Goal: Information Seeking & Learning: Check status

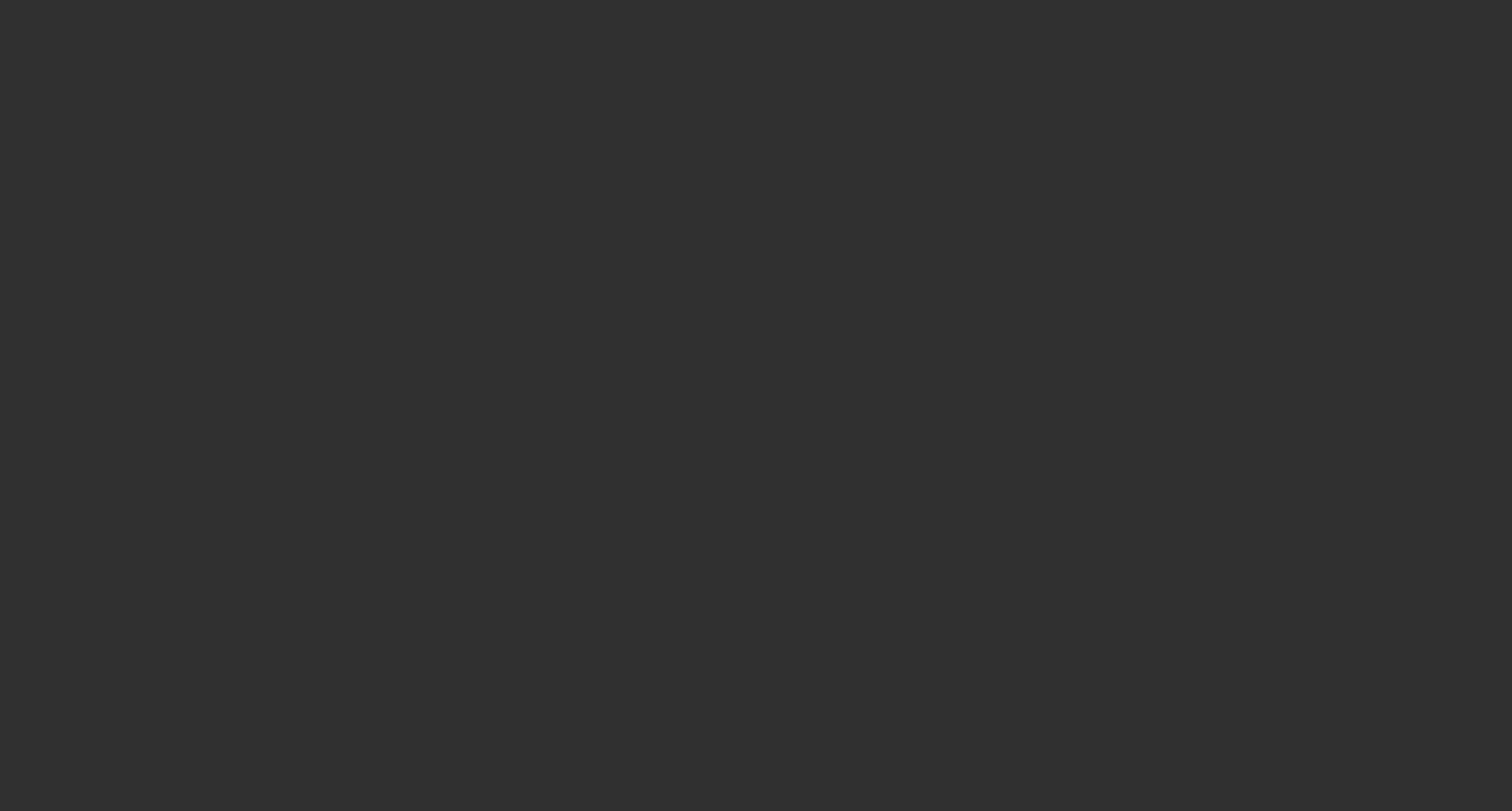
select select "10"
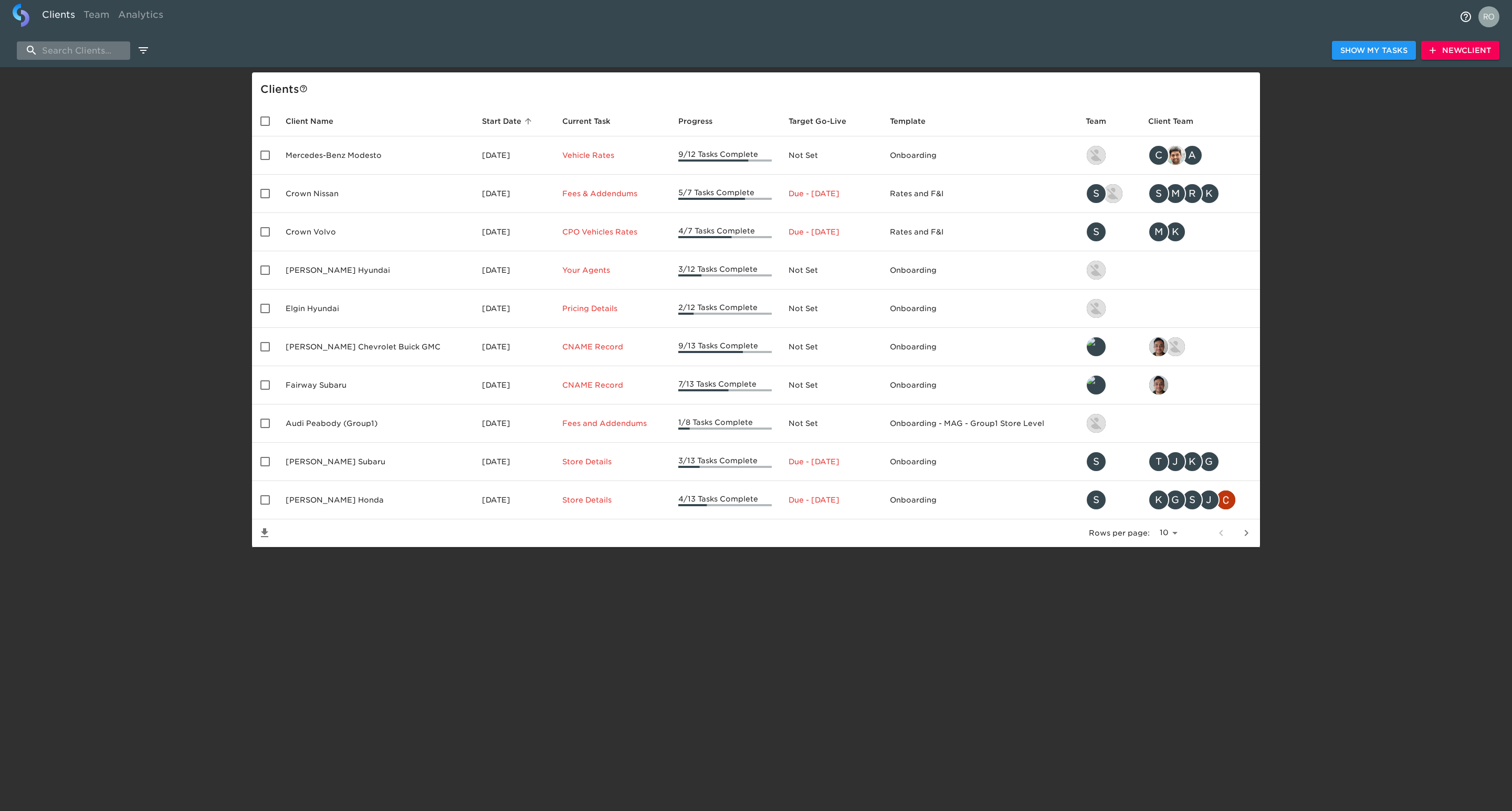
click at [68, 46] on input "search" at bounding box center [74, 51] width 113 height 18
click at [81, 43] on input "search" at bounding box center [74, 51] width 113 height 18
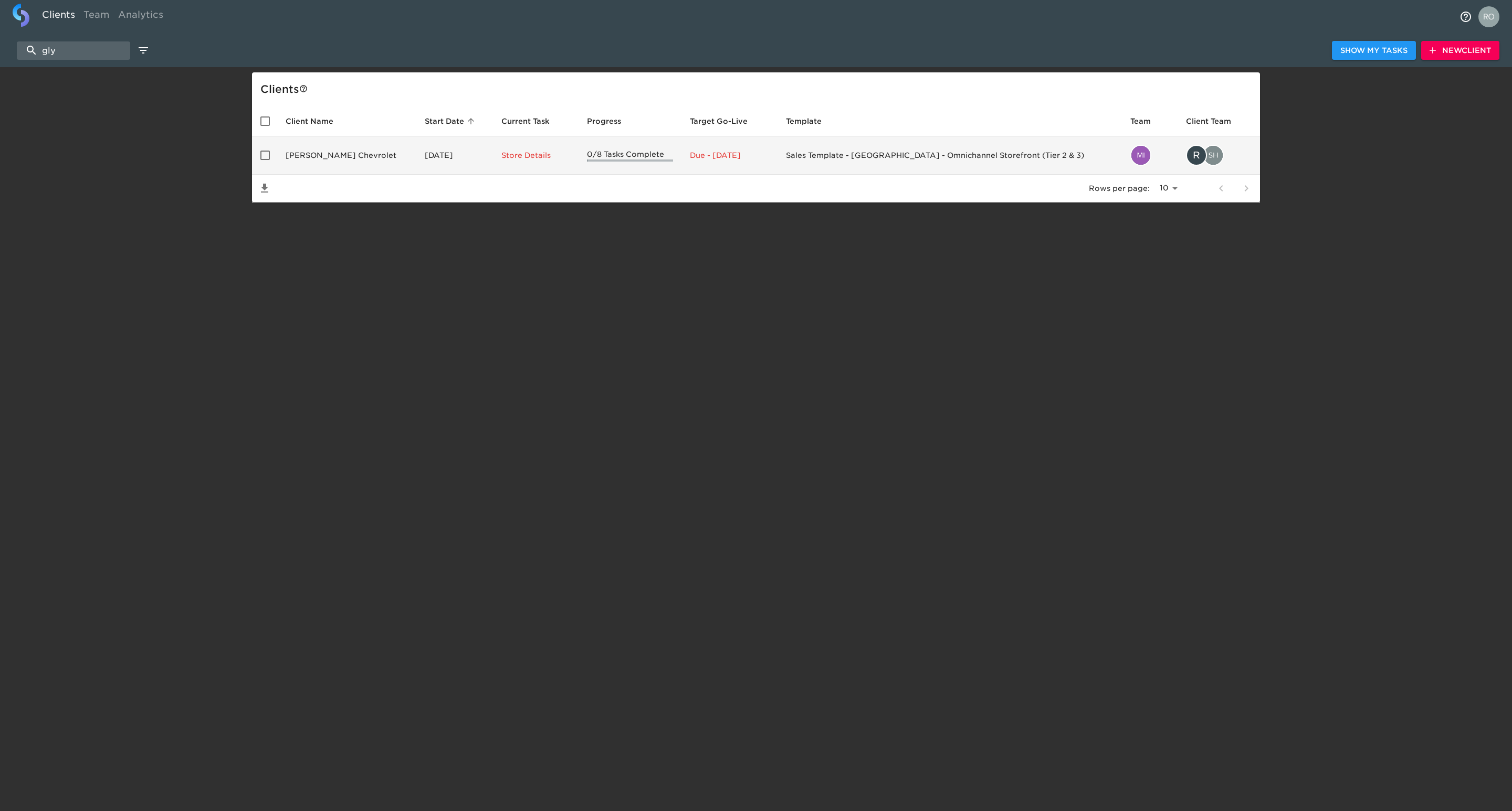
type input "gly"
click at [344, 161] on td "[PERSON_NAME] Chevrolet" at bounding box center [347, 155] width 139 height 38
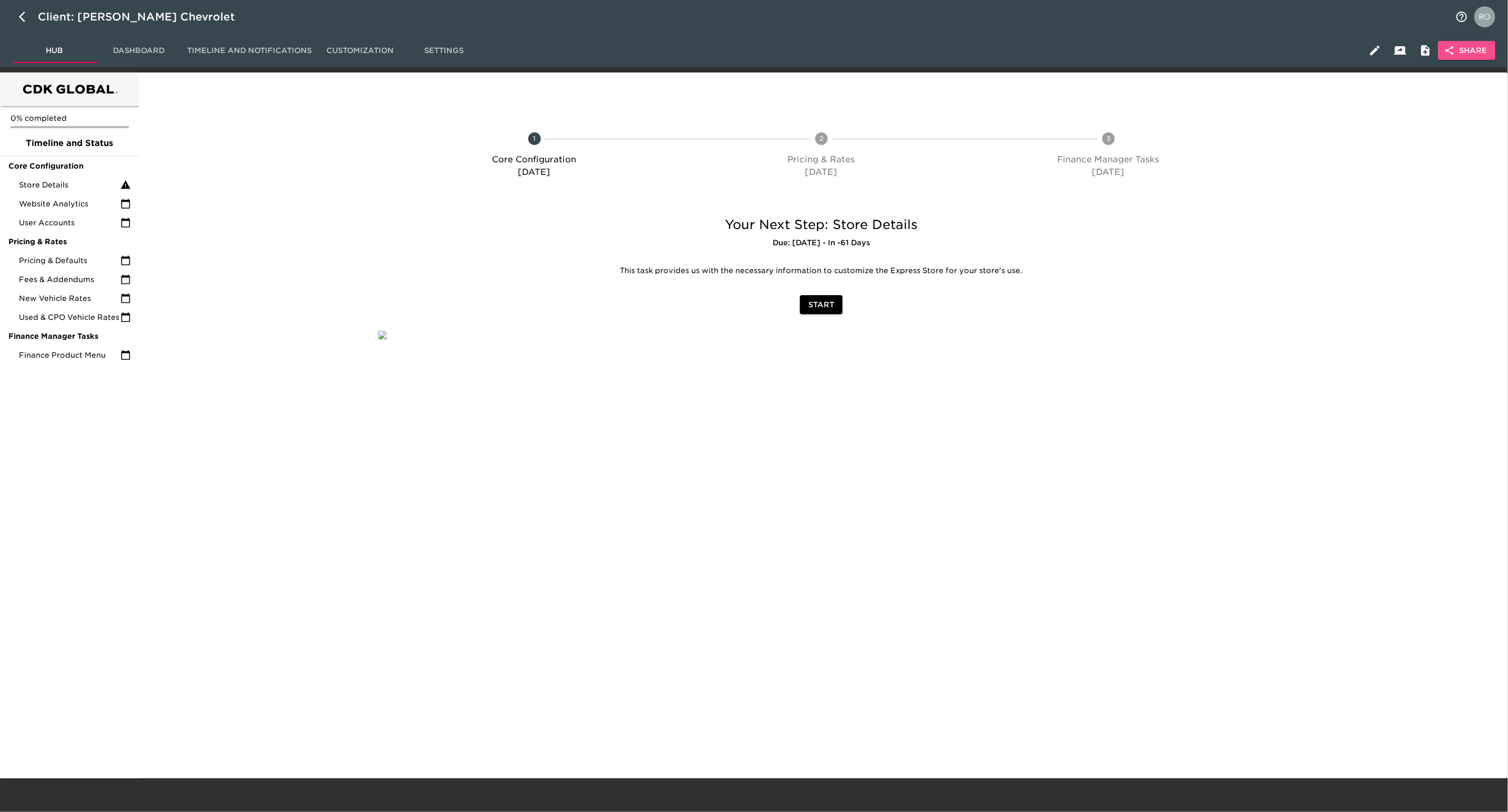
click at [1471, 56] on span "Share" at bounding box center [1467, 51] width 40 height 13
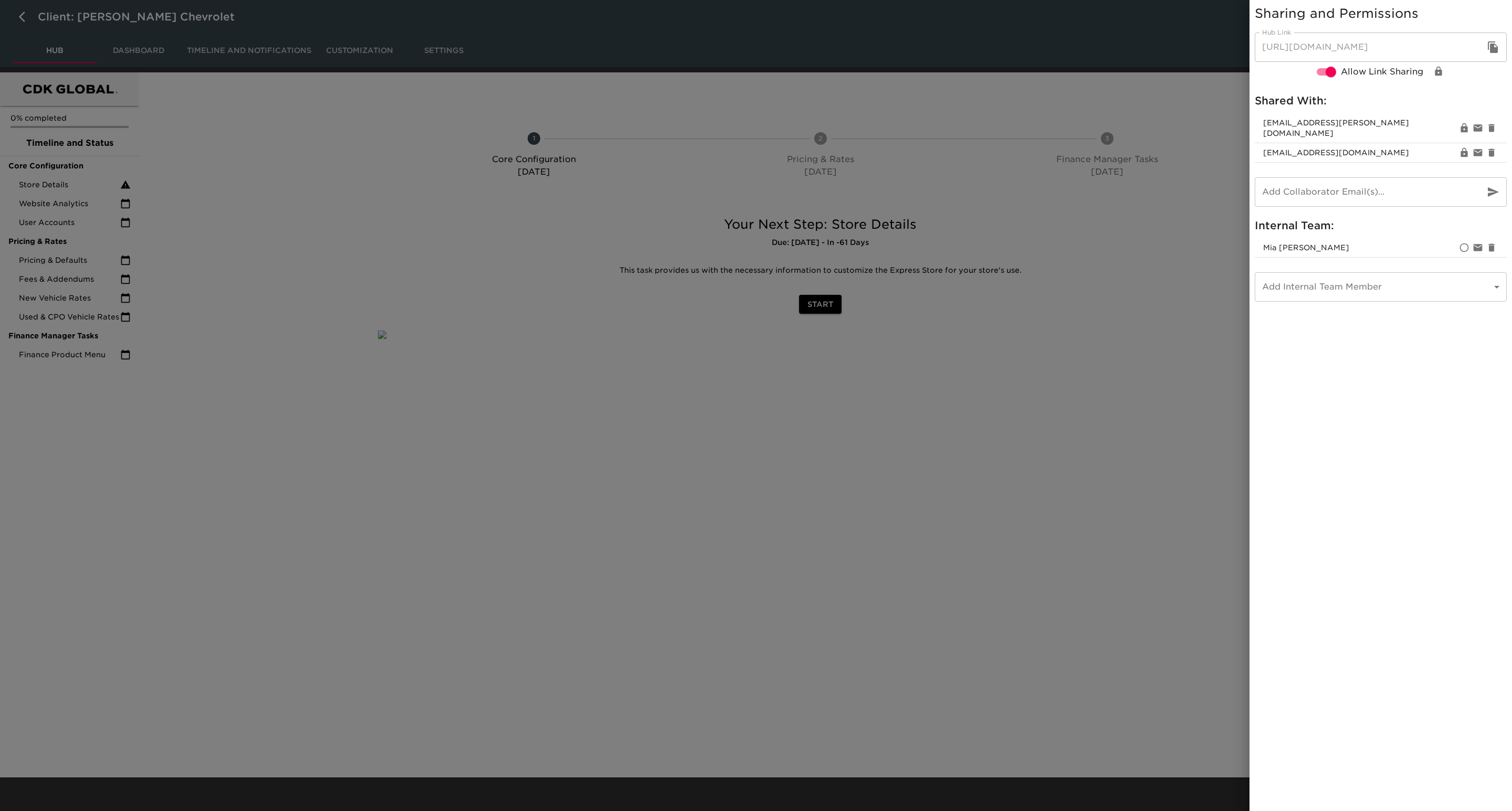
click at [1333, 274] on body "Client: [PERSON_NAME] Chevrolet Hub Dashboard Timeline and Notifications Custom…" at bounding box center [756, 389] width 1512 height 777
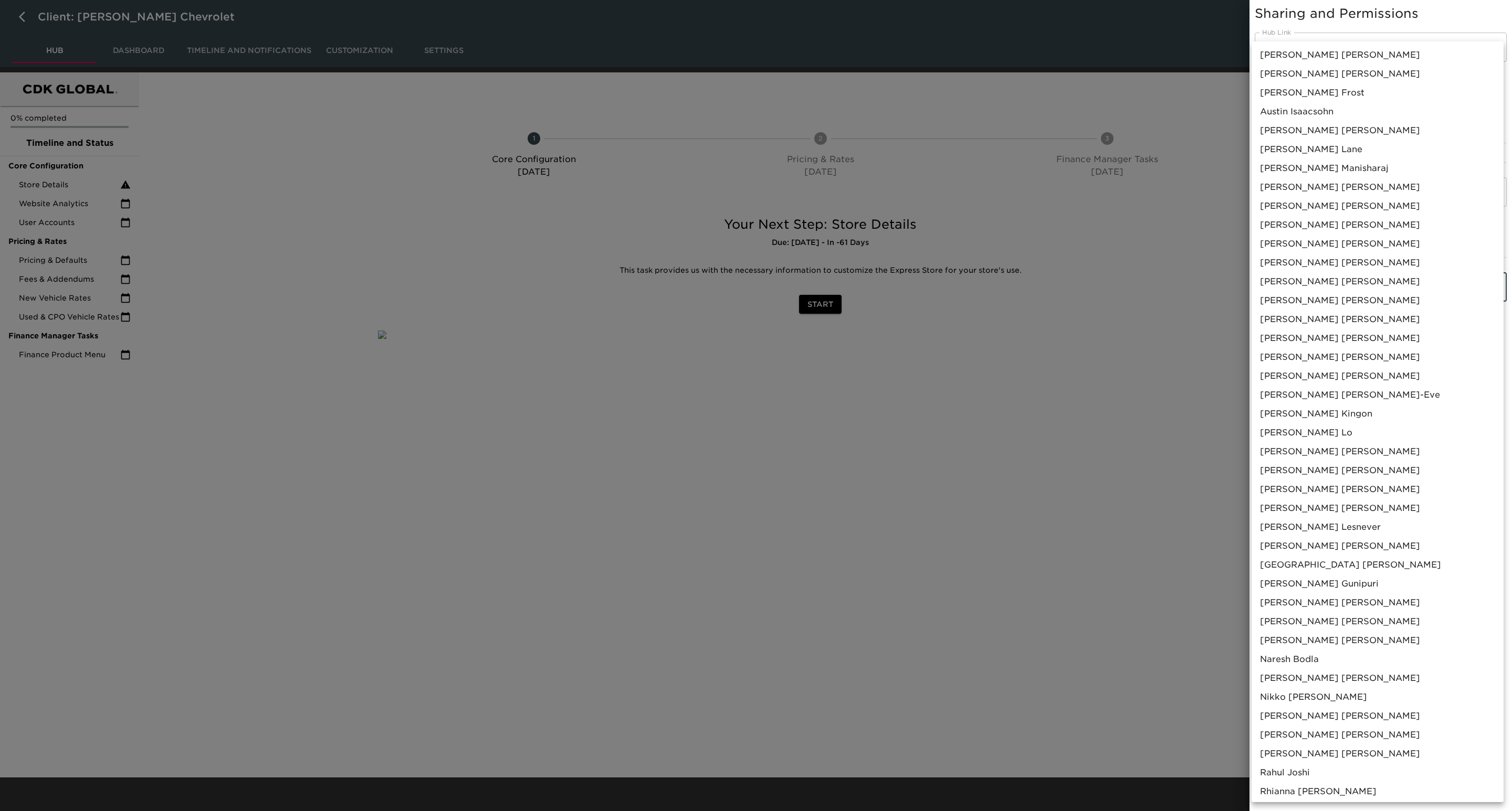
scroll to position [513, 0]
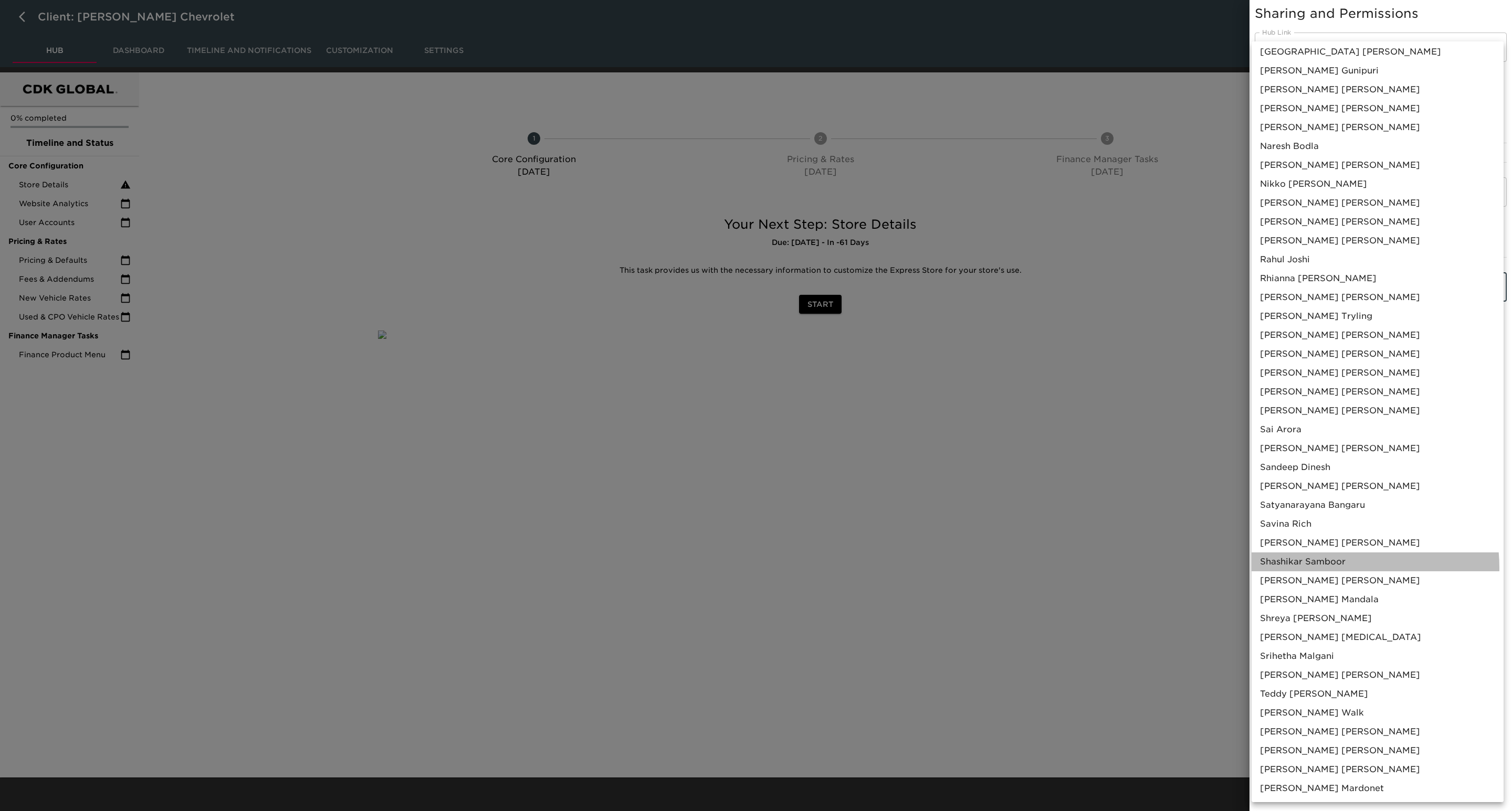
click at [1322, 568] on li "[PERSON_NAME]" at bounding box center [1377, 562] width 252 height 19
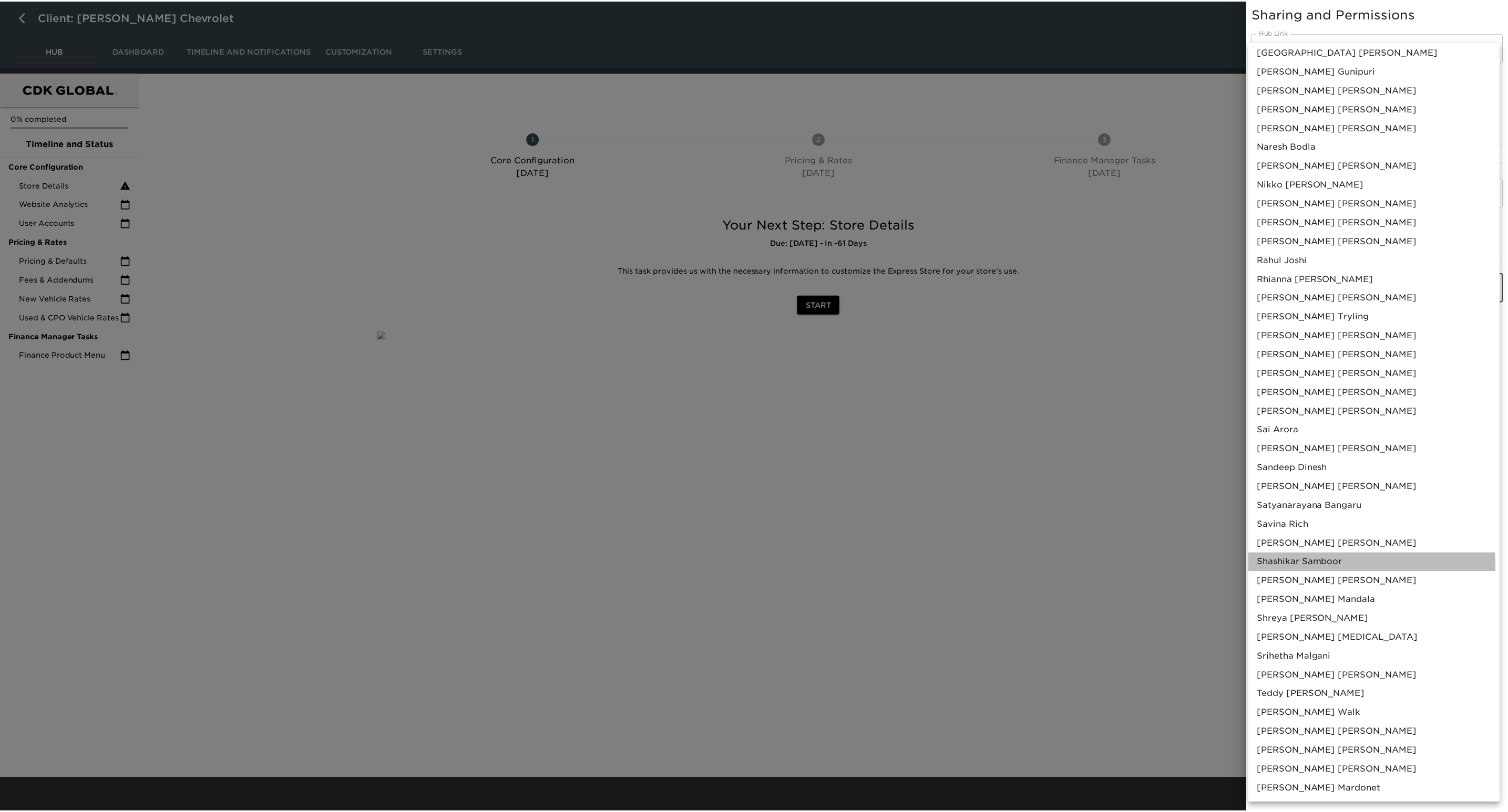
scroll to position [495, 0]
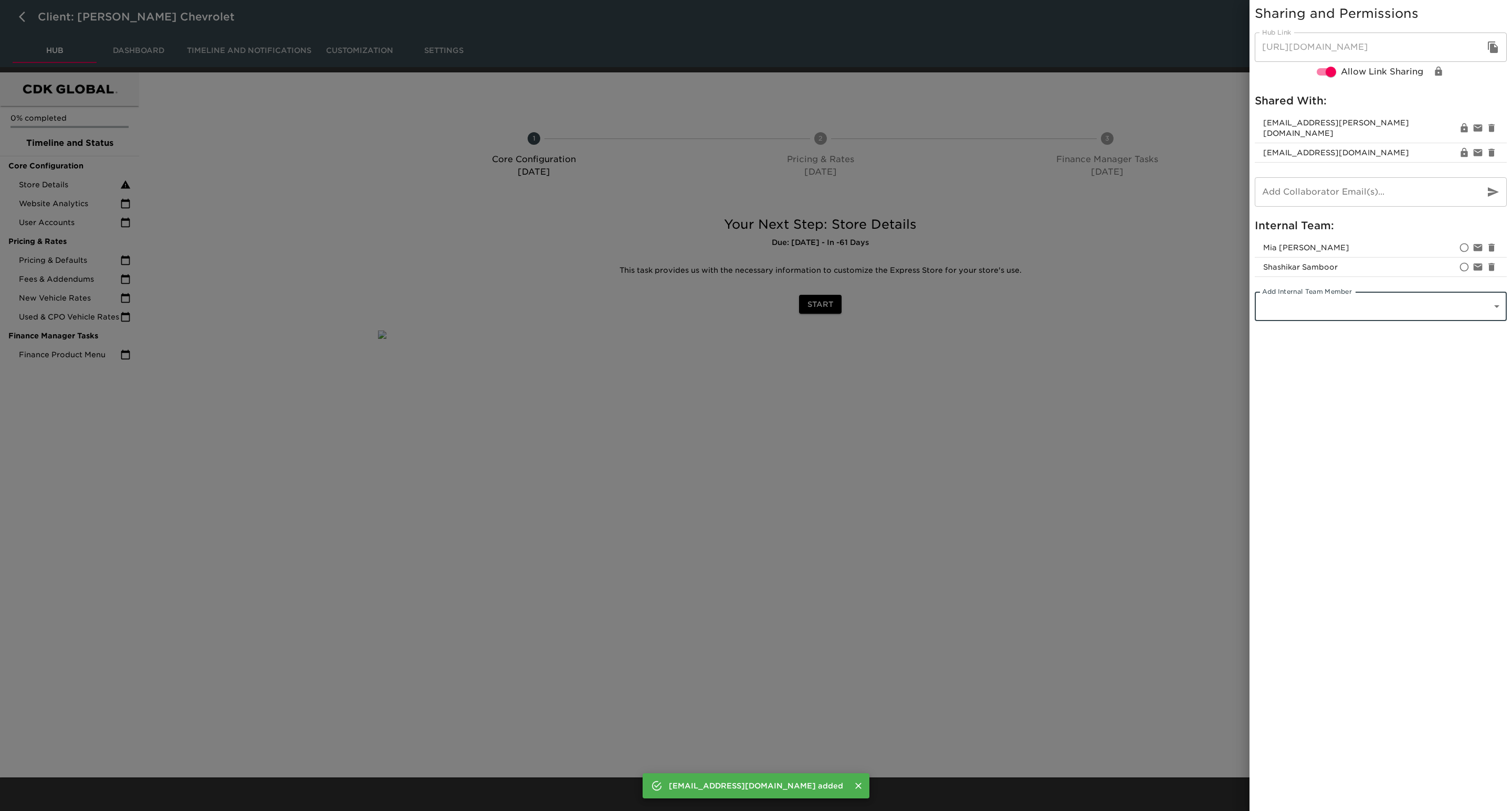
click at [1175, 424] on div at bounding box center [756, 405] width 1512 height 811
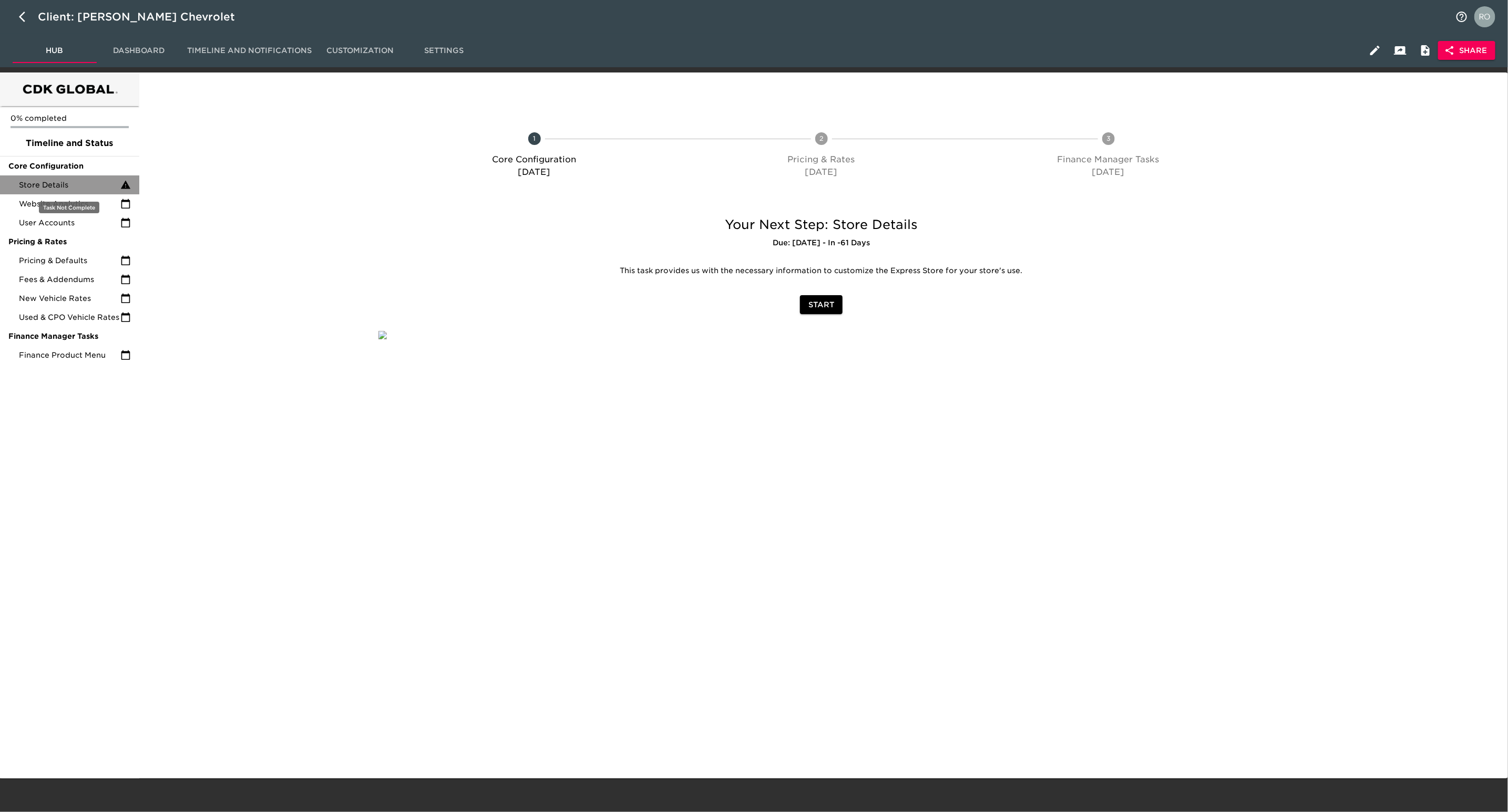
click at [49, 188] on span "Store Details" at bounding box center [70, 185] width 101 height 10
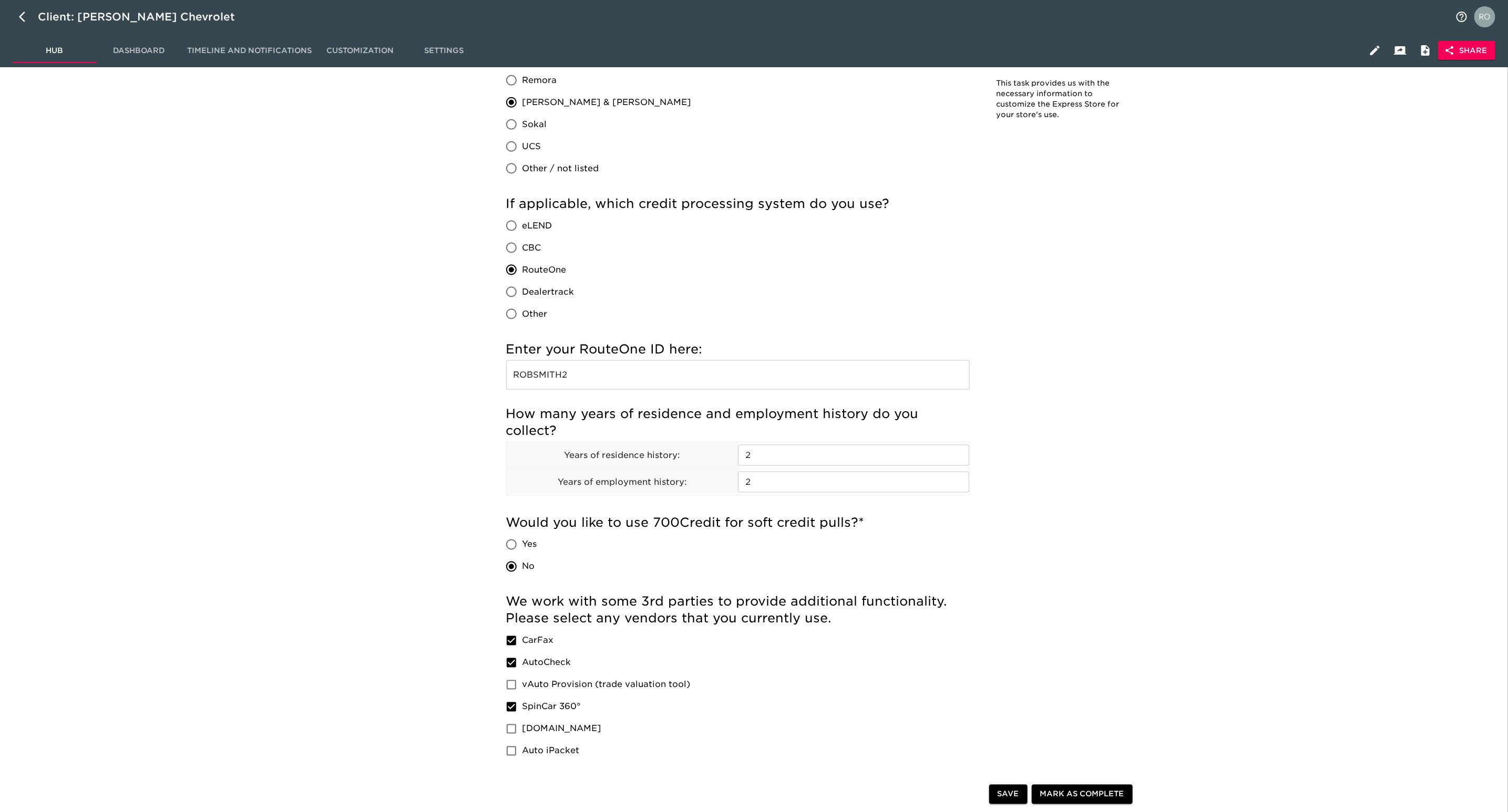
scroll to position [946, 0]
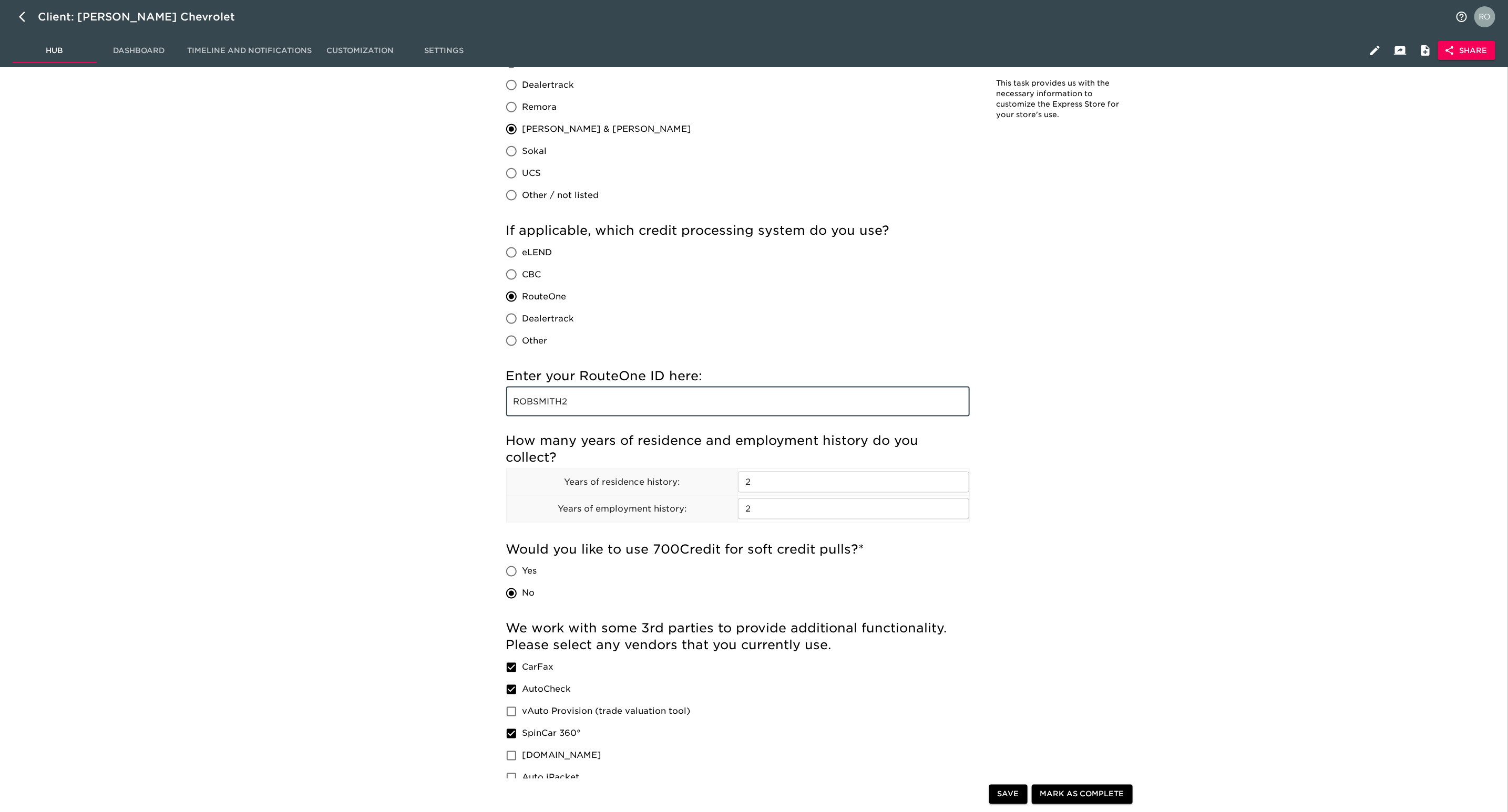
drag, startPoint x: 572, startPoint y: 399, endPoint x: 466, endPoint y: 408, distance: 106.4
click at [466, 408] on div "Store Details Overdue! Note: This task provides us with the necessary informati…" at bounding box center [821, 461] width 1360 height 2657
click at [473, 414] on div "Store Details Overdue! Note: This task provides us with the necessary informati…" at bounding box center [821, 461] width 1360 height 2657
click at [17, 18] on button "button" at bounding box center [25, 16] width 25 height 25
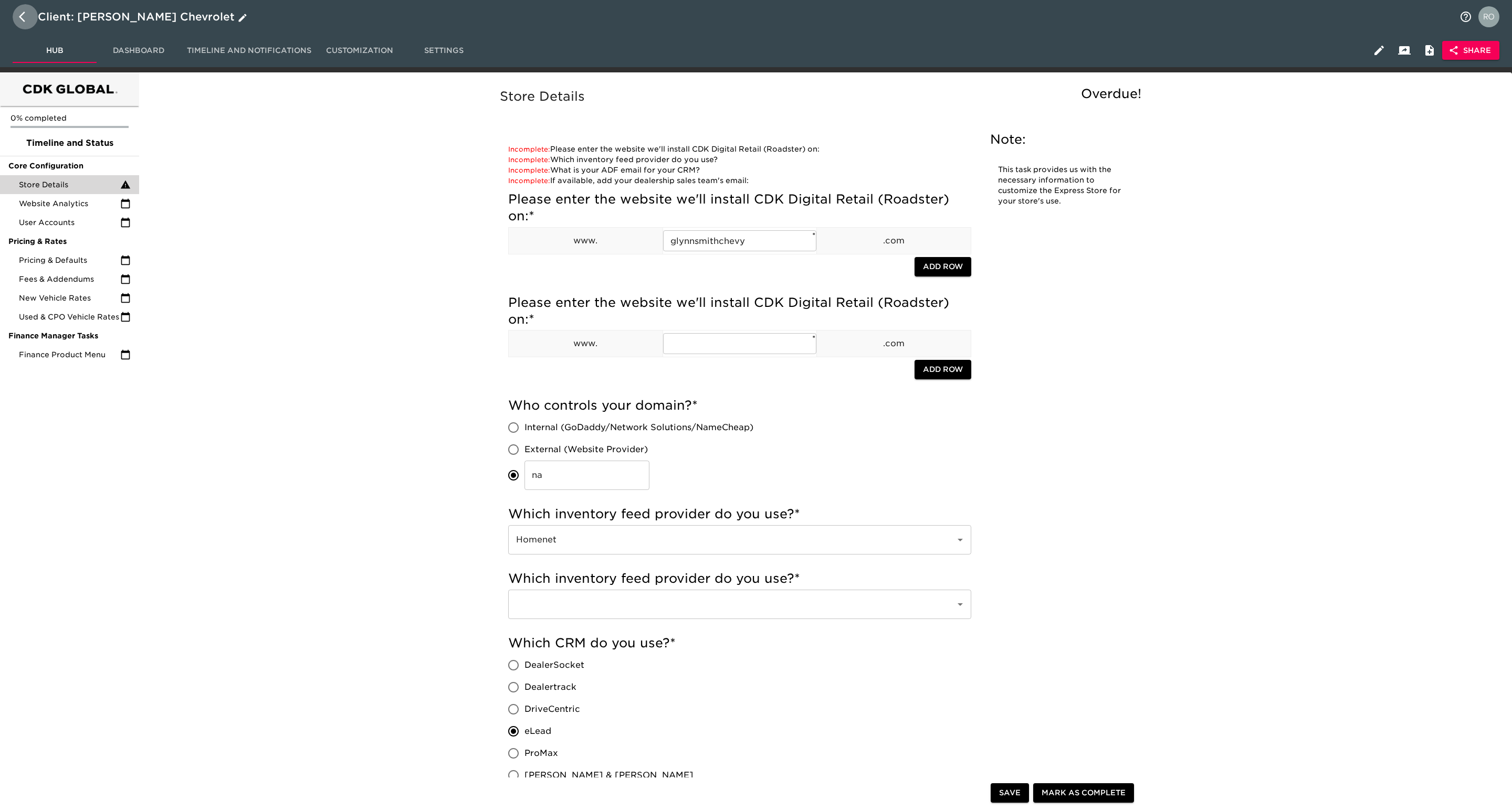
select select "10"
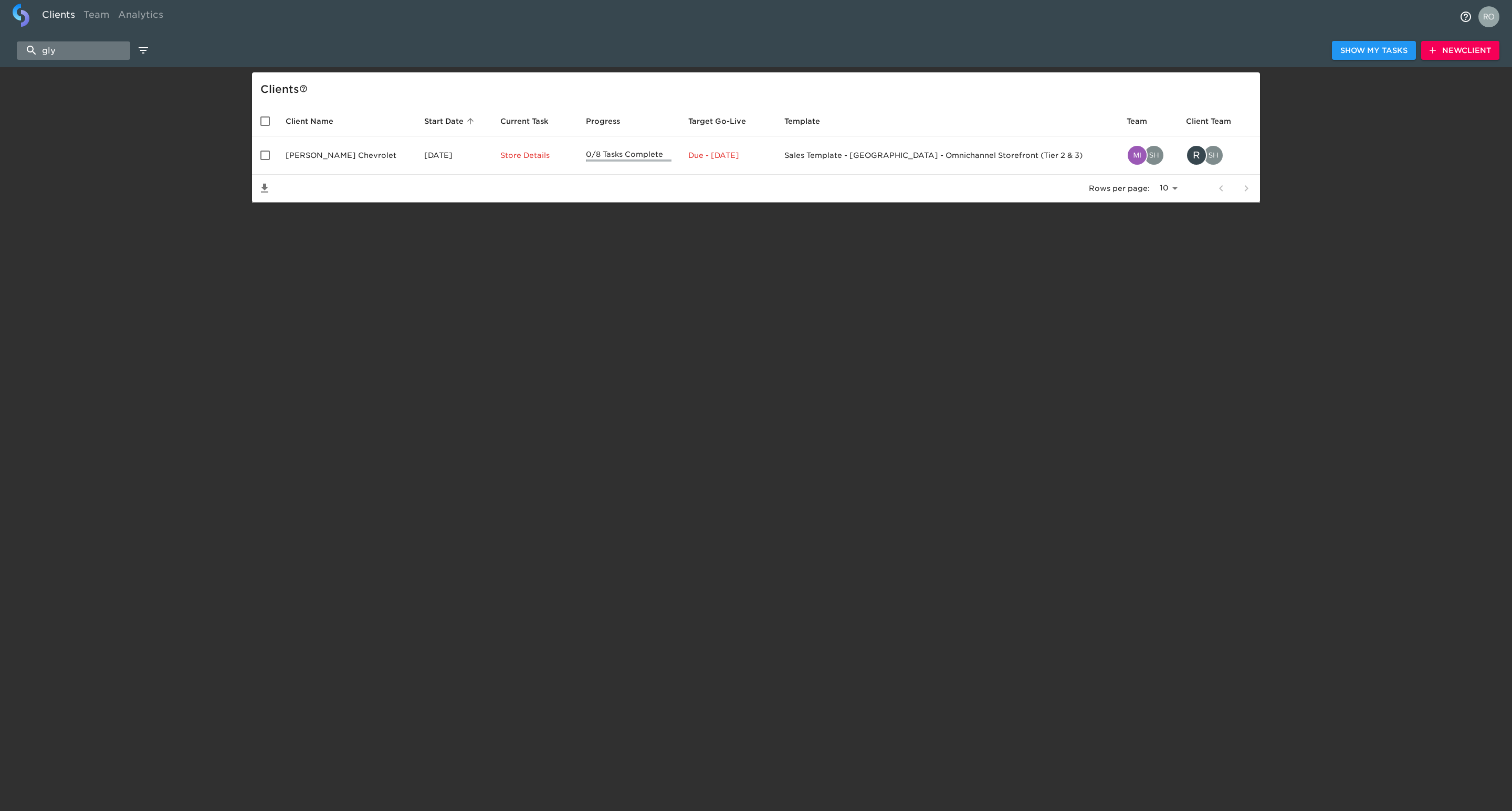
click at [84, 52] on input "gly" at bounding box center [74, 51] width 113 height 18
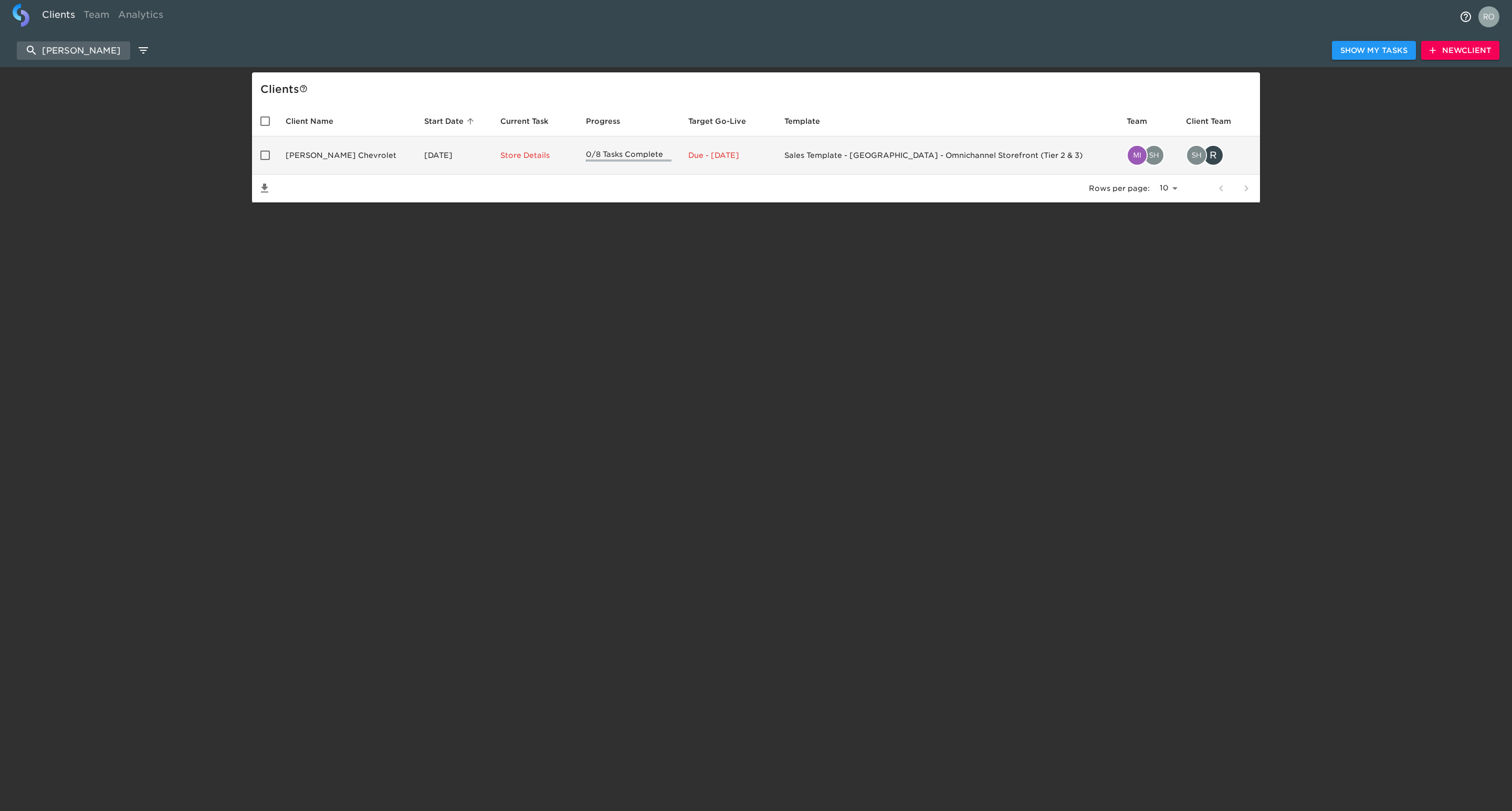
type input "[PERSON_NAME]"
click at [331, 160] on td "[PERSON_NAME] Chevrolet" at bounding box center [346, 155] width 138 height 38
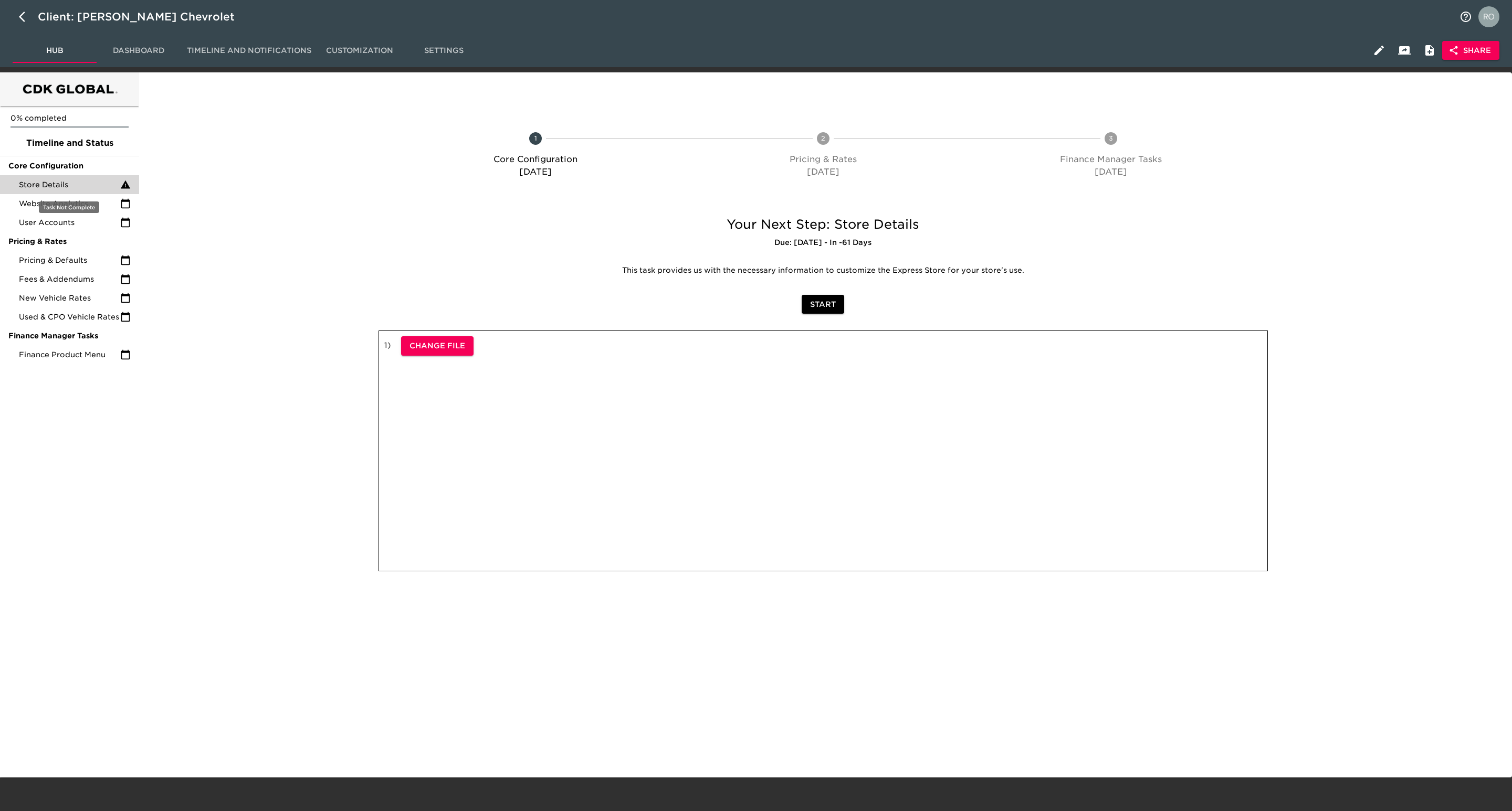
click at [84, 188] on span "Store Details" at bounding box center [70, 185] width 101 height 10
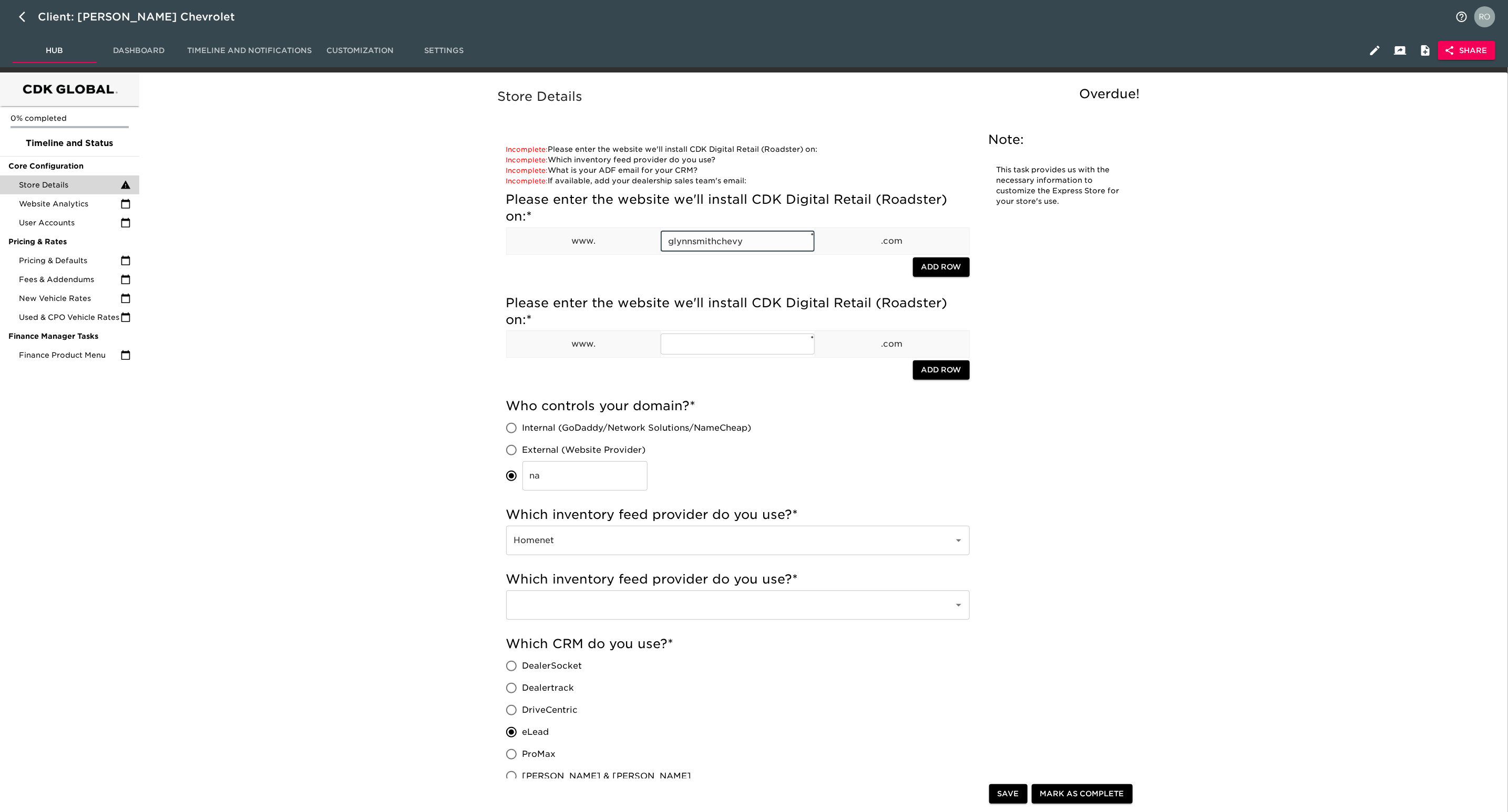
drag, startPoint x: 760, startPoint y: 239, endPoint x: 595, endPoint y: 240, distance: 165.0
click at [595, 240] on tr "www. glynnsmithchevy ​ * .com" at bounding box center [737, 242] width 463 height 27
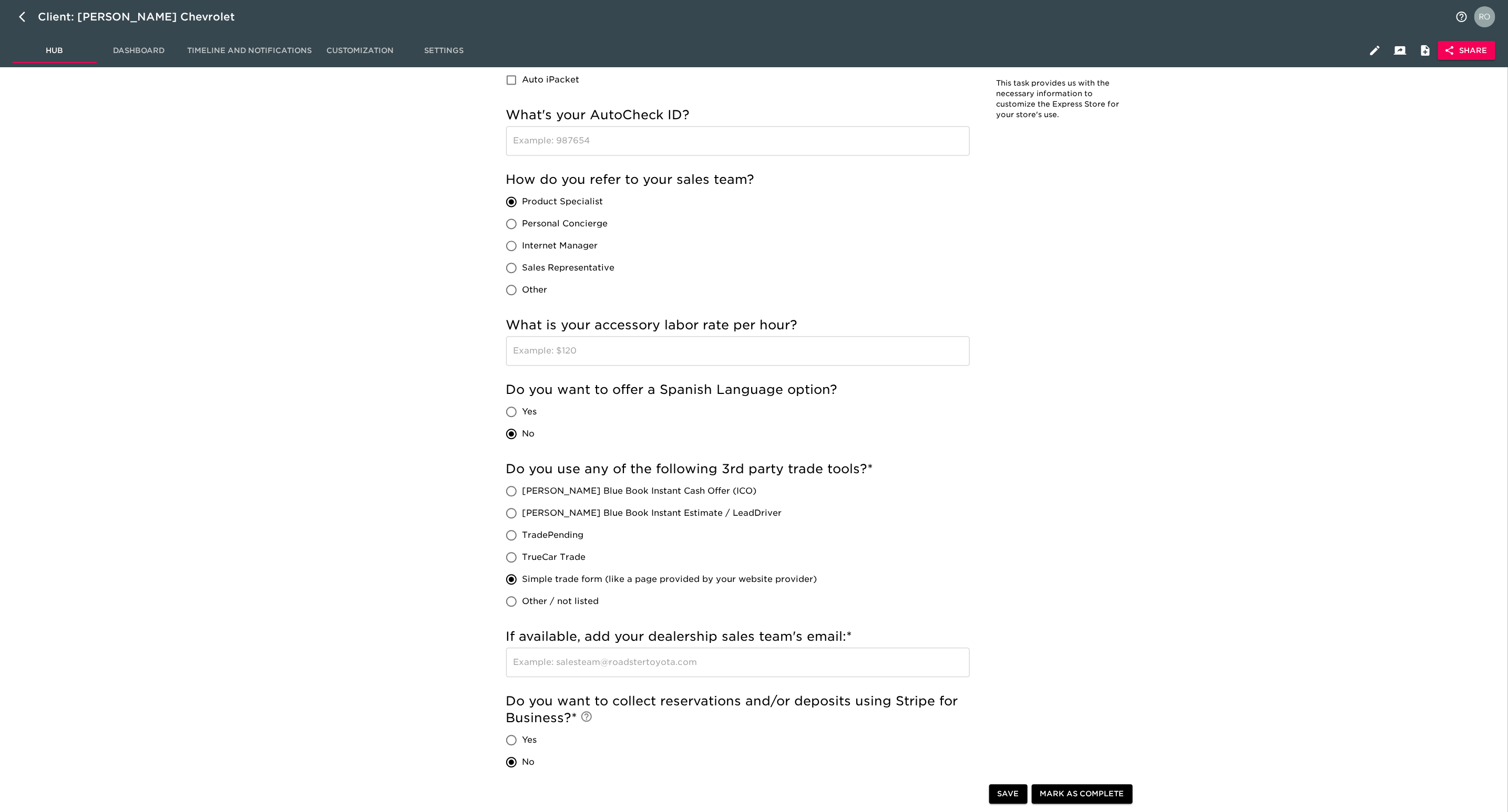
scroll to position [1497, 0]
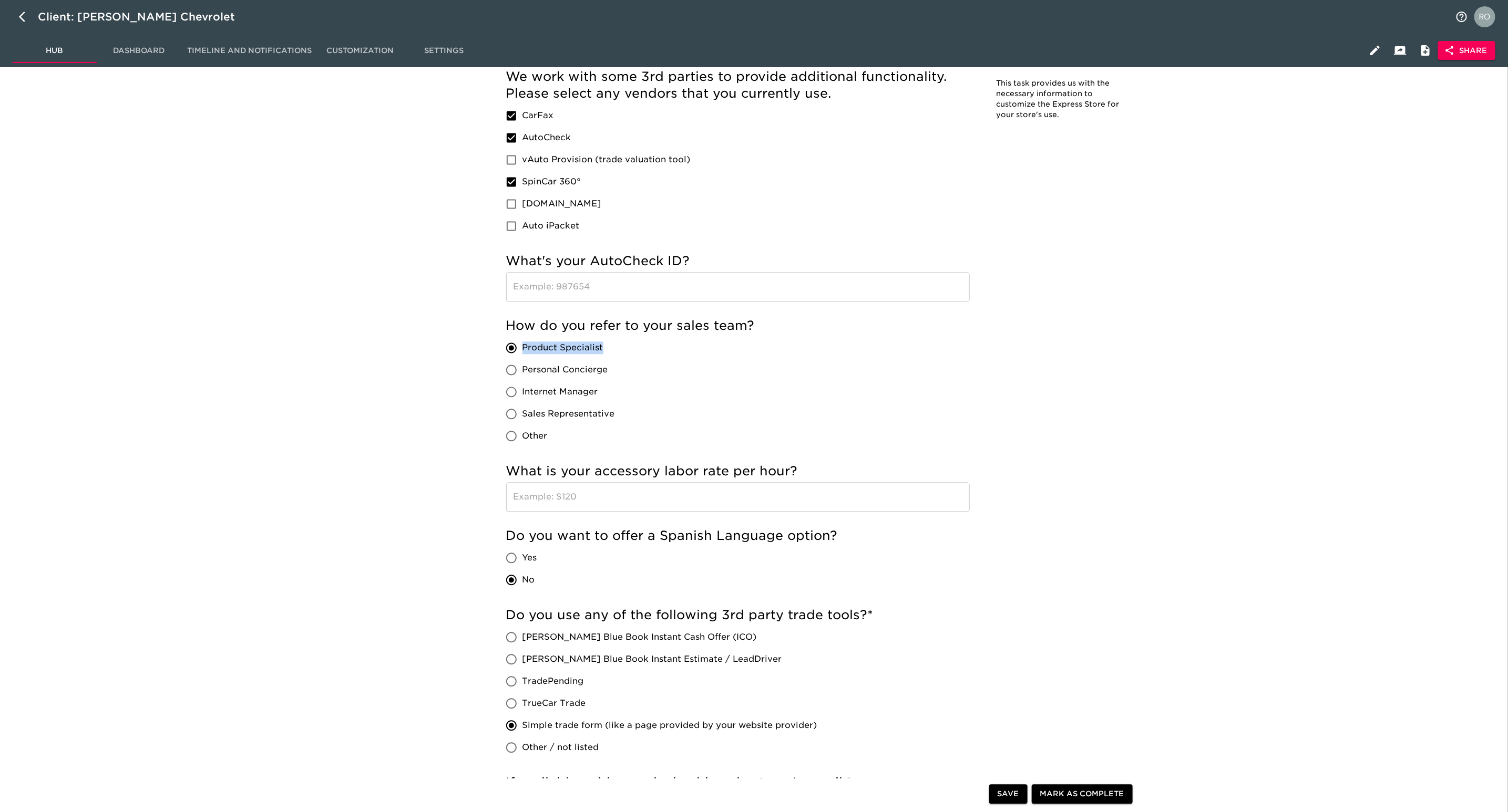
drag, startPoint x: 613, startPoint y: 345, endPoint x: 522, endPoint y: 349, distance: 91.1
click at [522, 349] on label "Product Specialist" at bounding box center [558, 348] width 115 height 22
click at [621, 370] on div "Product Specialist Personal Concierge Internet Manager Sales Representative Oth…" at bounding box center [565, 392] width 117 height 110
drag, startPoint x: 612, startPoint y: 352, endPoint x: 524, endPoint y: 353, distance: 88.0
click at [524, 353] on label "Product Specialist" at bounding box center [558, 348] width 115 height 22
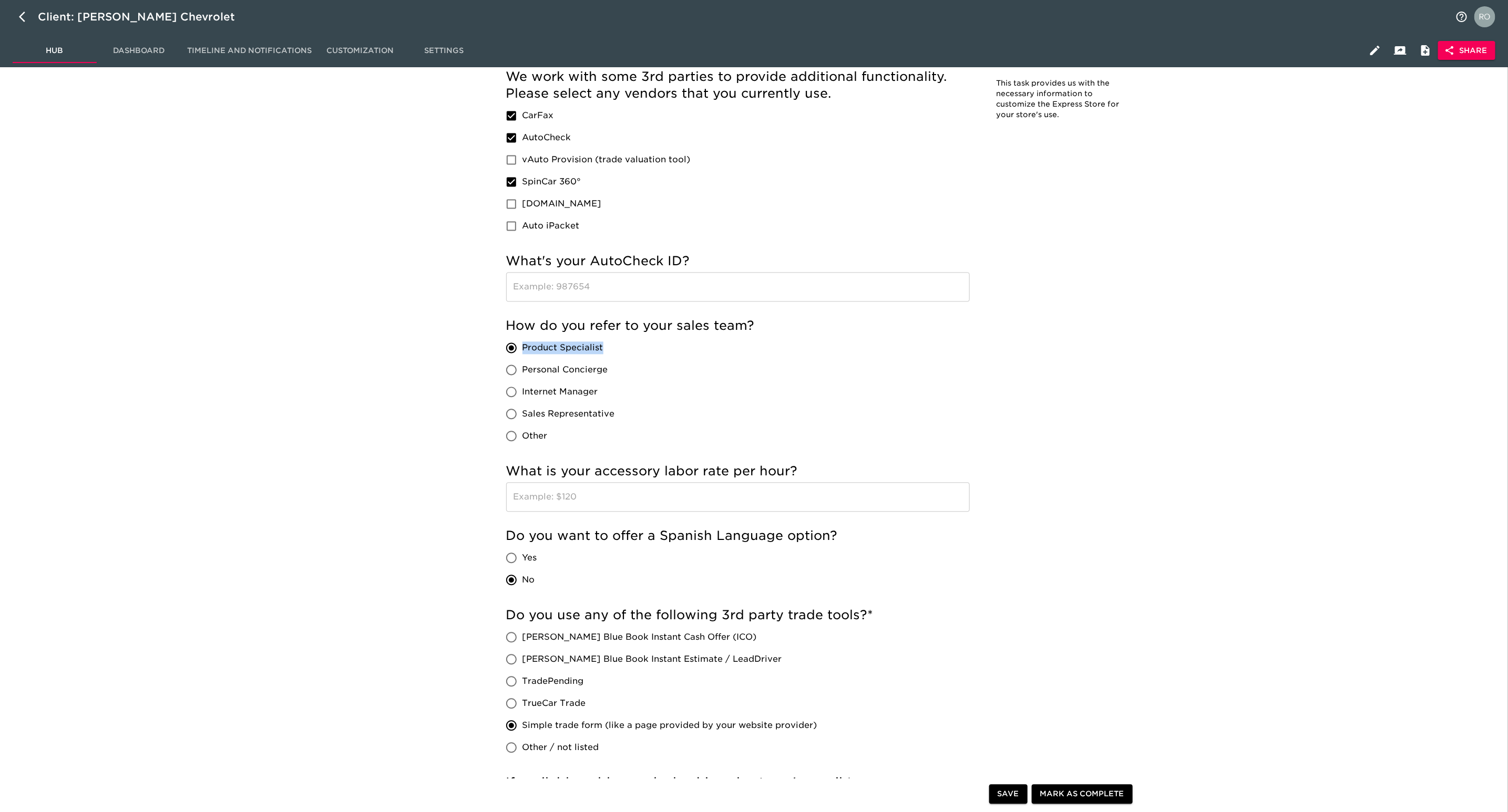
click at [601, 354] on span "Product Specialist" at bounding box center [563, 348] width 81 height 13
click at [522, 354] on input "Product Specialist" at bounding box center [511, 348] width 22 height 22
drag, startPoint x: 611, startPoint y: 354, endPoint x: 524, endPoint y: 354, distance: 87.0
click at [524, 354] on label "Product Specialist" at bounding box center [558, 348] width 115 height 22
copy span "Product Specialist"
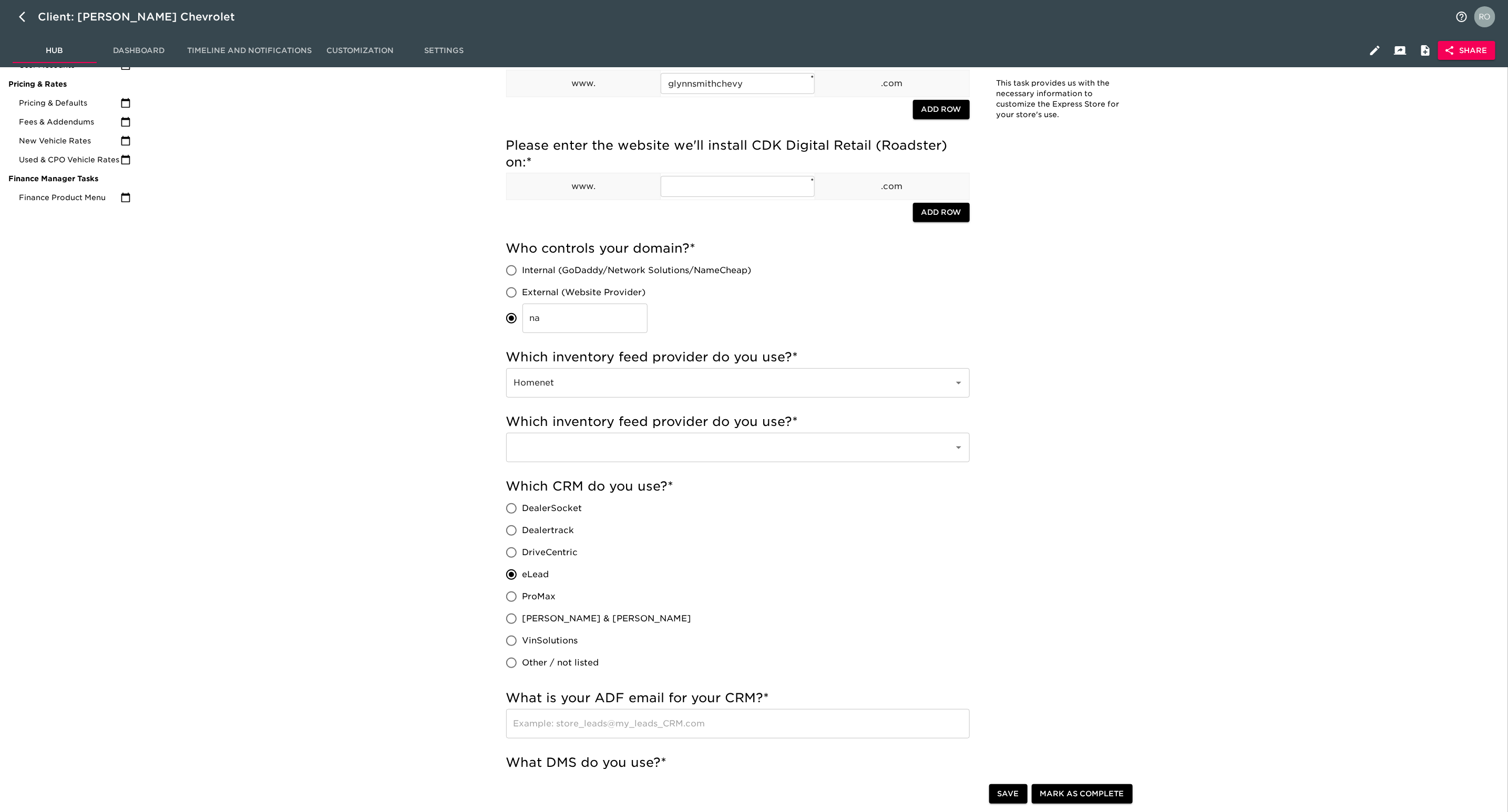
scroll to position [0, 0]
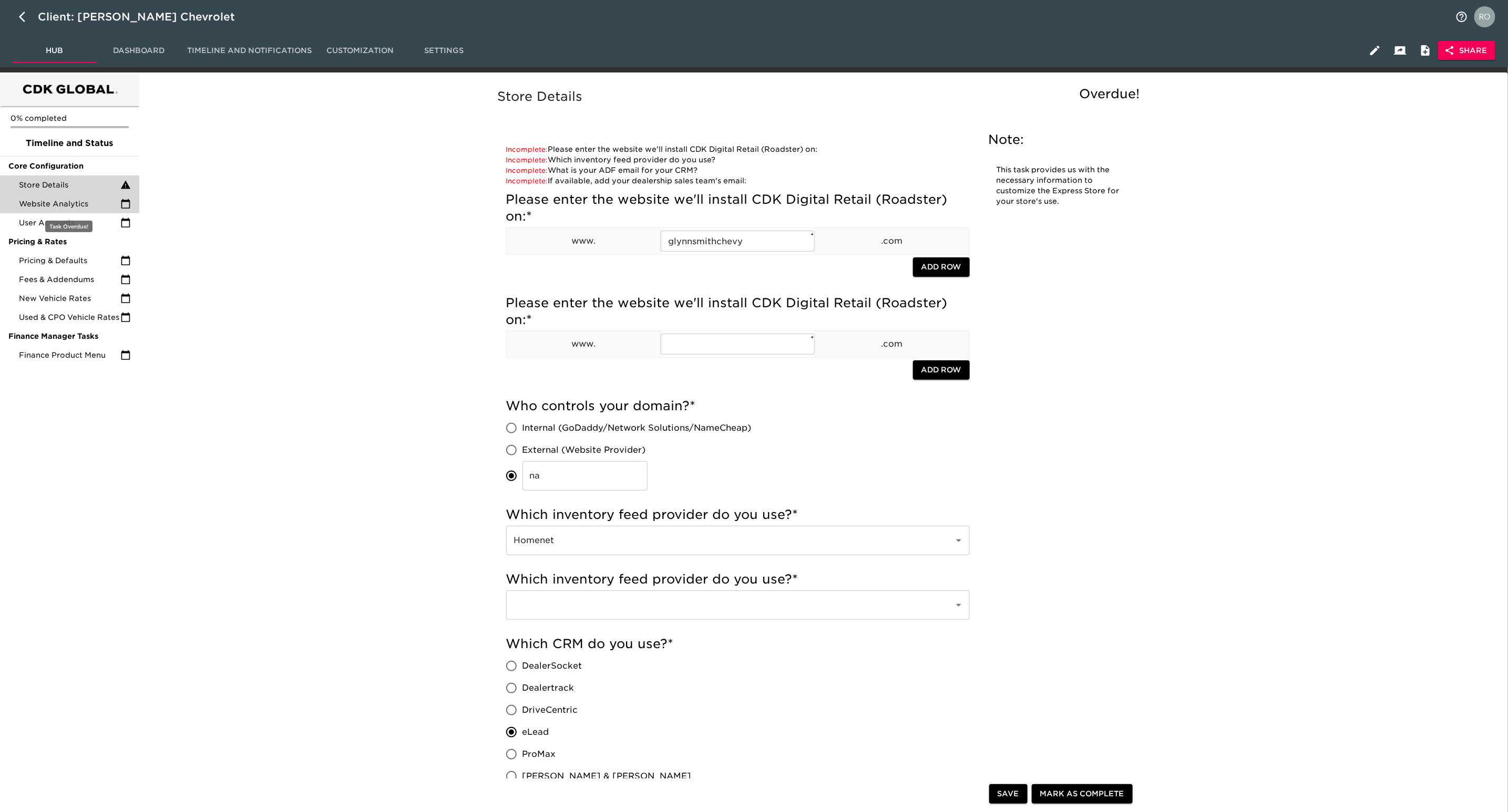
click at [104, 209] on span "Website Analytics" at bounding box center [70, 204] width 101 height 10
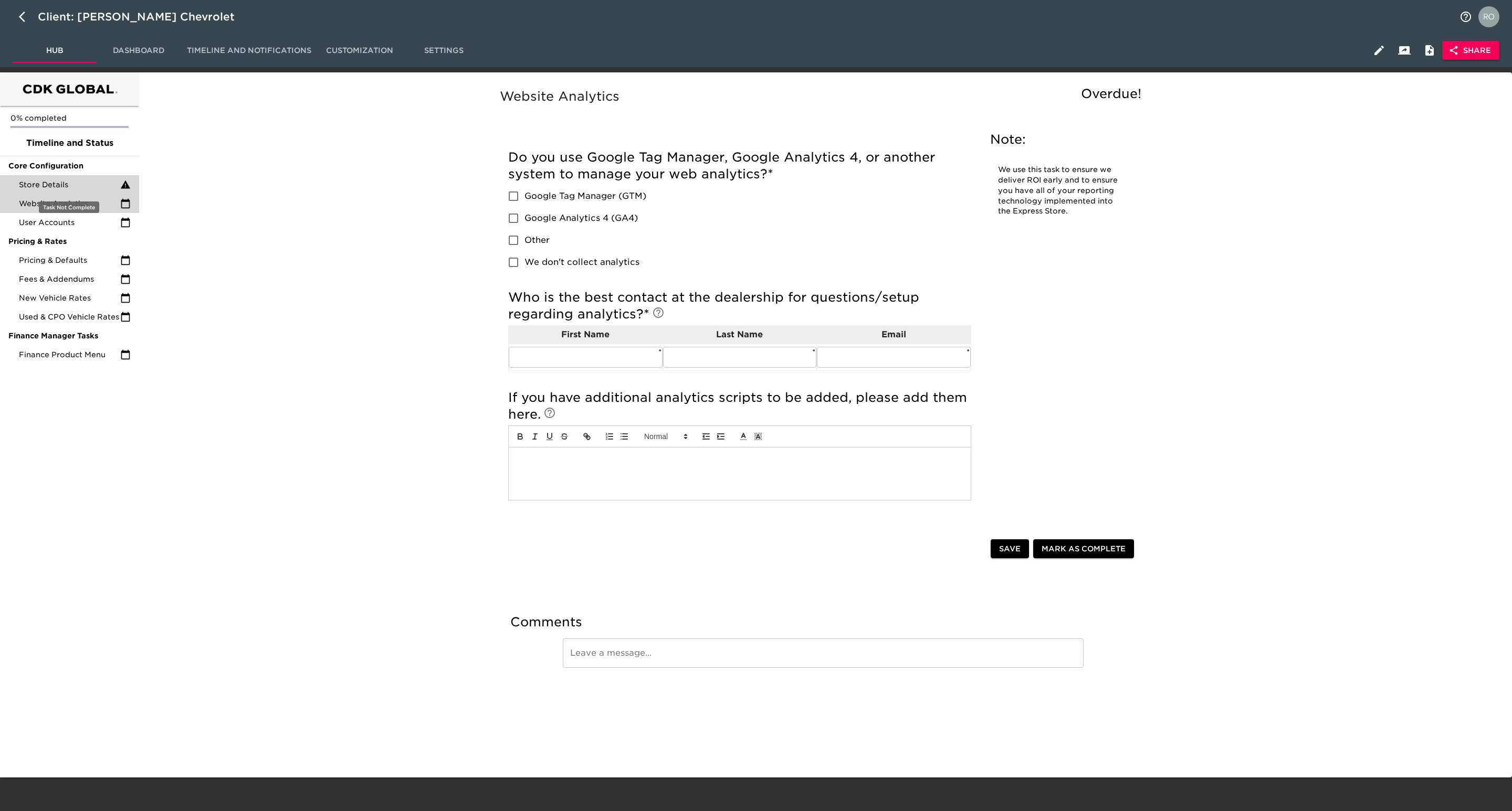
click at [63, 181] on span "Store Details" at bounding box center [70, 185] width 101 height 10
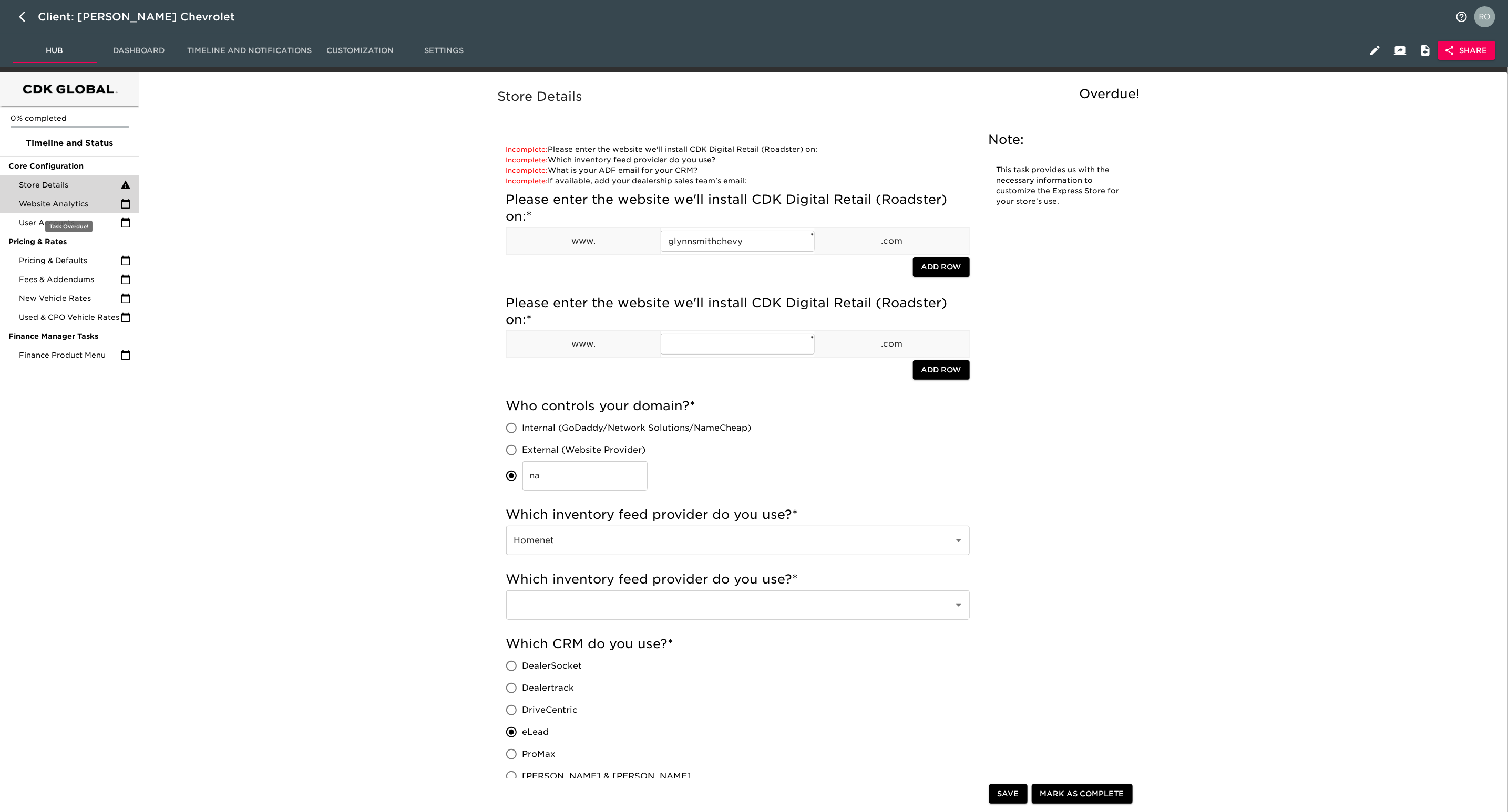
click at [78, 205] on span "Website Analytics" at bounding box center [70, 204] width 101 height 10
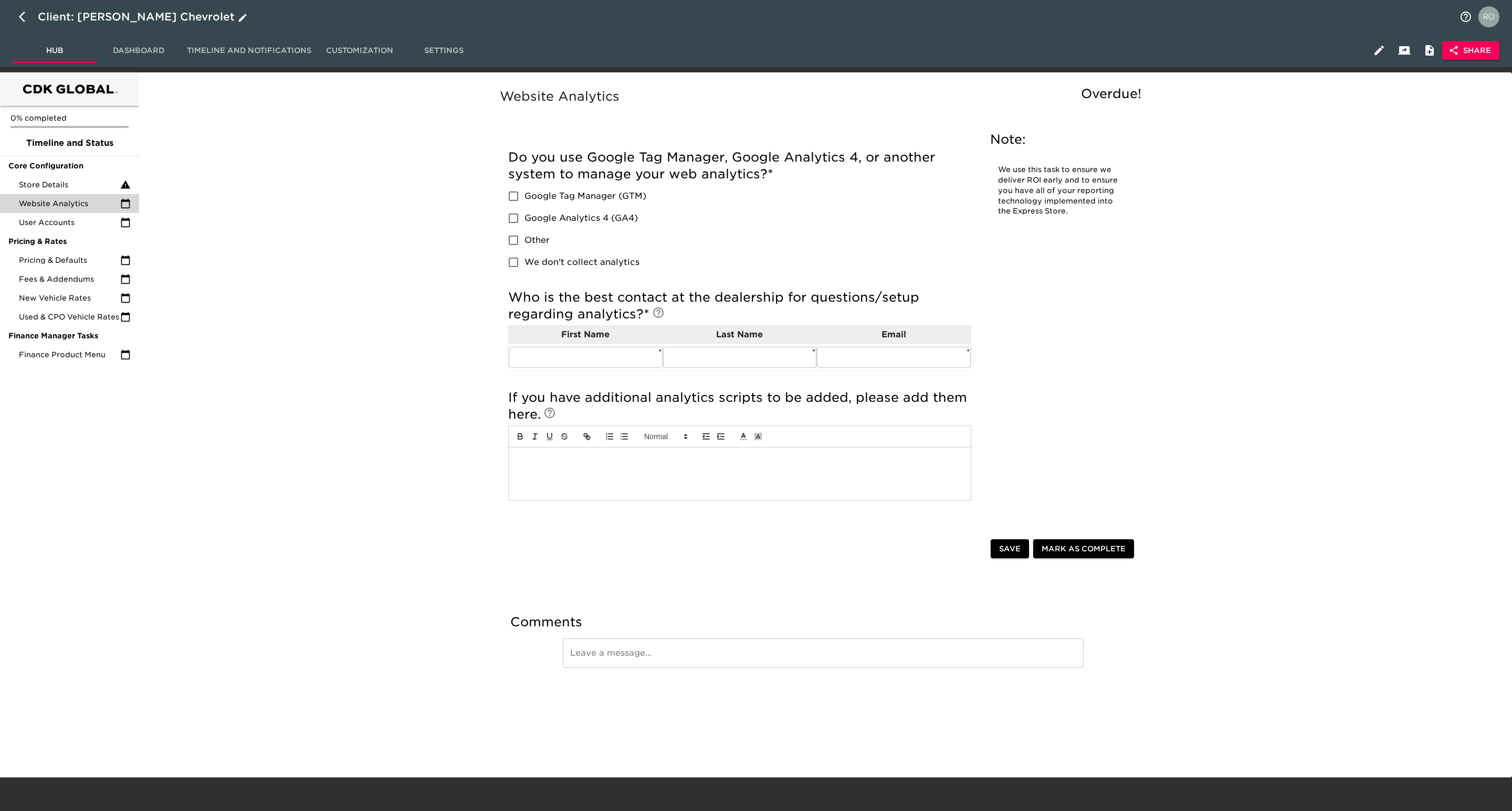
click at [24, 16] on icon "button" at bounding box center [25, 16] width 13 height 13
select select "10"
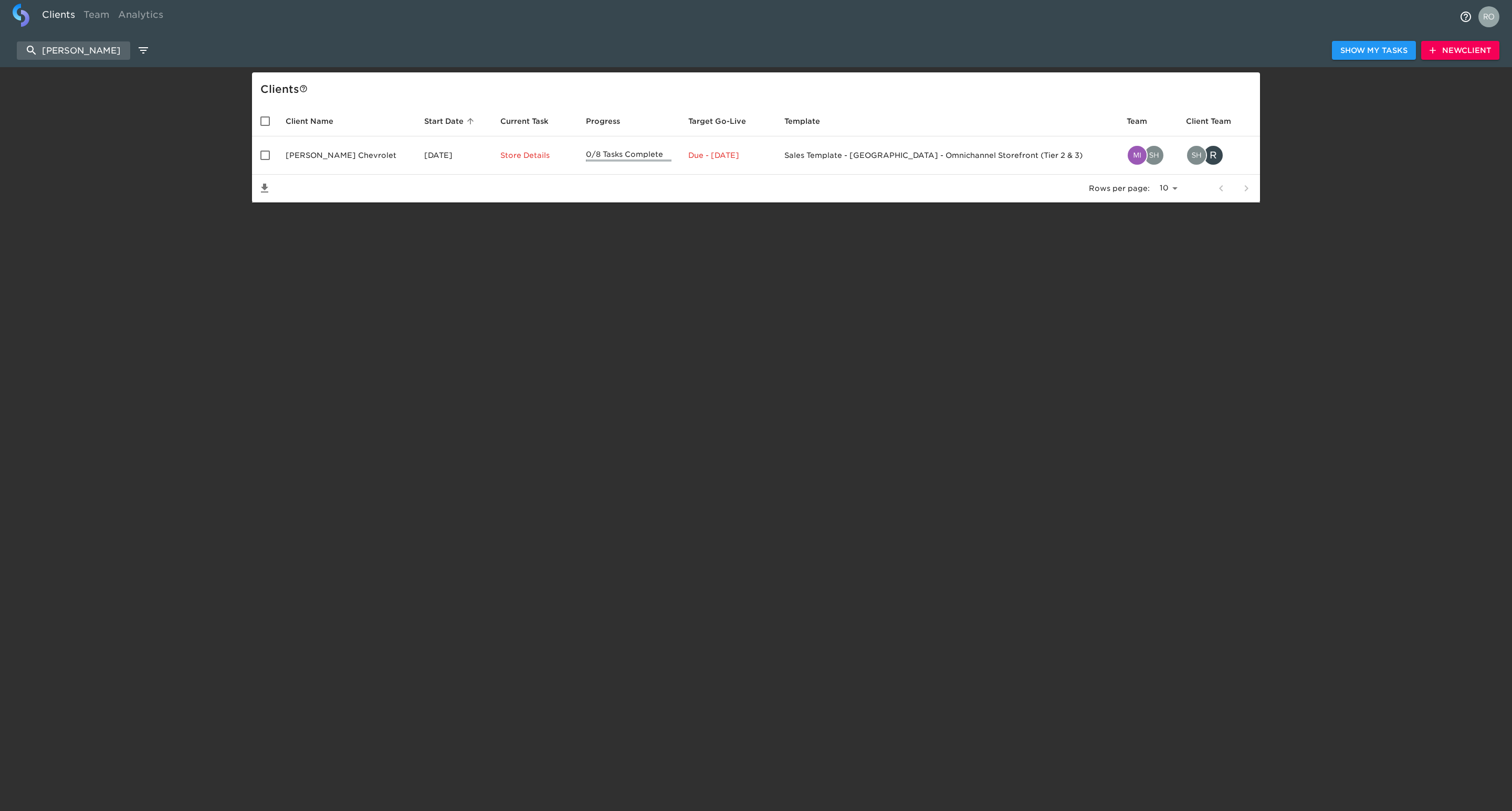
drag, startPoint x: 102, startPoint y: 48, endPoint x: 2, endPoint y: 55, distance: 100.2
click at [2, 55] on div "[PERSON_NAME] Show My Tasks New Client" at bounding box center [756, 50] width 1512 height 34
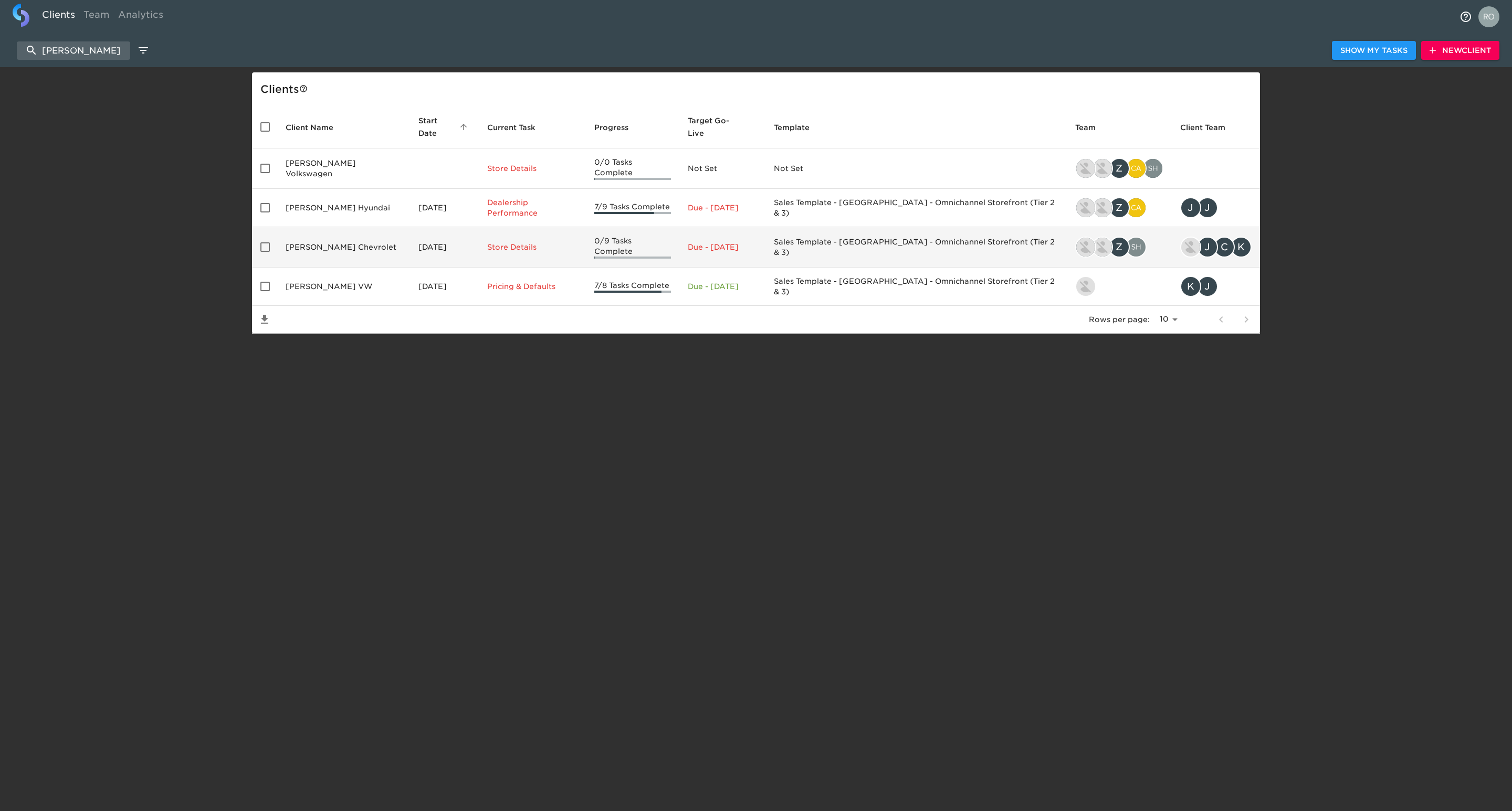
type input "[PERSON_NAME]"
click at [287, 227] on td "[PERSON_NAME] Chevrolet" at bounding box center [344, 247] width 133 height 40
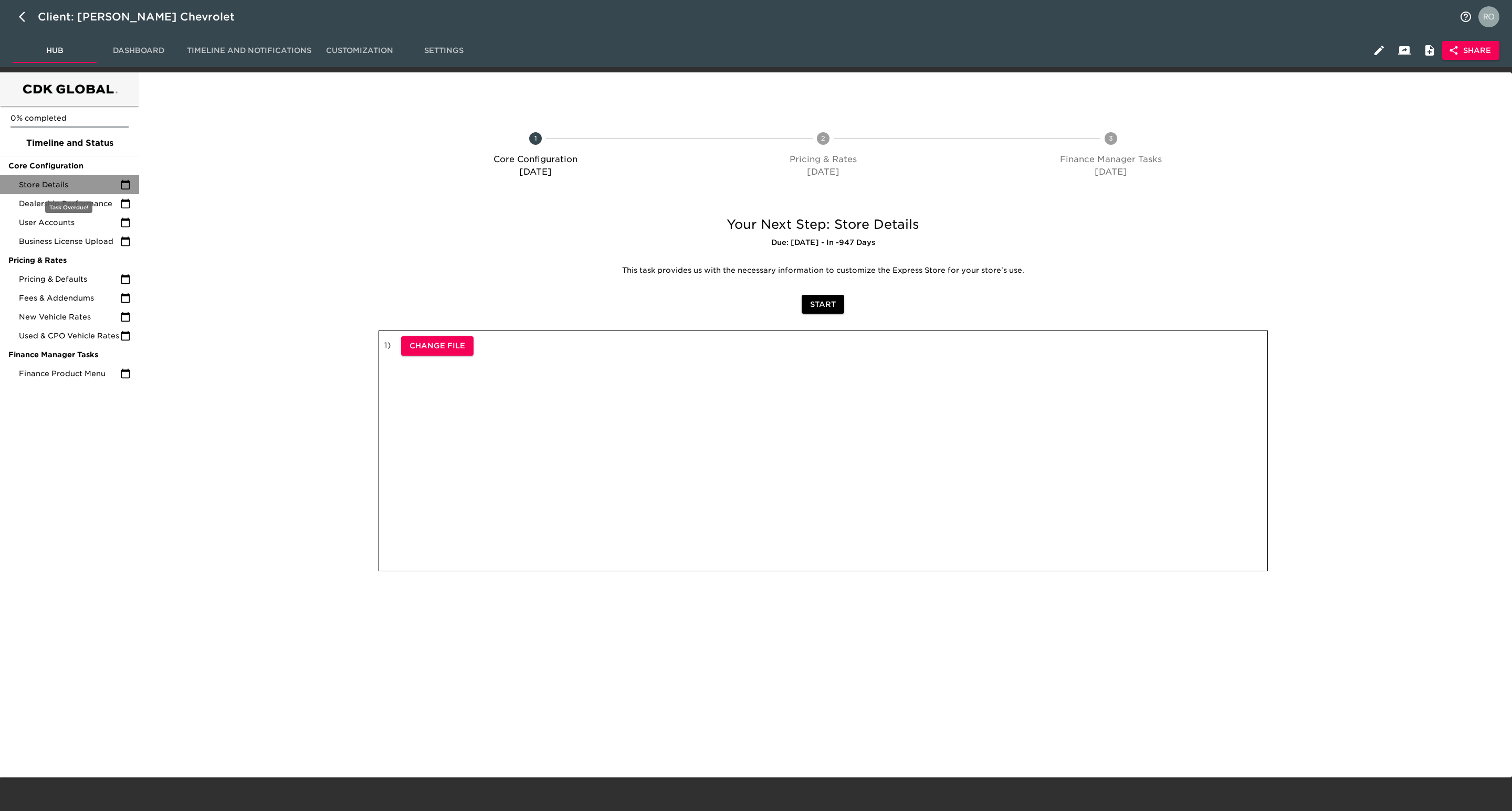
click at [77, 183] on span "Store Details" at bounding box center [70, 185] width 101 height 10
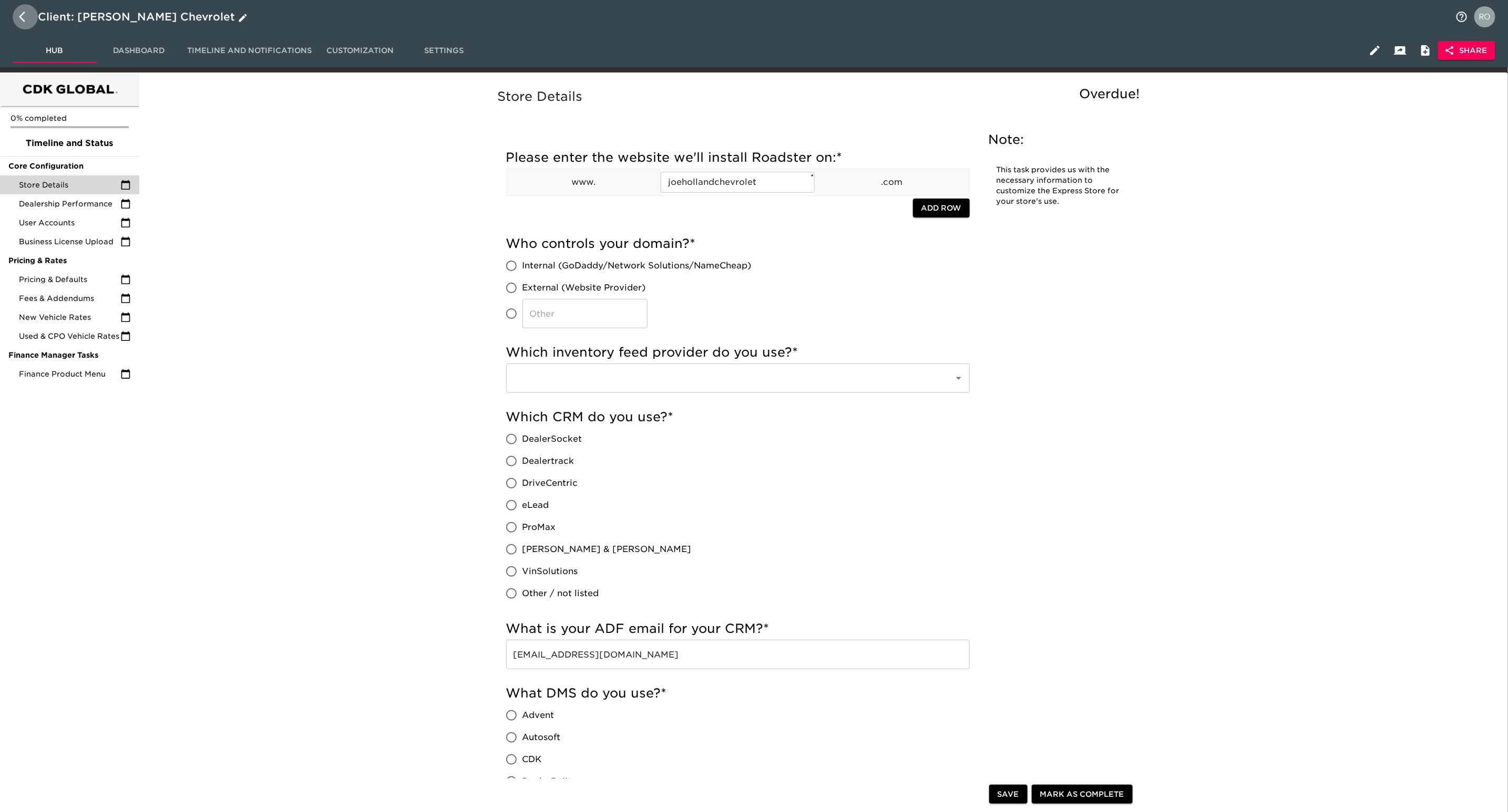
click at [19, 12] on icon "button" at bounding box center [25, 16] width 13 height 13
select select "10"
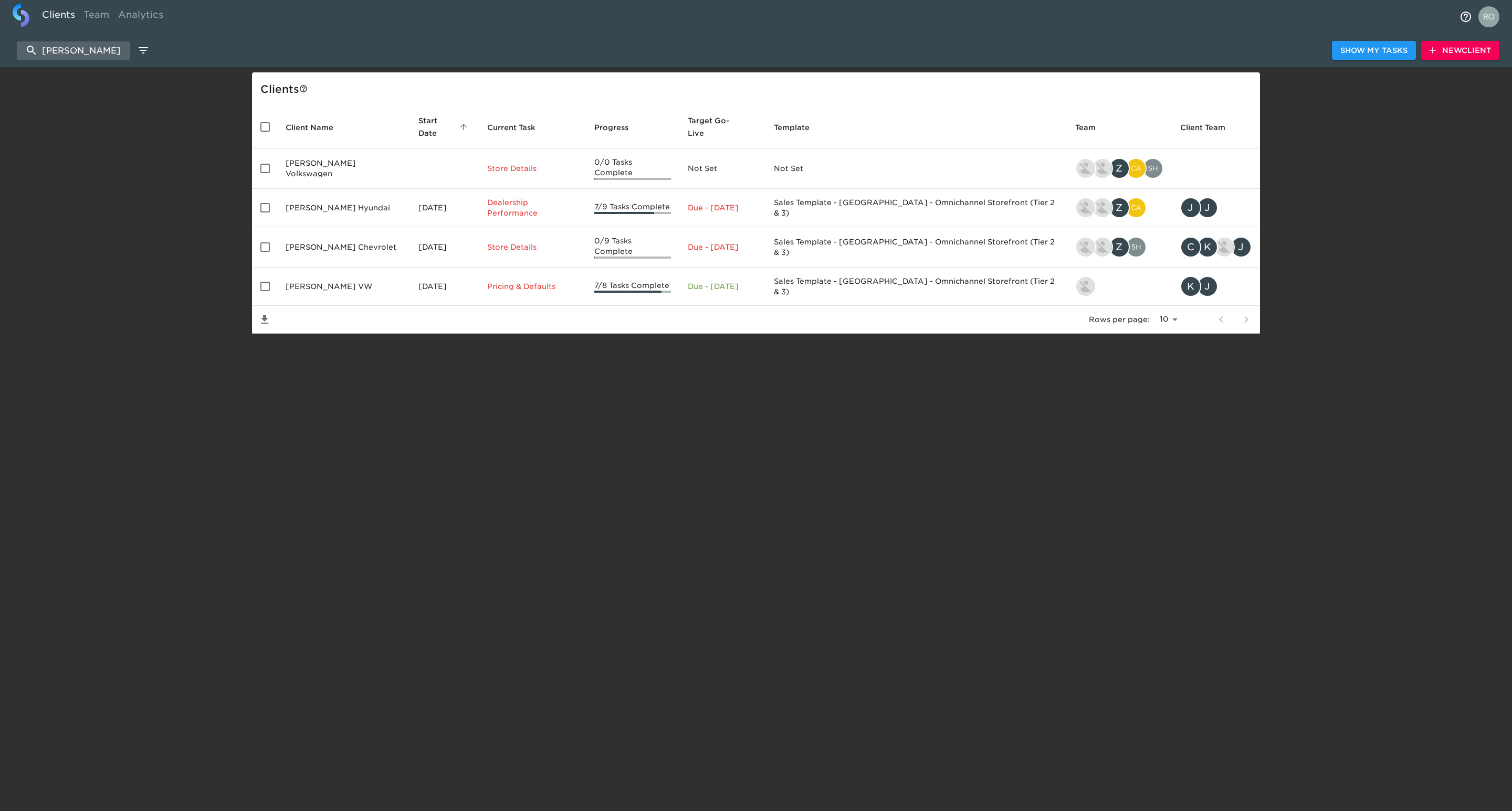
drag, startPoint x: 94, startPoint y: 44, endPoint x: -26, endPoint y: 44, distance: 120.0
click at [0, 44] on html "Clients Team Analytics [PERSON_NAME] Show My Tasks New Client Client s Client N…" at bounding box center [756, 183] width 1512 height 367
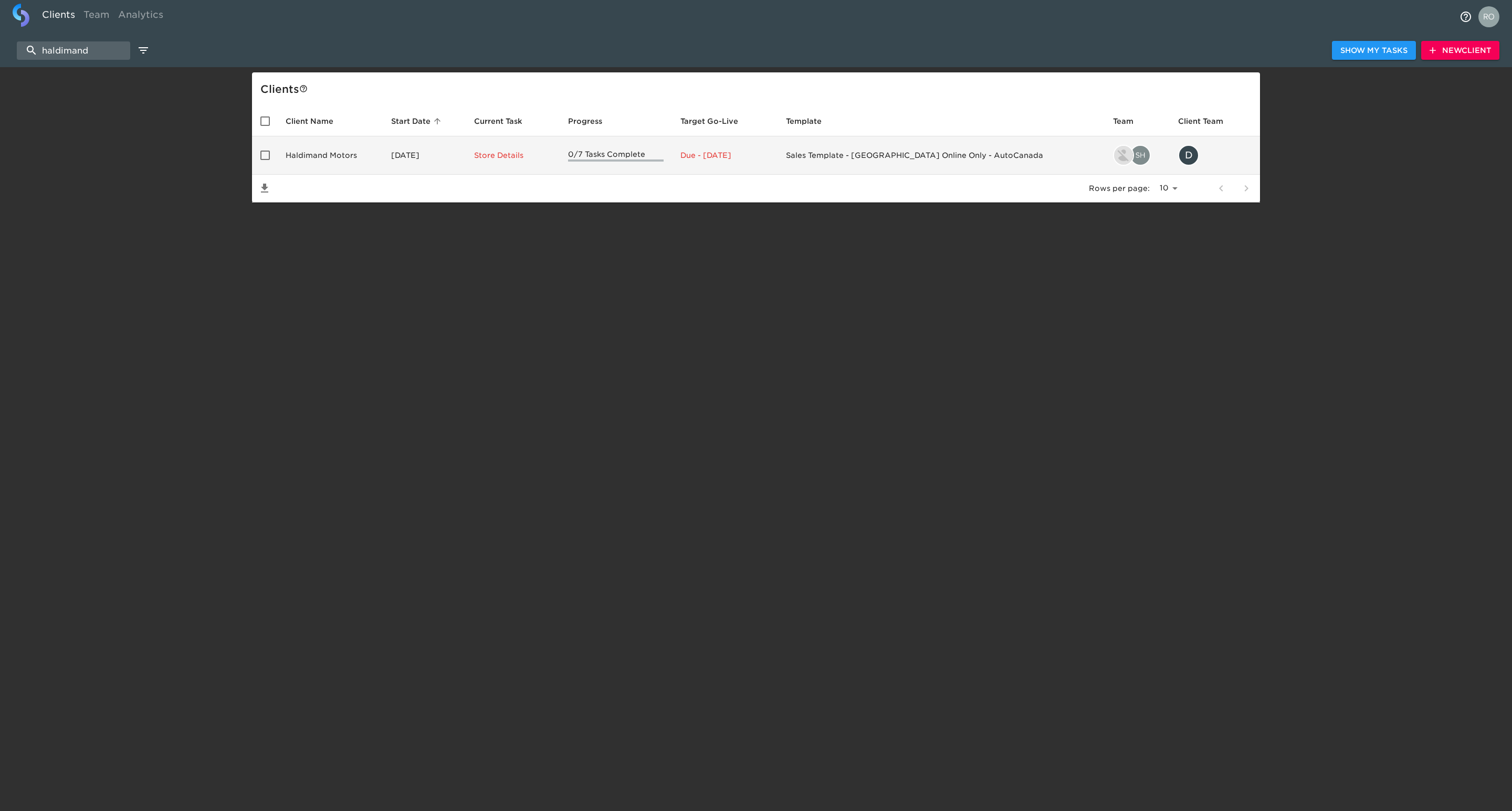
type input "haldimand"
click at [361, 158] on td "Haldimand Motors" at bounding box center [330, 155] width 105 height 38
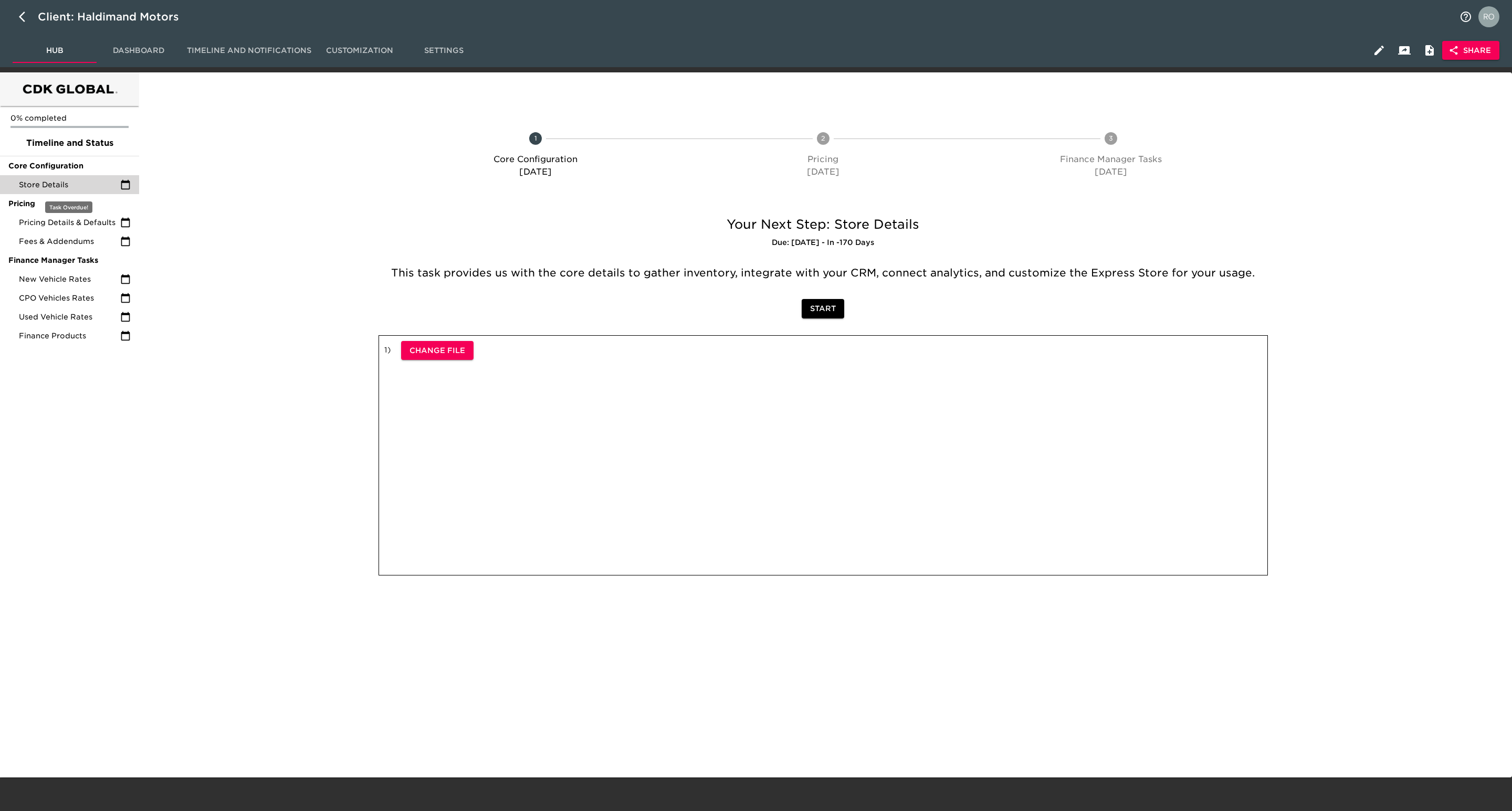
click at [76, 182] on span "Store Details" at bounding box center [70, 185] width 101 height 10
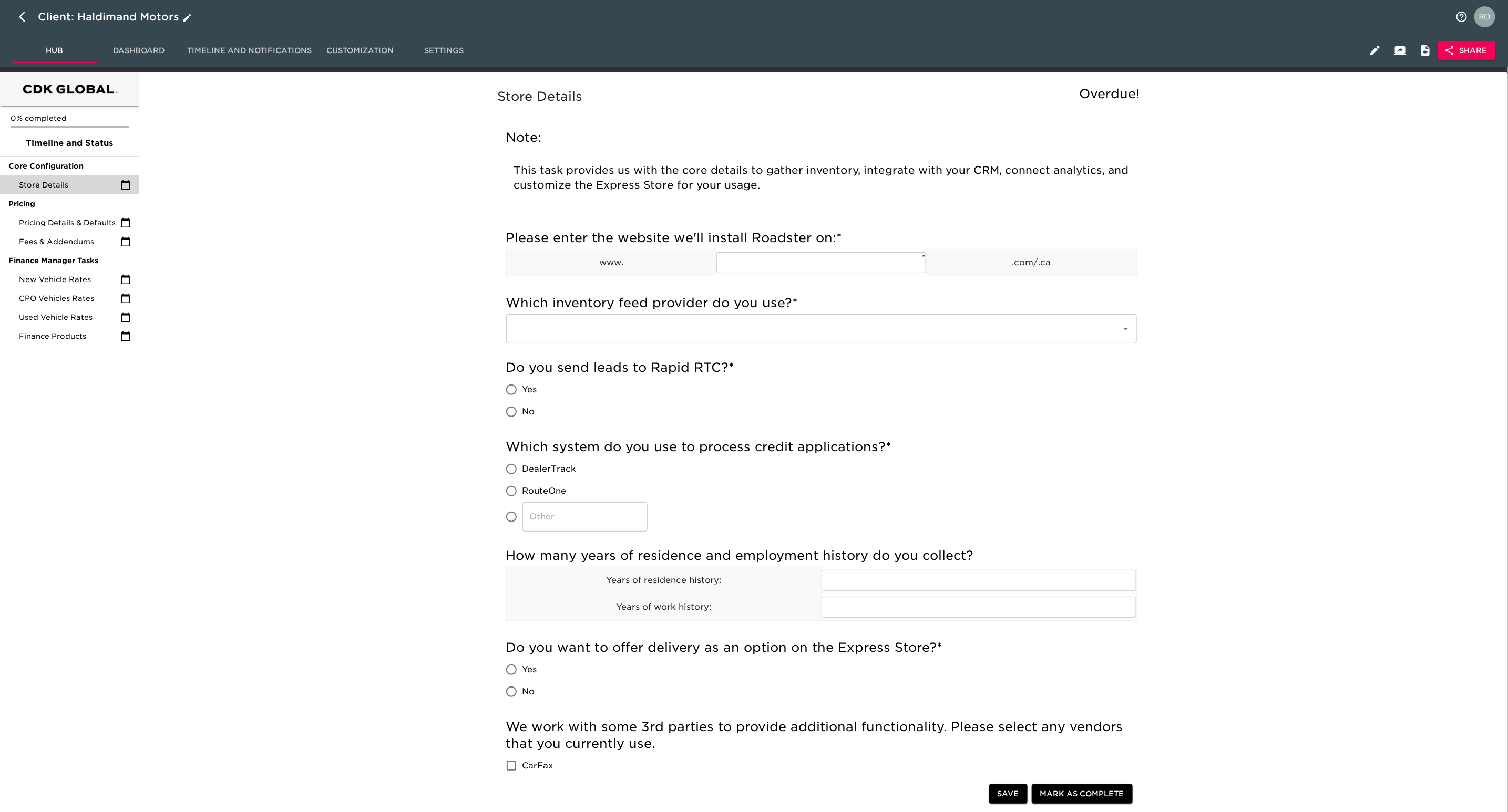
click at [24, 16] on icon "button" at bounding box center [25, 16] width 13 height 13
select select "10"
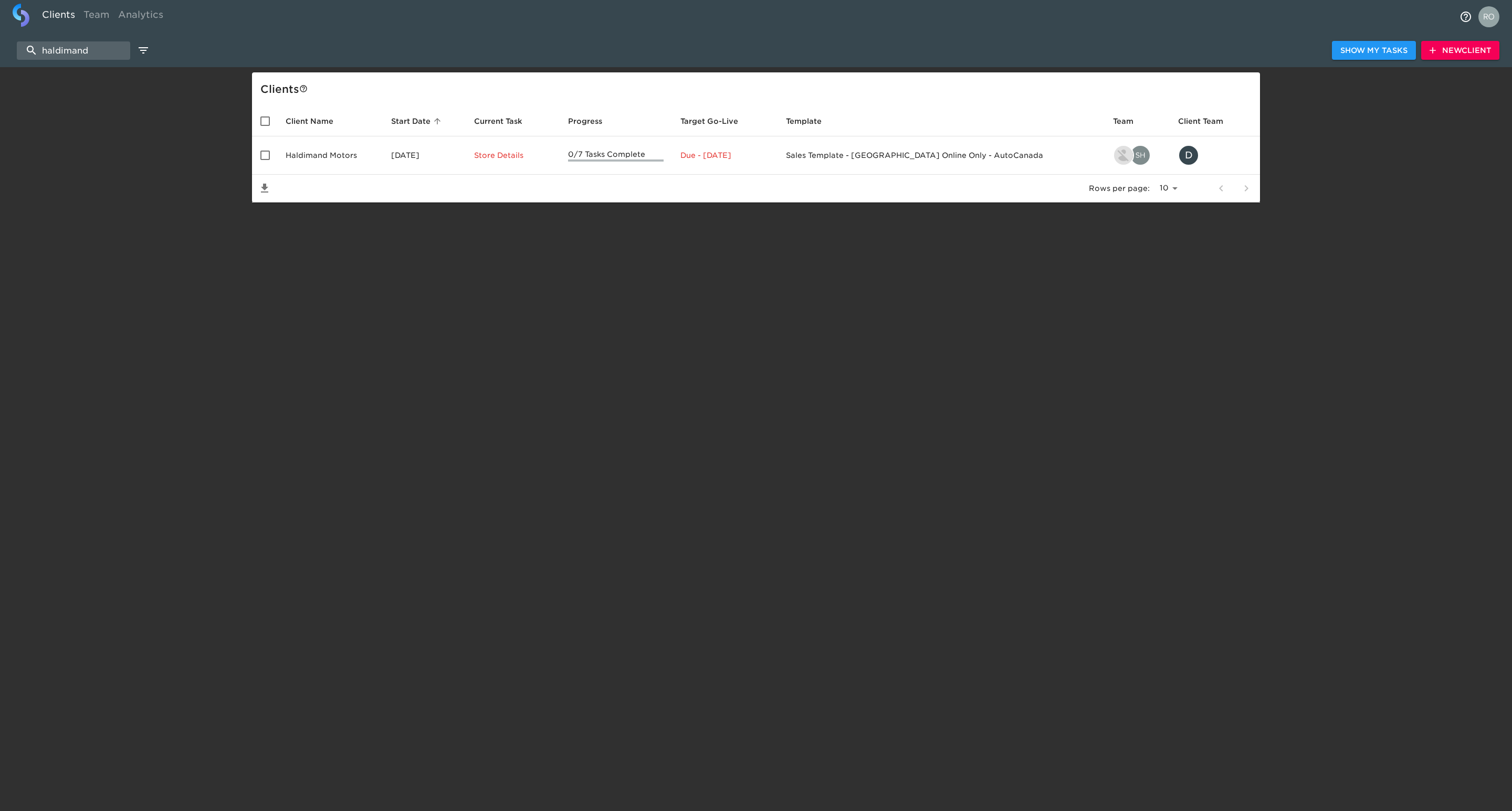
drag, startPoint x: -7, startPoint y: 41, endPoint x: -14, endPoint y: 41, distance: 7.0
click at [0, 41] on html "Clients Team Analytics haldimand Show My Tasks New Client Client s Client Name …" at bounding box center [756, 118] width 1512 height 236
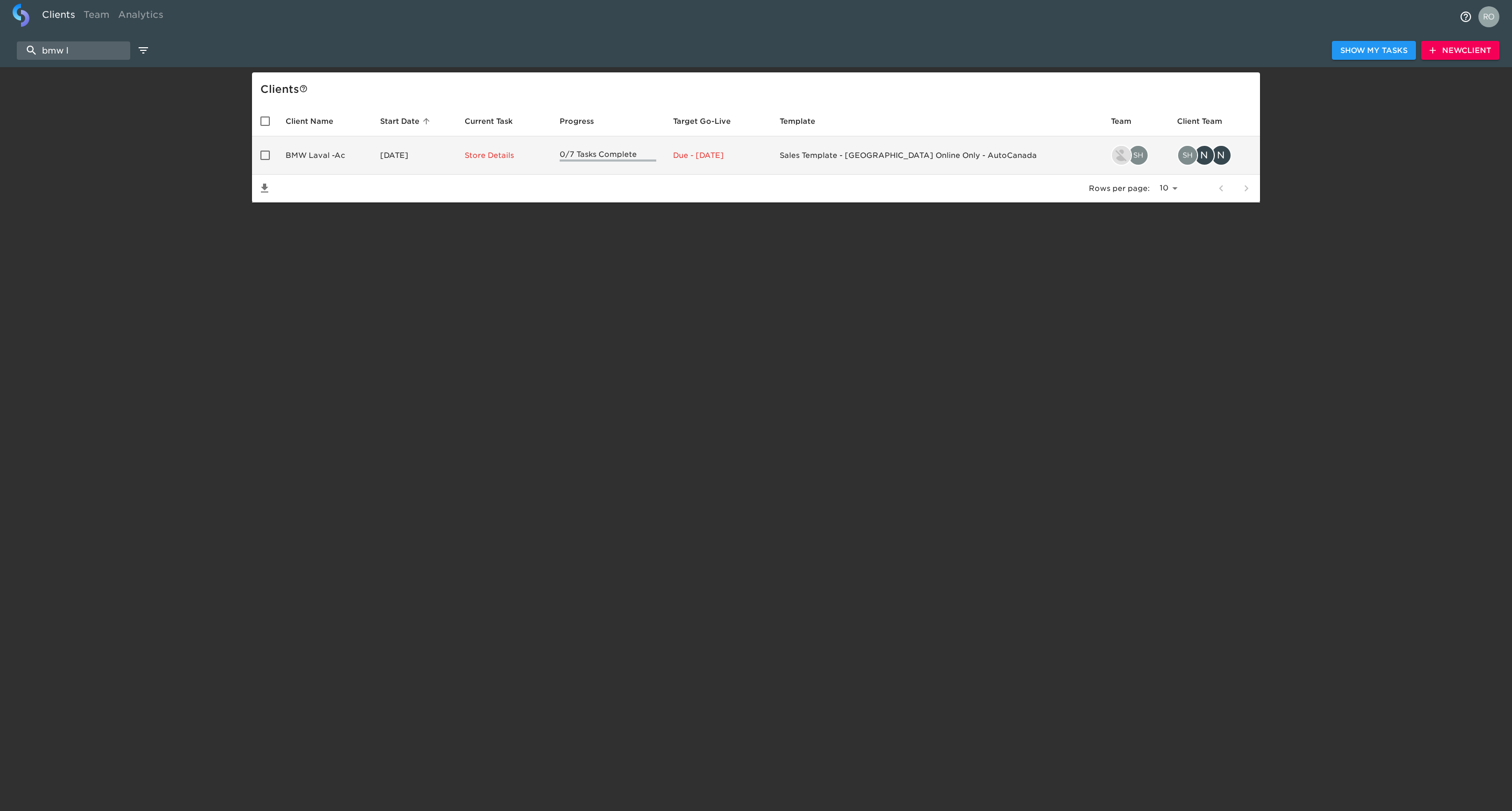
type input "bmw l"
click at [311, 157] on td "BMW Laval -Ac" at bounding box center [324, 155] width 94 height 38
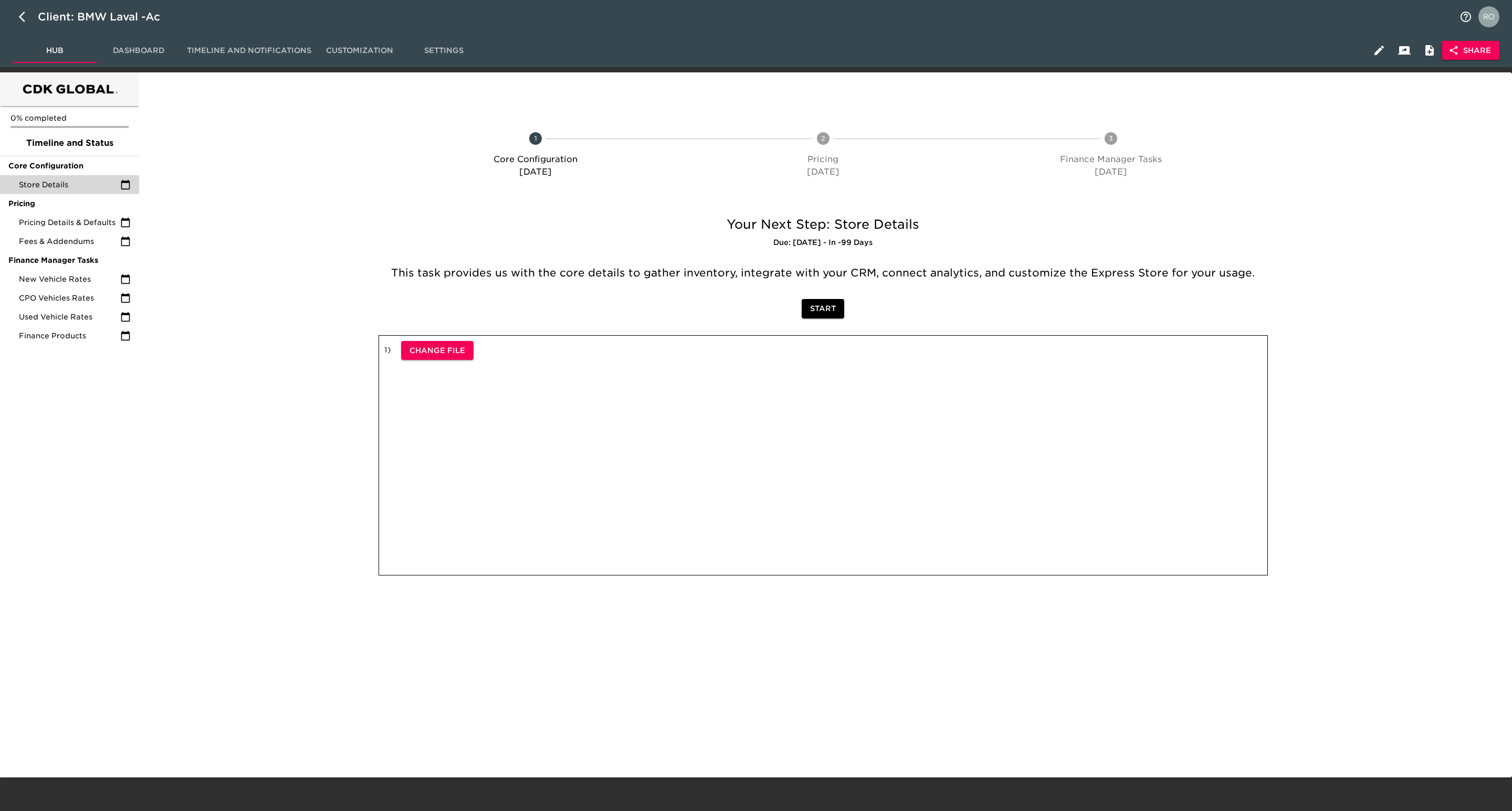
click at [76, 191] on div "Store Details" at bounding box center [70, 185] width 139 height 19
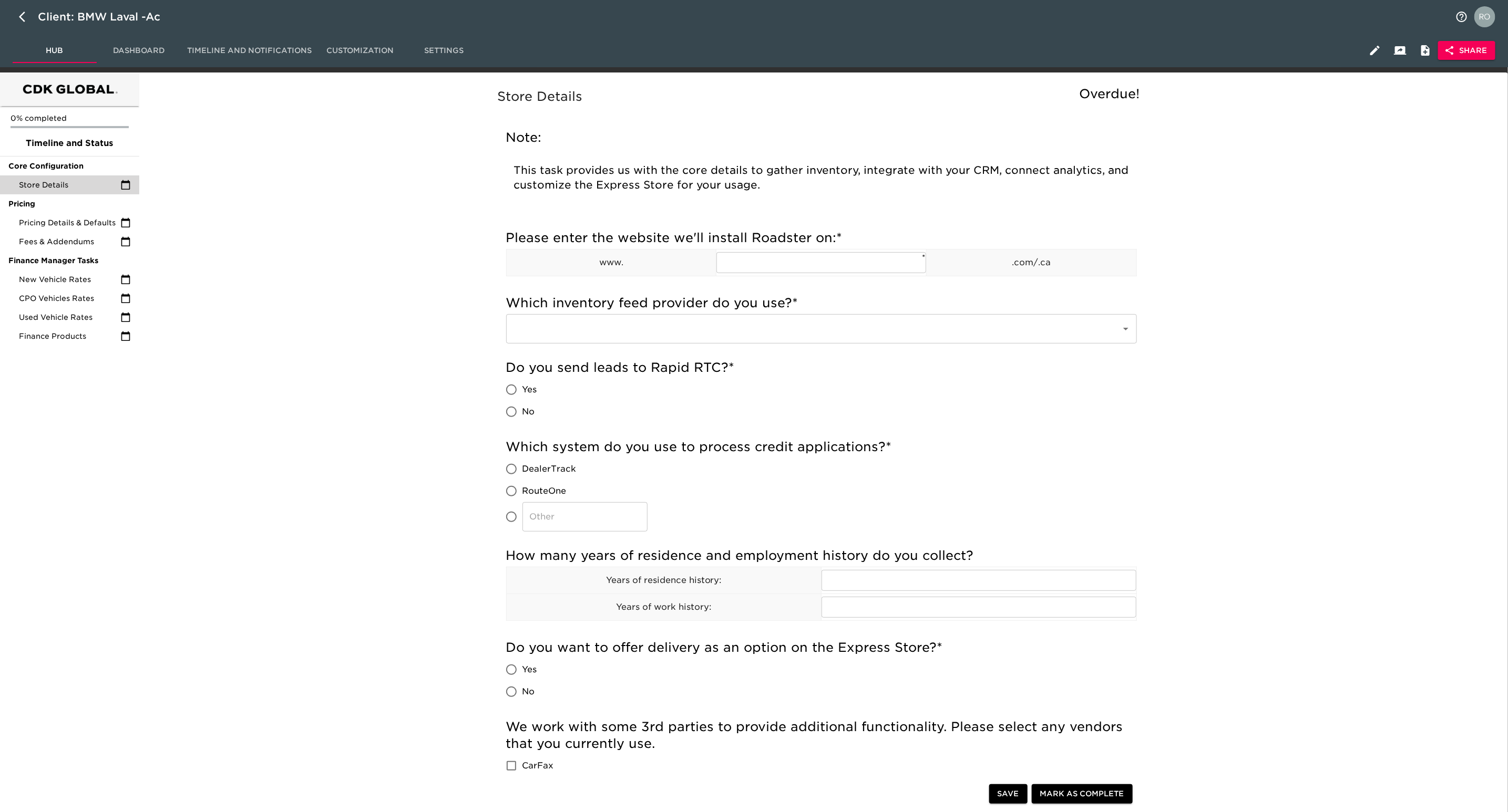
click at [1489, 48] on button "Share" at bounding box center [1467, 51] width 57 height 20
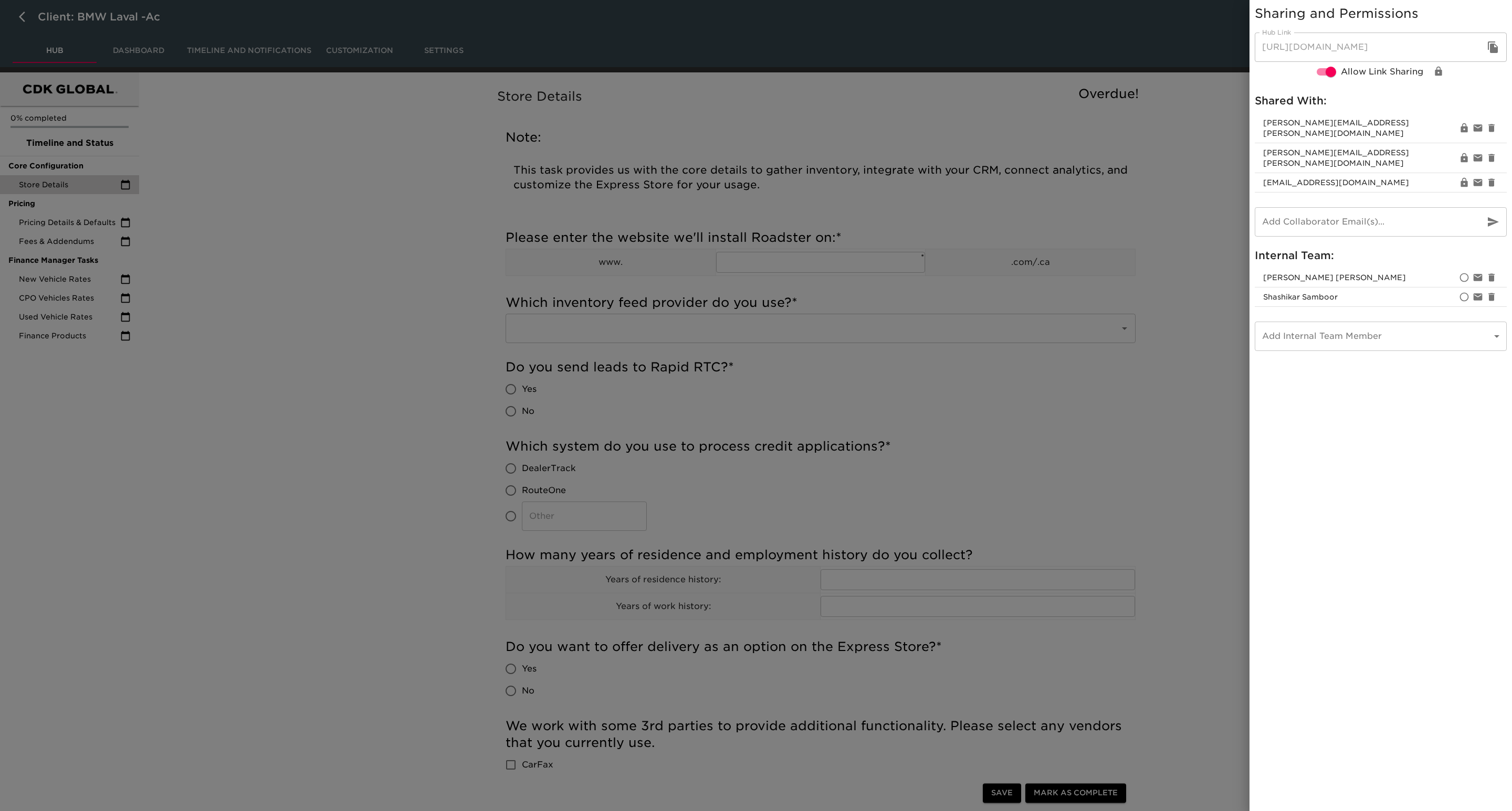
click at [1191, 202] on div at bounding box center [756, 405] width 1512 height 811
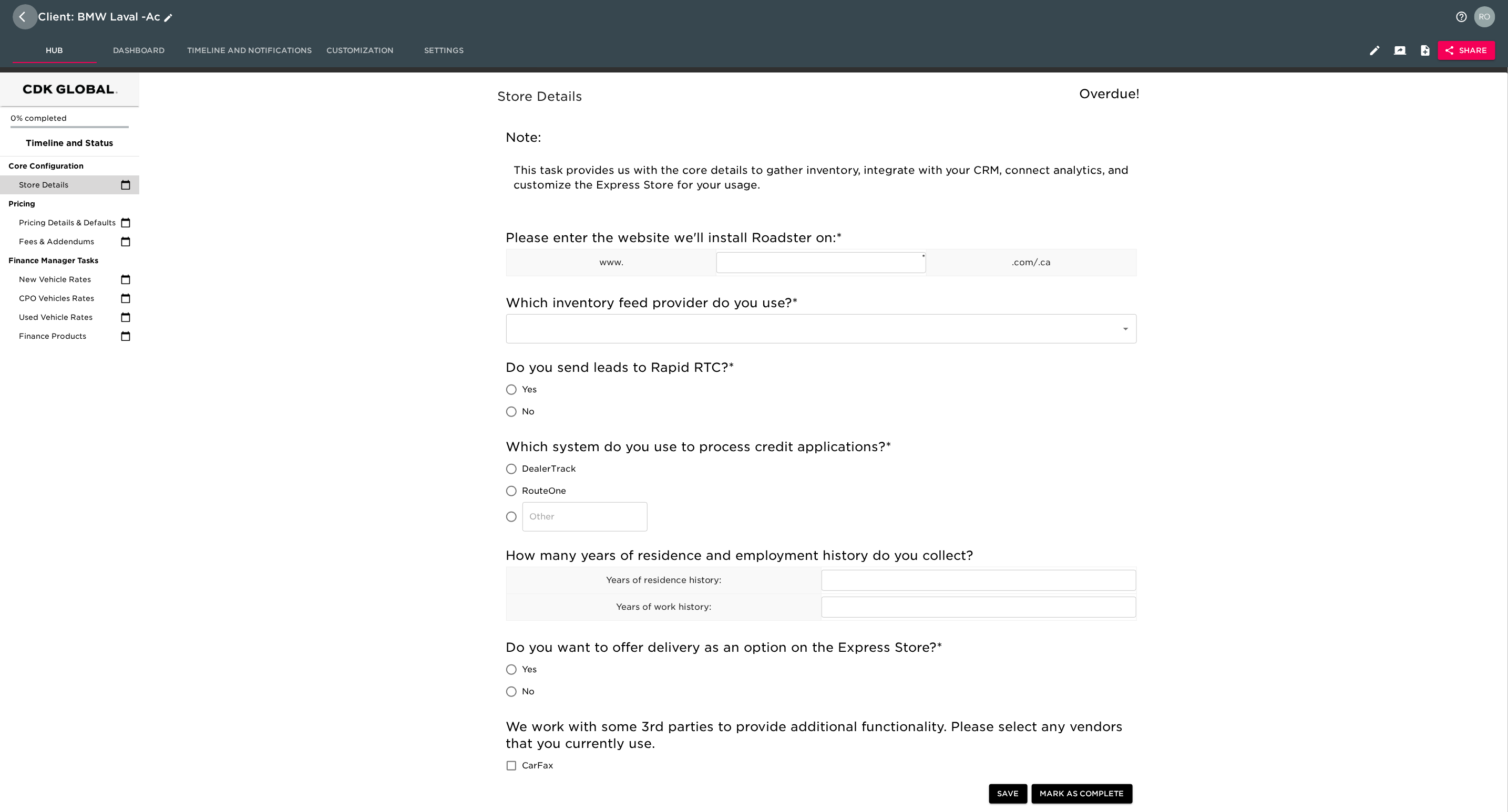
click at [24, 16] on icon "button" at bounding box center [25, 16] width 13 height 13
select select "10"
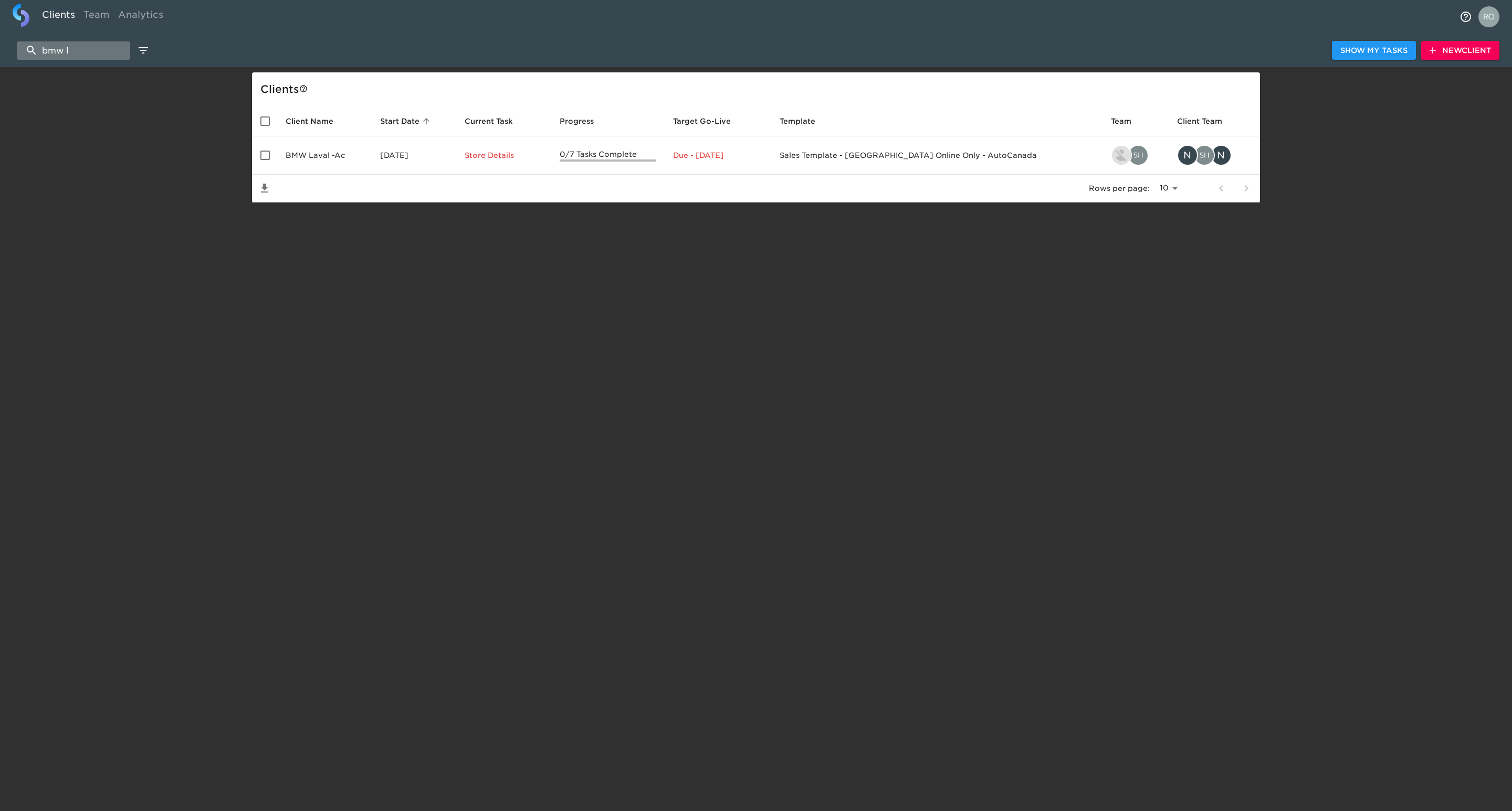
drag, startPoint x: 88, startPoint y: 46, endPoint x: 19, endPoint y: 48, distance: 69.0
click at [19, 48] on input "bmw l" at bounding box center [74, 51] width 113 height 18
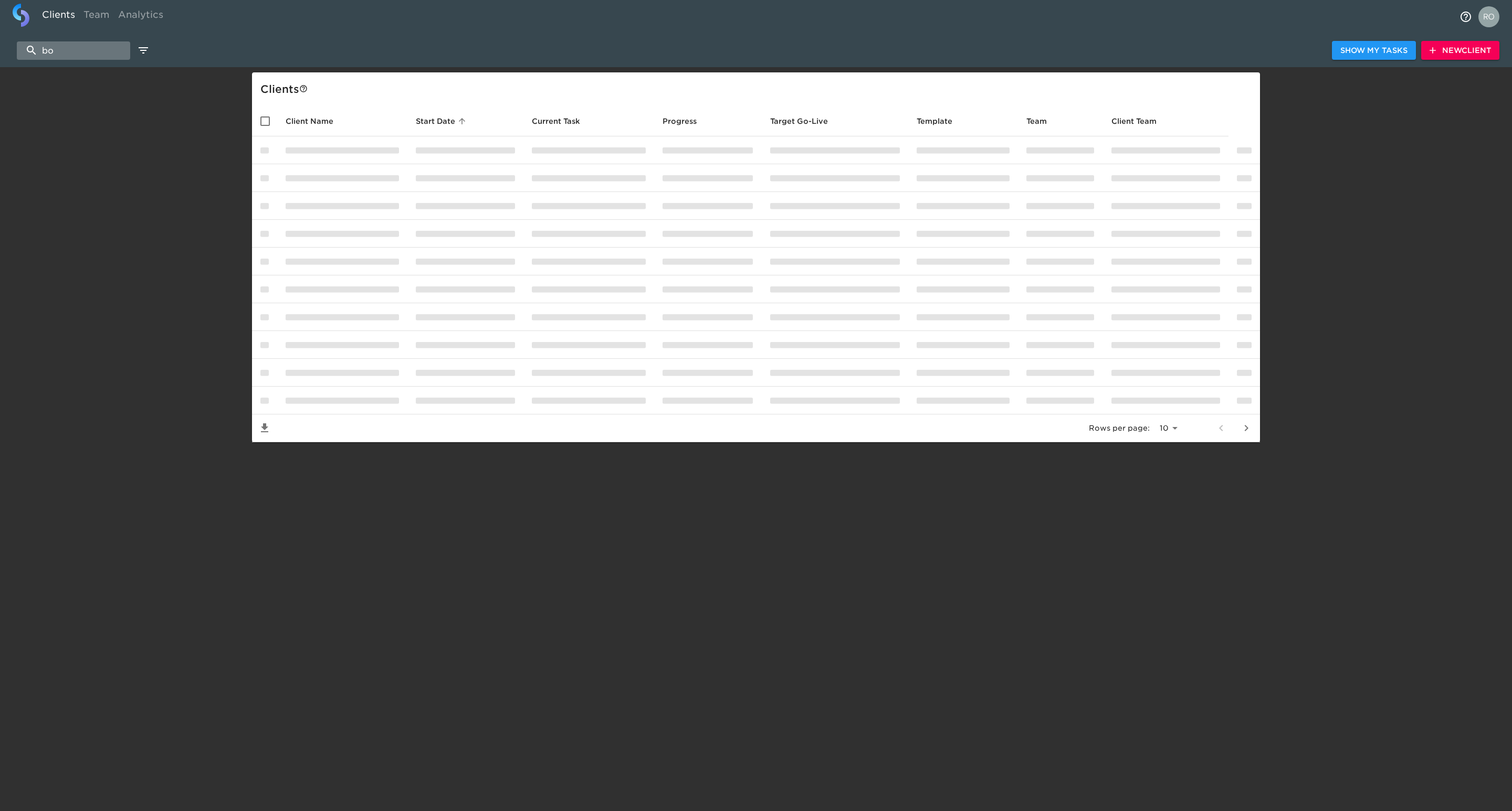
type input "b"
type input "f"
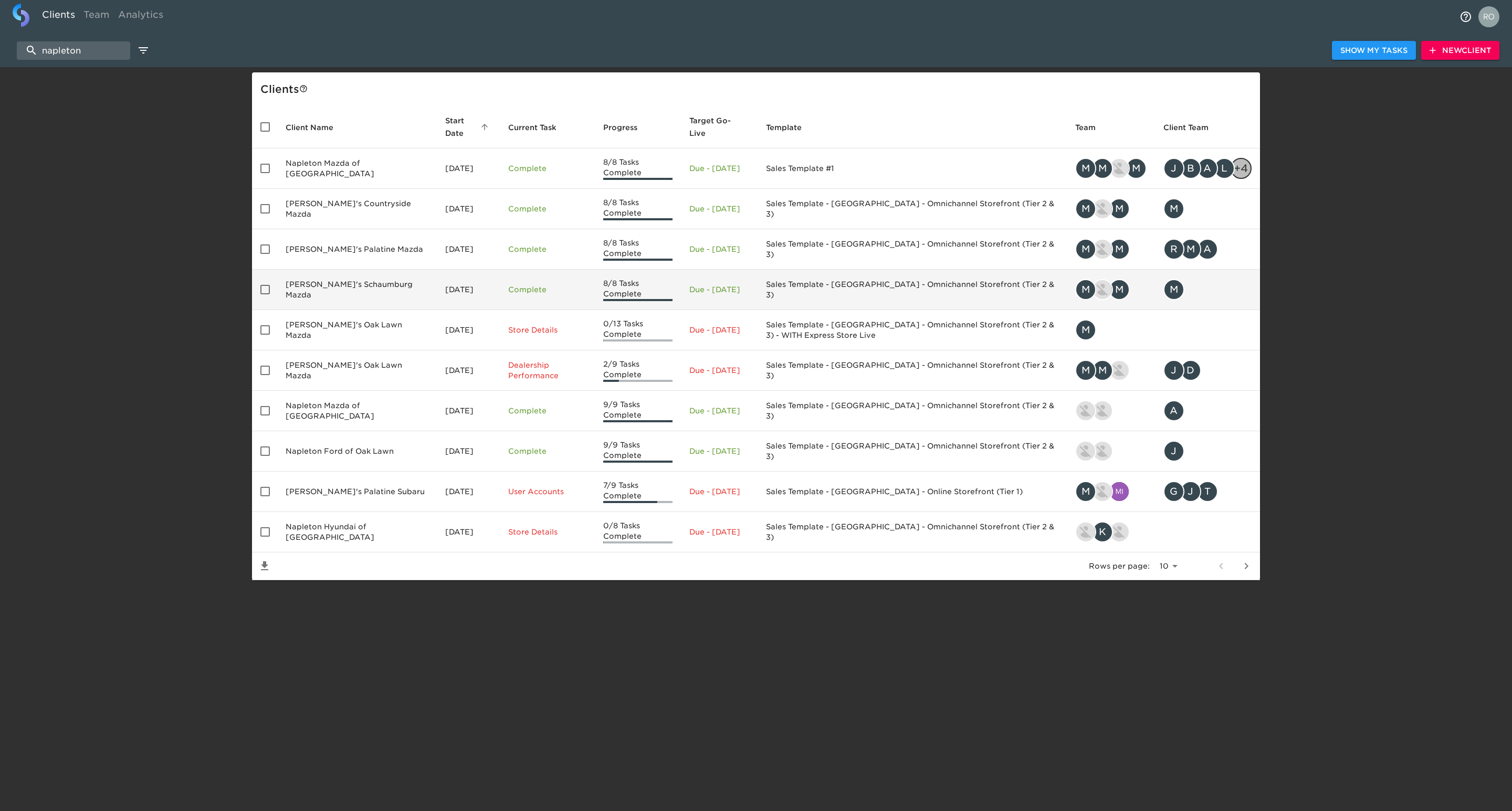
type input "napleton"
click at [322, 299] on td "[PERSON_NAME]'s Schaumburg Mazda" at bounding box center [357, 290] width 160 height 40
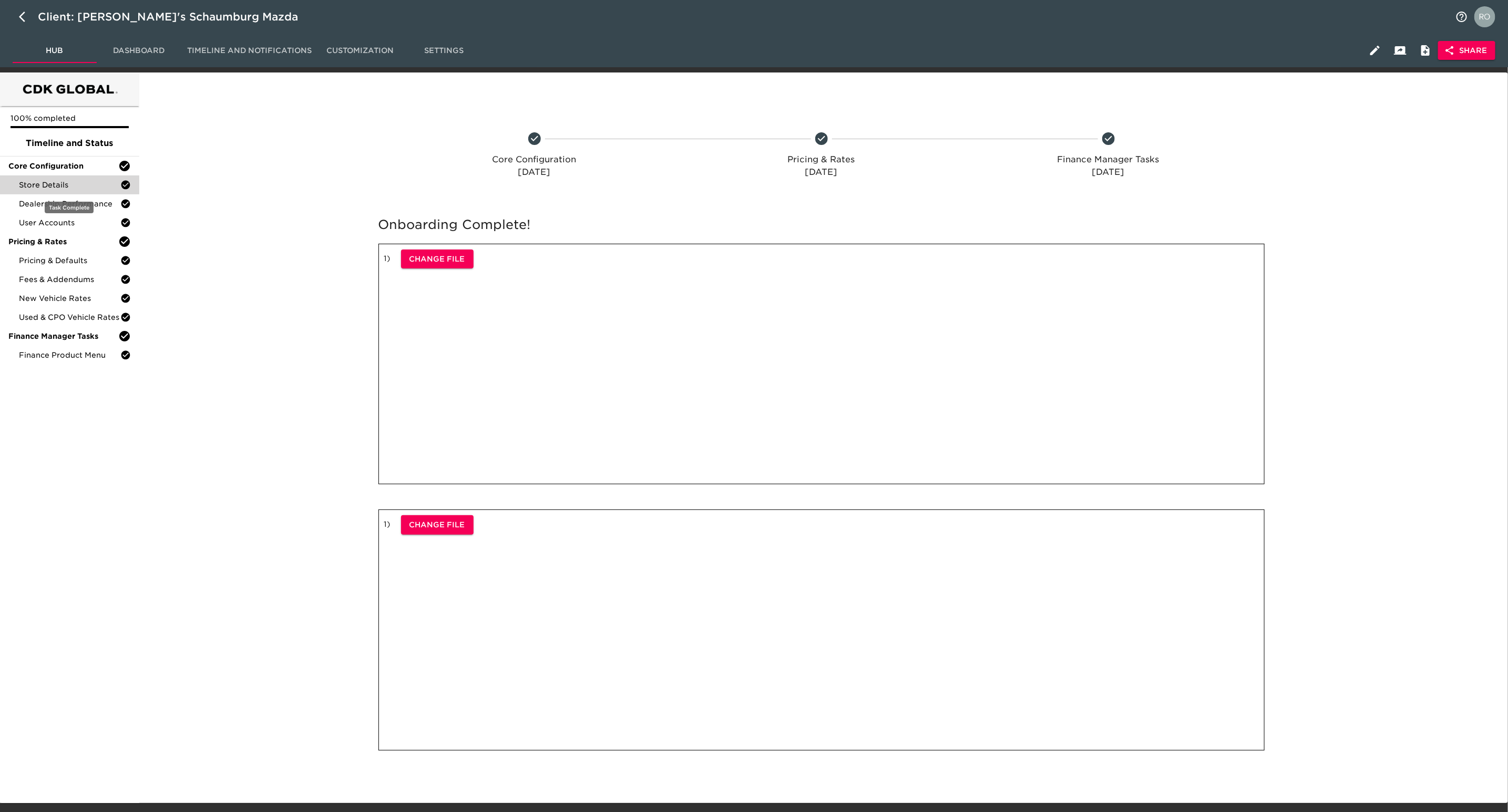
click at [98, 184] on span "Store Details" at bounding box center [70, 185] width 101 height 10
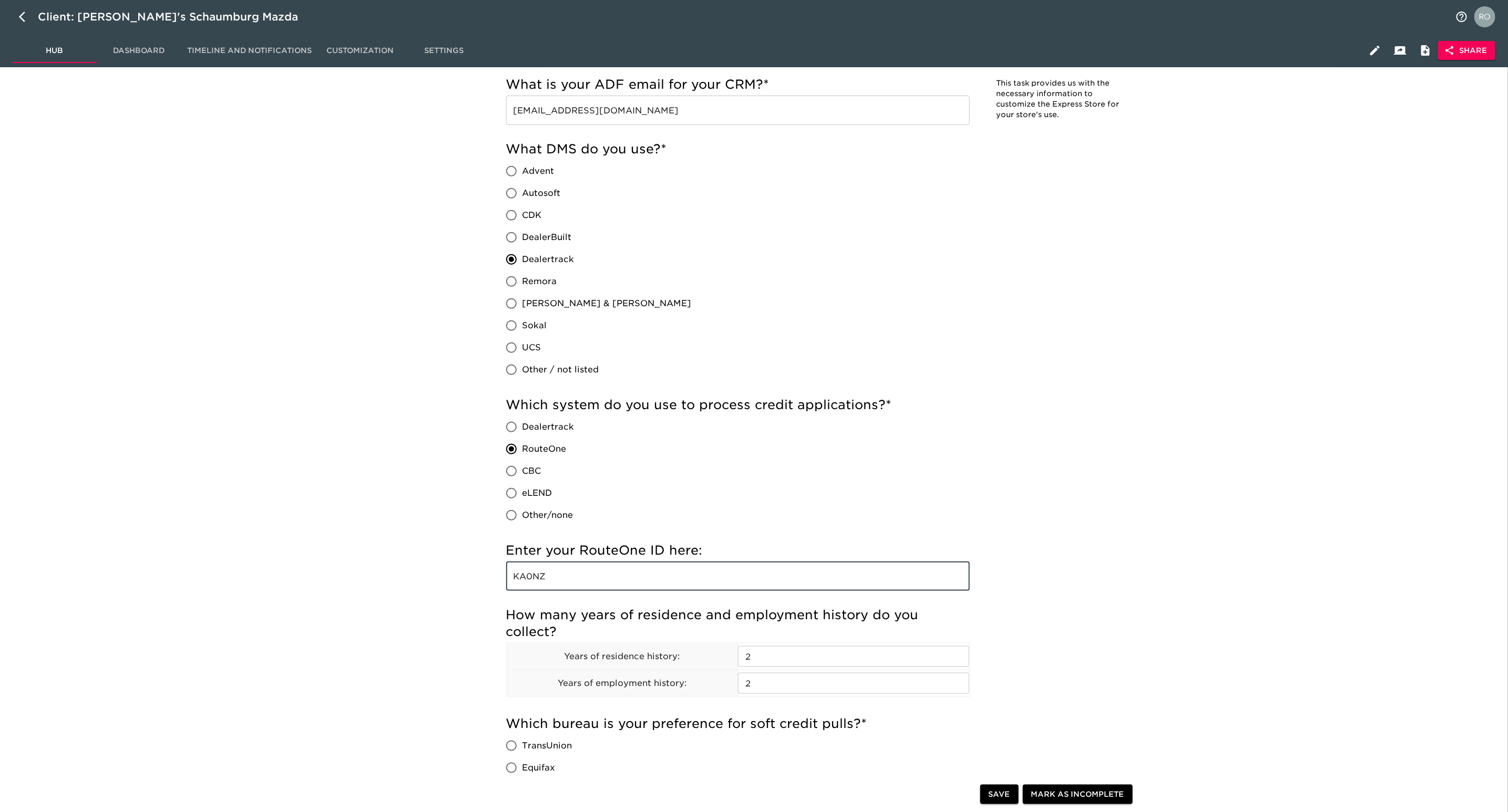
click at [533, 573] on input "KA0NZ" at bounding box center [738, 577] width 464 height 29
click at [552, 251] on label "Dealertrack" at bounding box center [596, 259] width 191 height 22
click at [522, 251] on input "Dealertrack" at bounding box center [511, 259] width 22 height 22
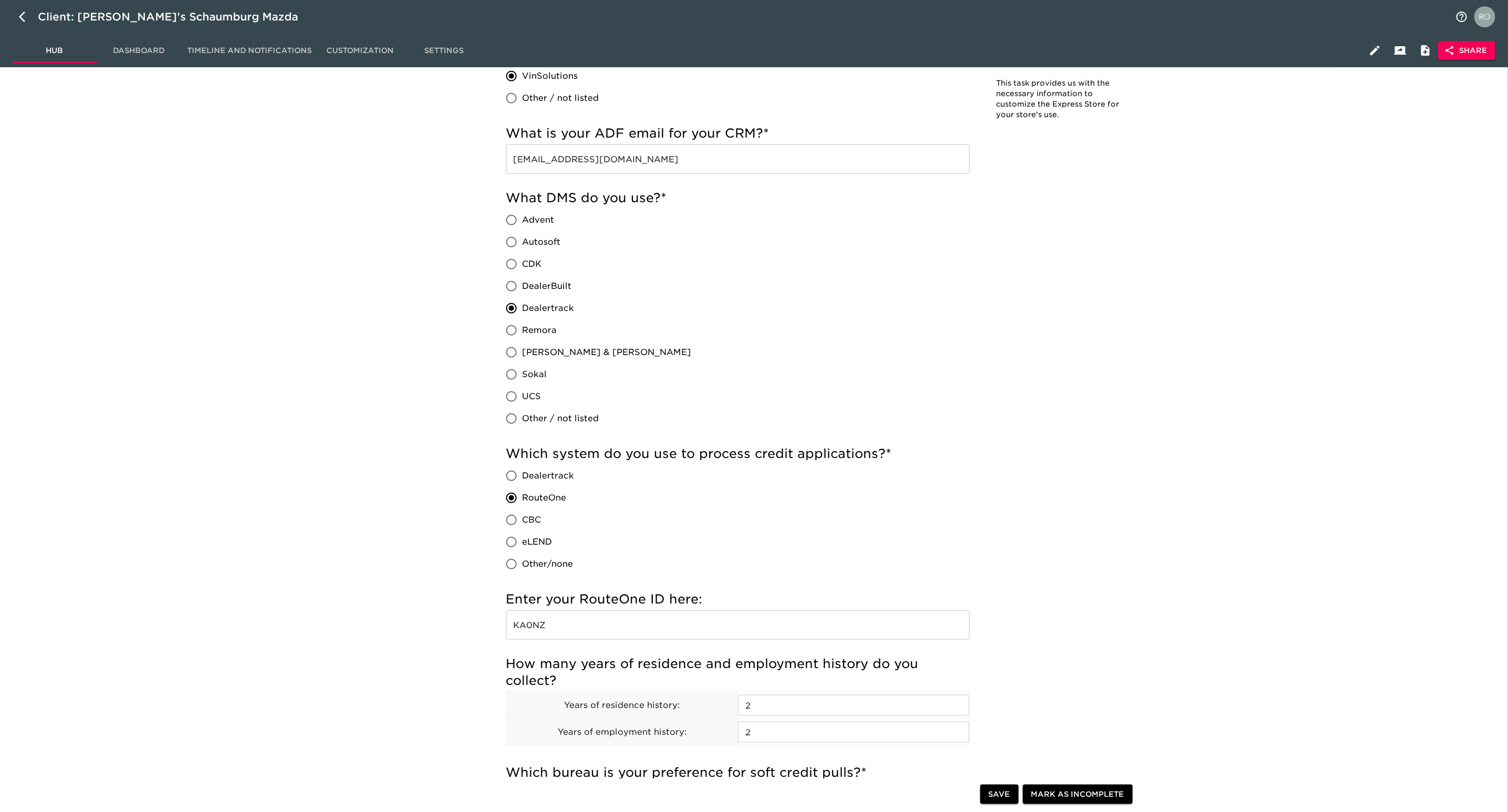
scroll to position [473, 0]
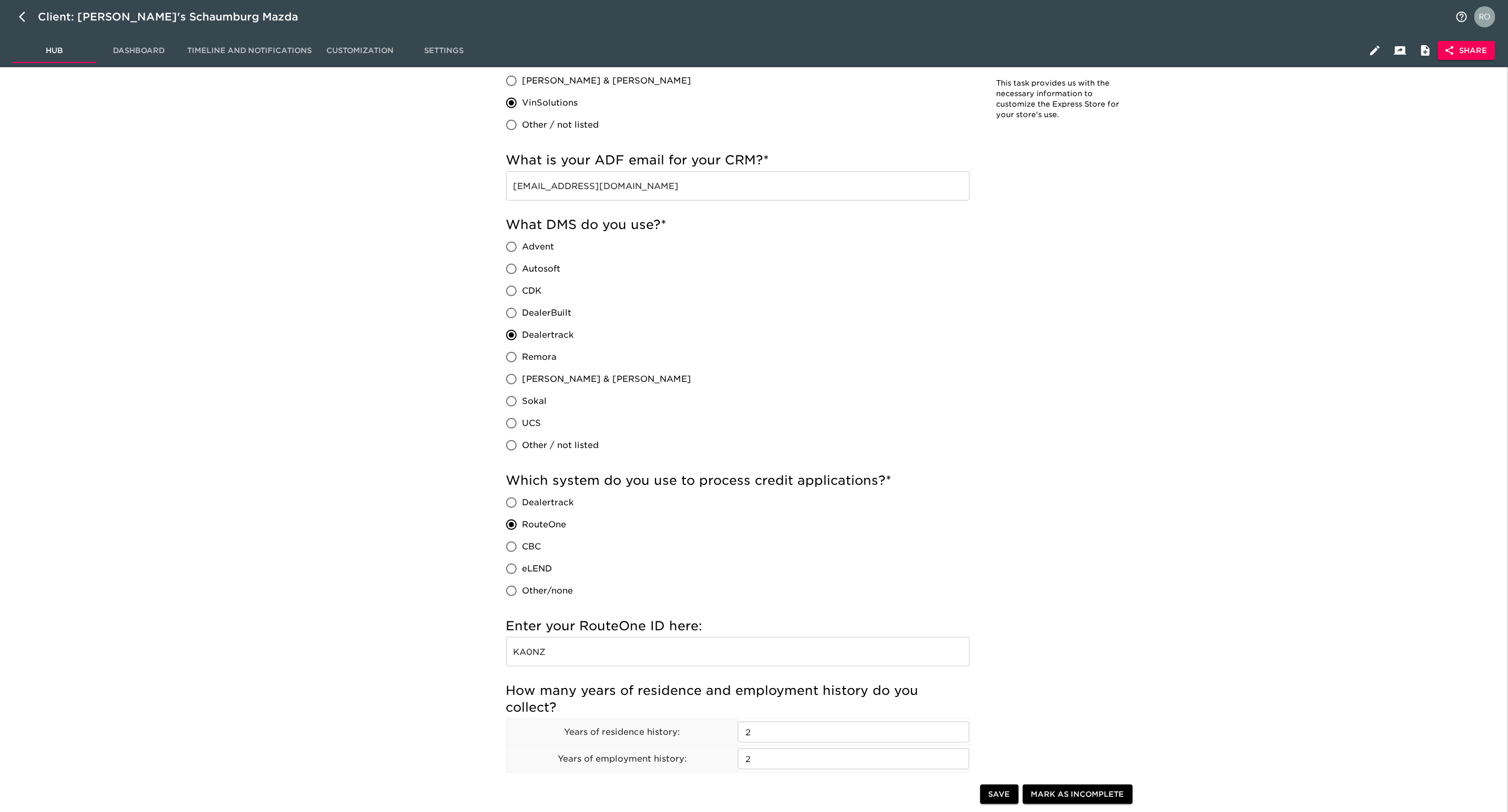
drag, startPoint x: 574, startPoint y: 328, endPoint x: 524, endPoint y: 328, distance: 50.0
click at [524, 328] on label "Dealertrack" at bounding box center [596, 335] width 191 height 22
click at [582, 342] on label "Dealertrack" at bounding box center [596, 335] width 191 height 22
click at [522, 342] on input "Dealertrack" at bounding box center [511, 335] width 22 height 22
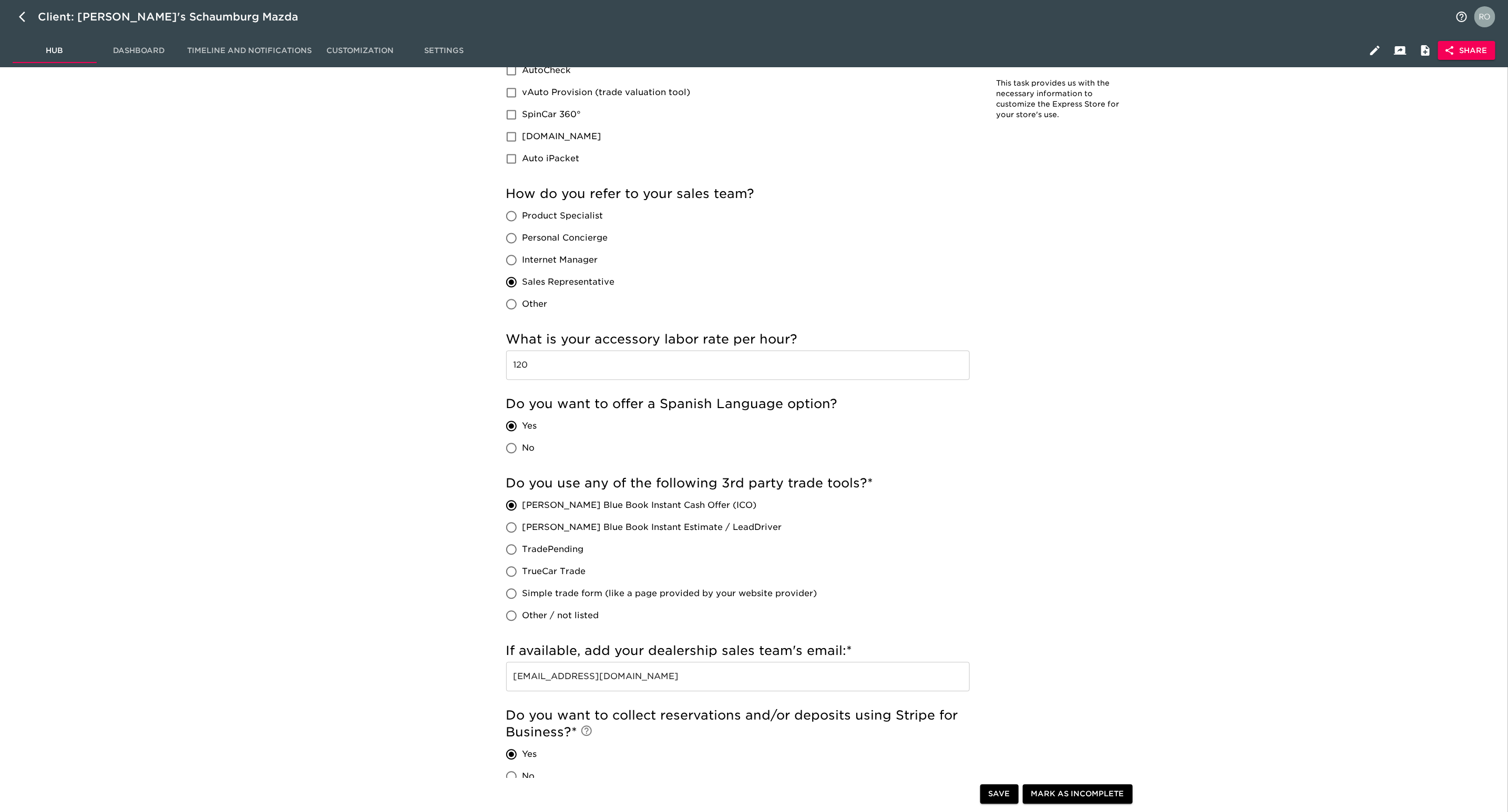
scroll to position [1655, 0]
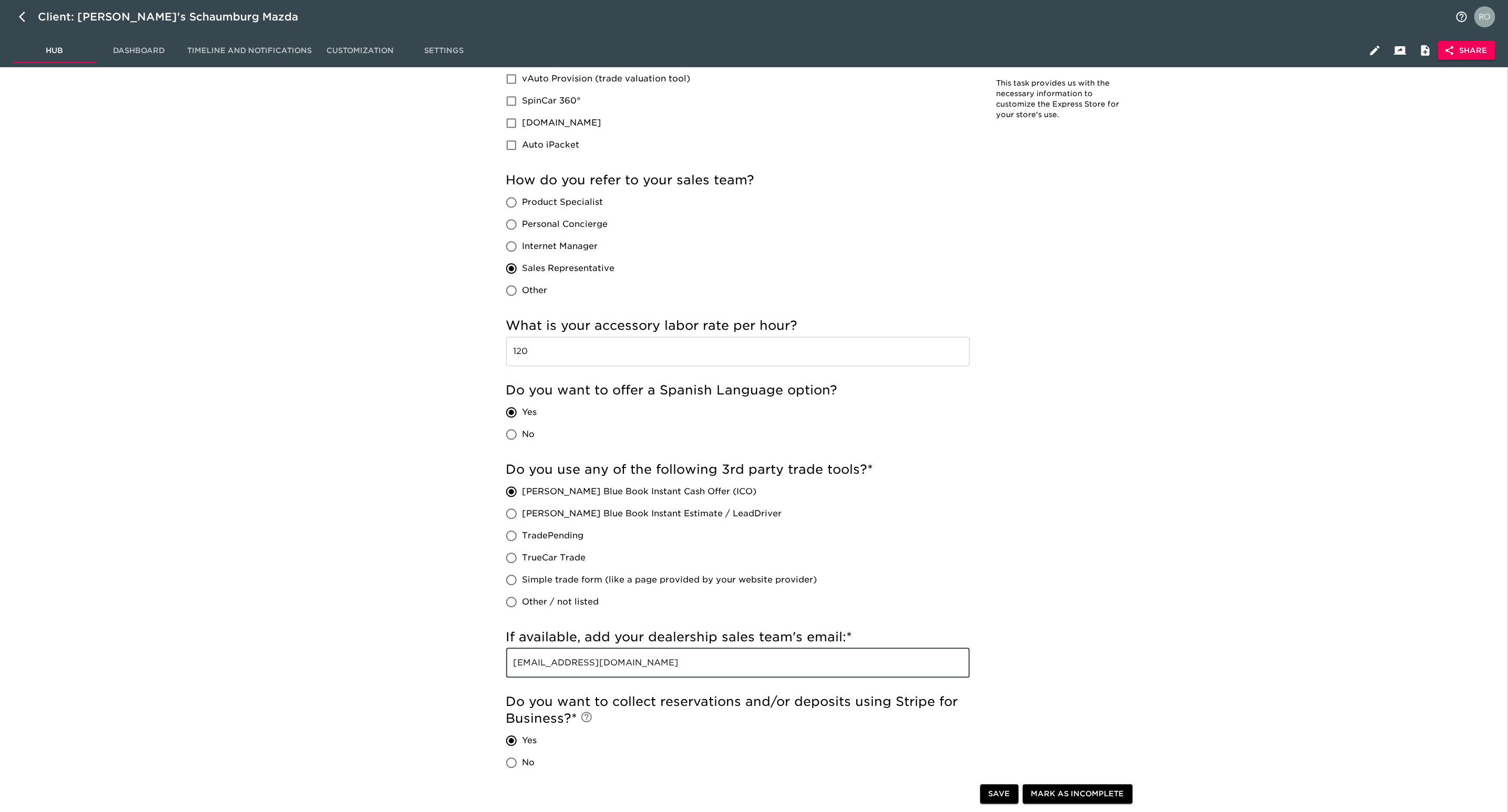
drag, startPoint x: 670, startPoint y: 659, endPoint x: 411, endPoint y: 667, distance: 259.1
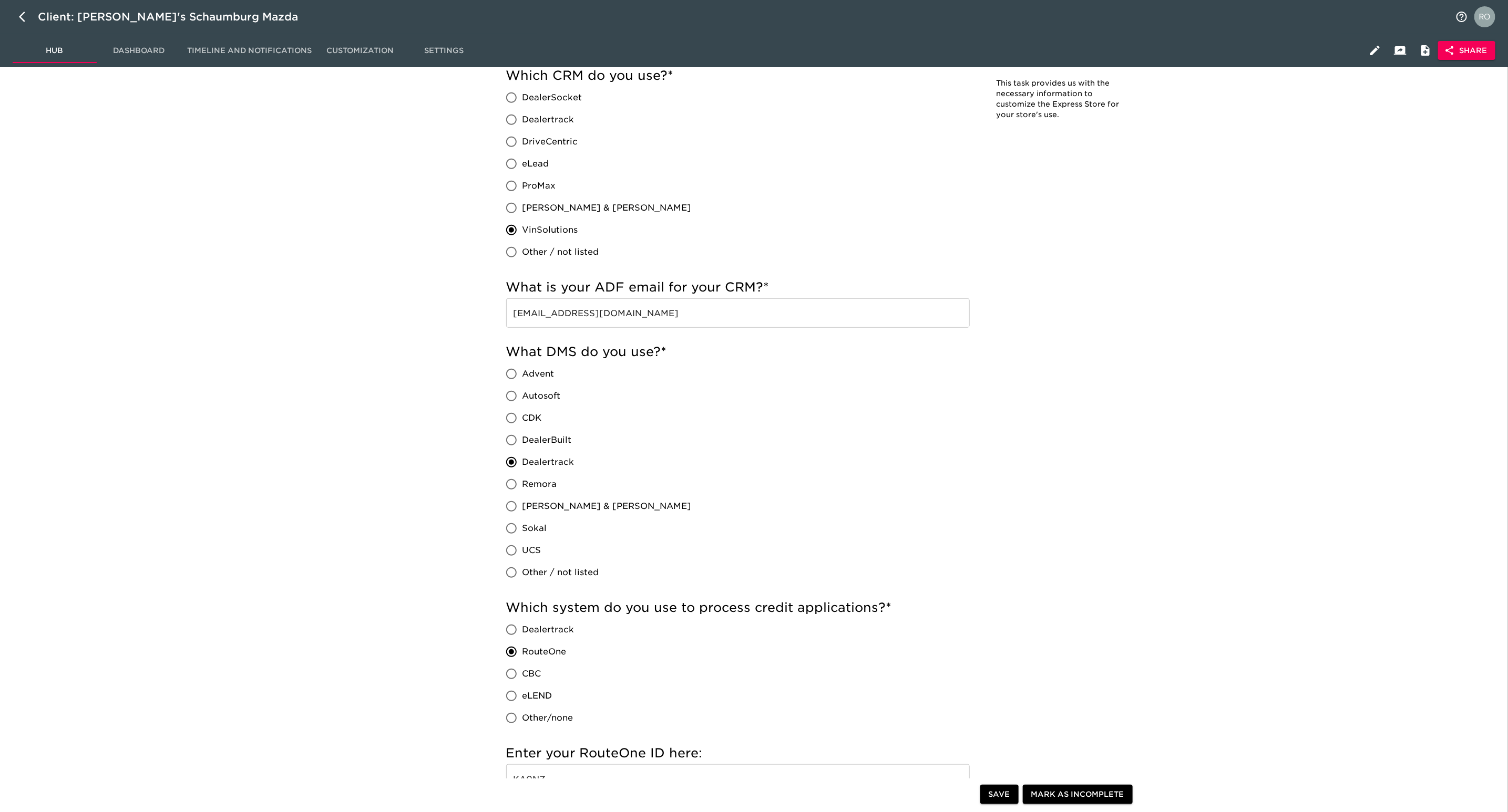
scroll to position [315, 0]
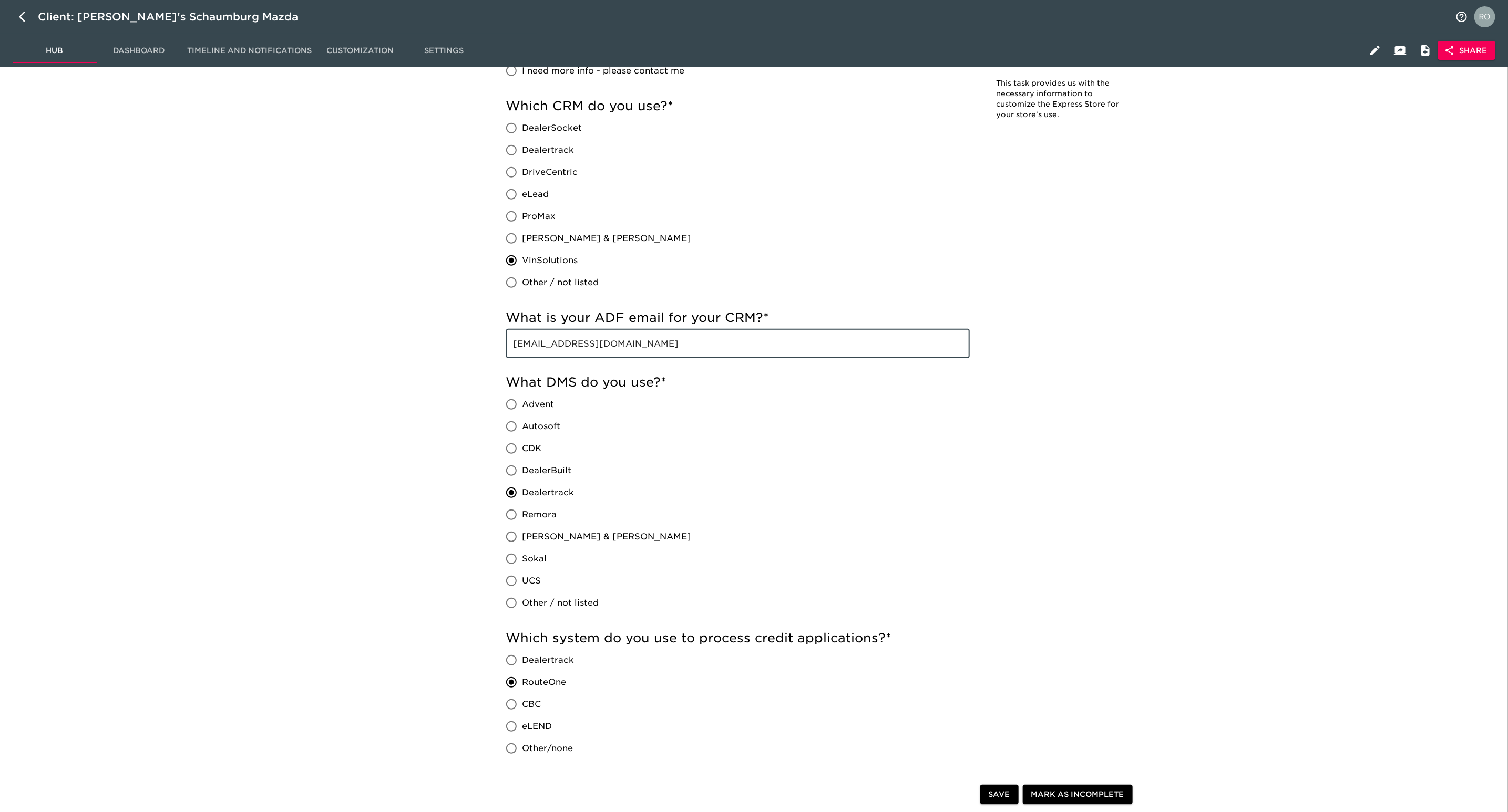
drag, startPoint x: 622, startPoint y: 342, endPoint x: 355, endPoint y: 345, distance: 267.0
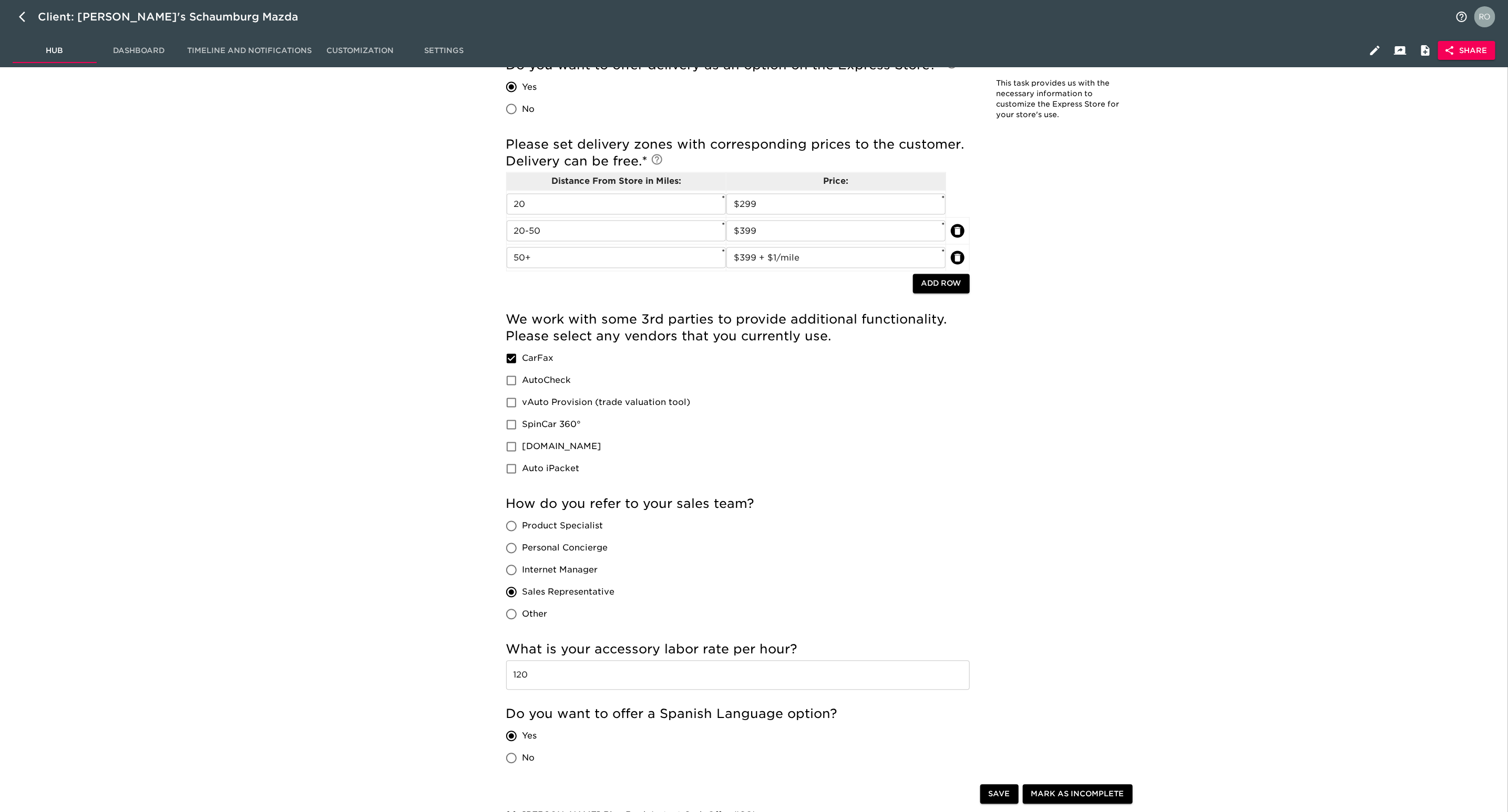
scroll to position [1576, 0]
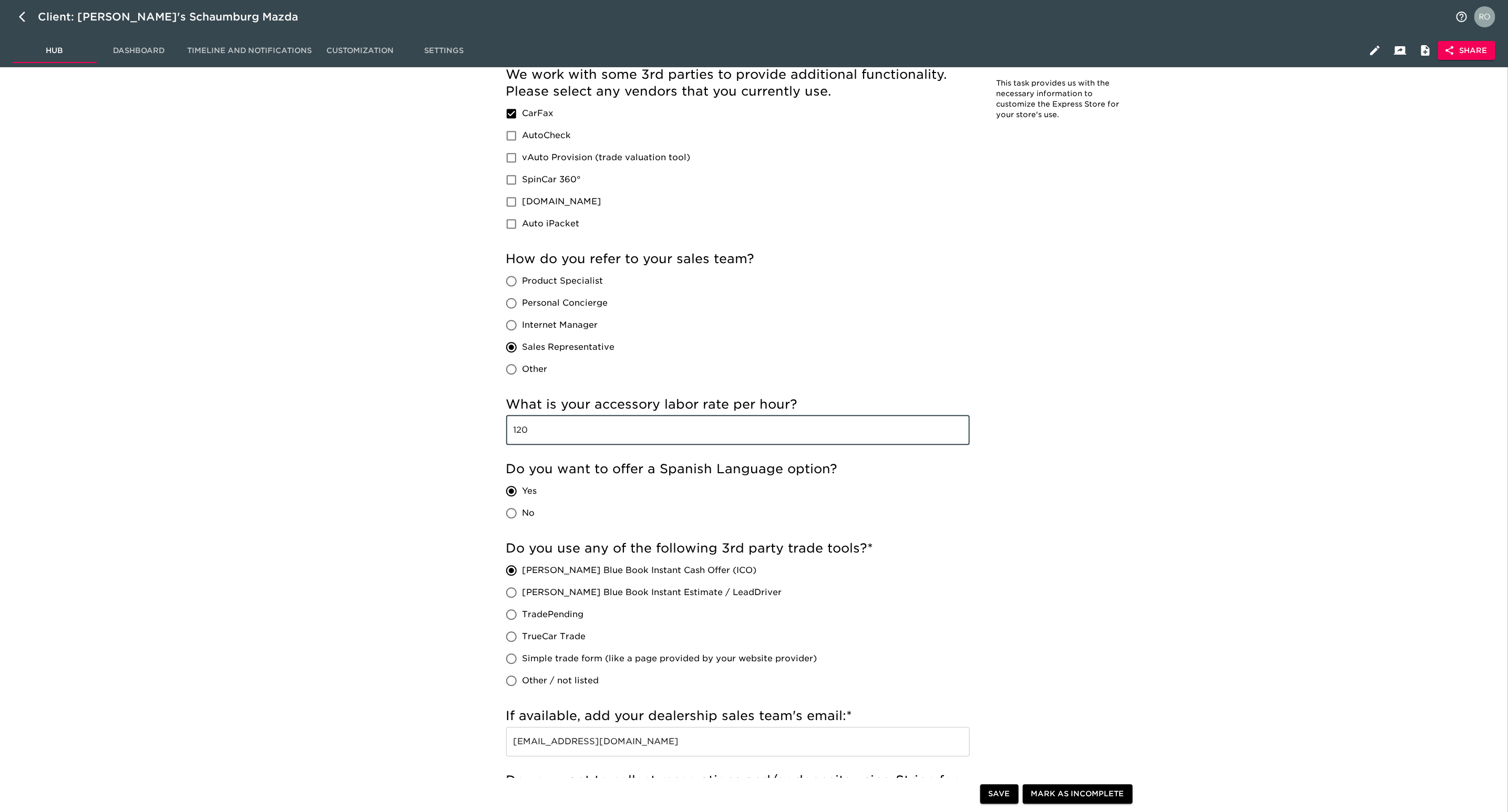
drag, startPoint x: 536, startPoint y: 435, endPoint x: 502, endPoint y: 434, distance: 34.0
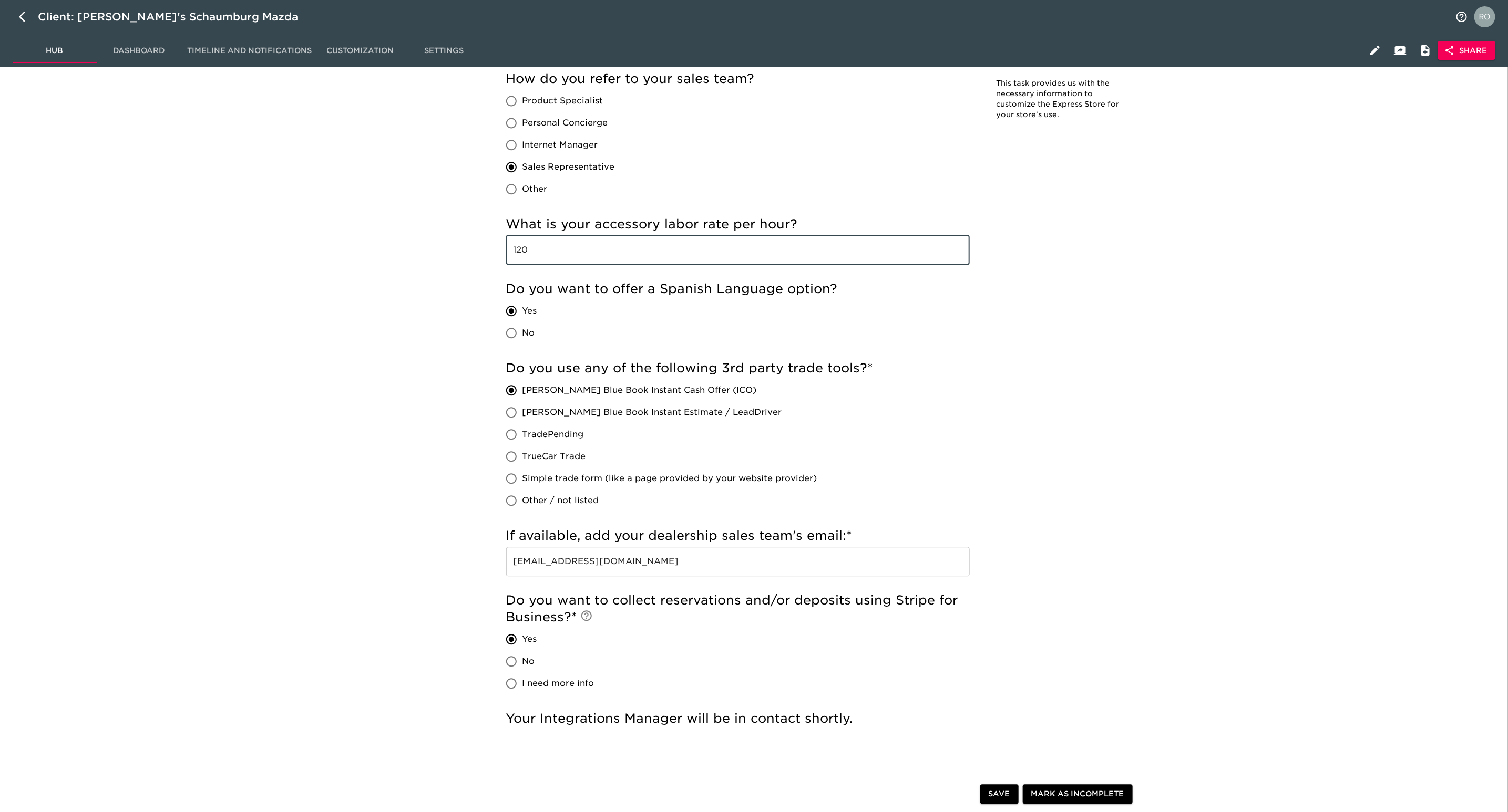
scroll to position [1726, 0]
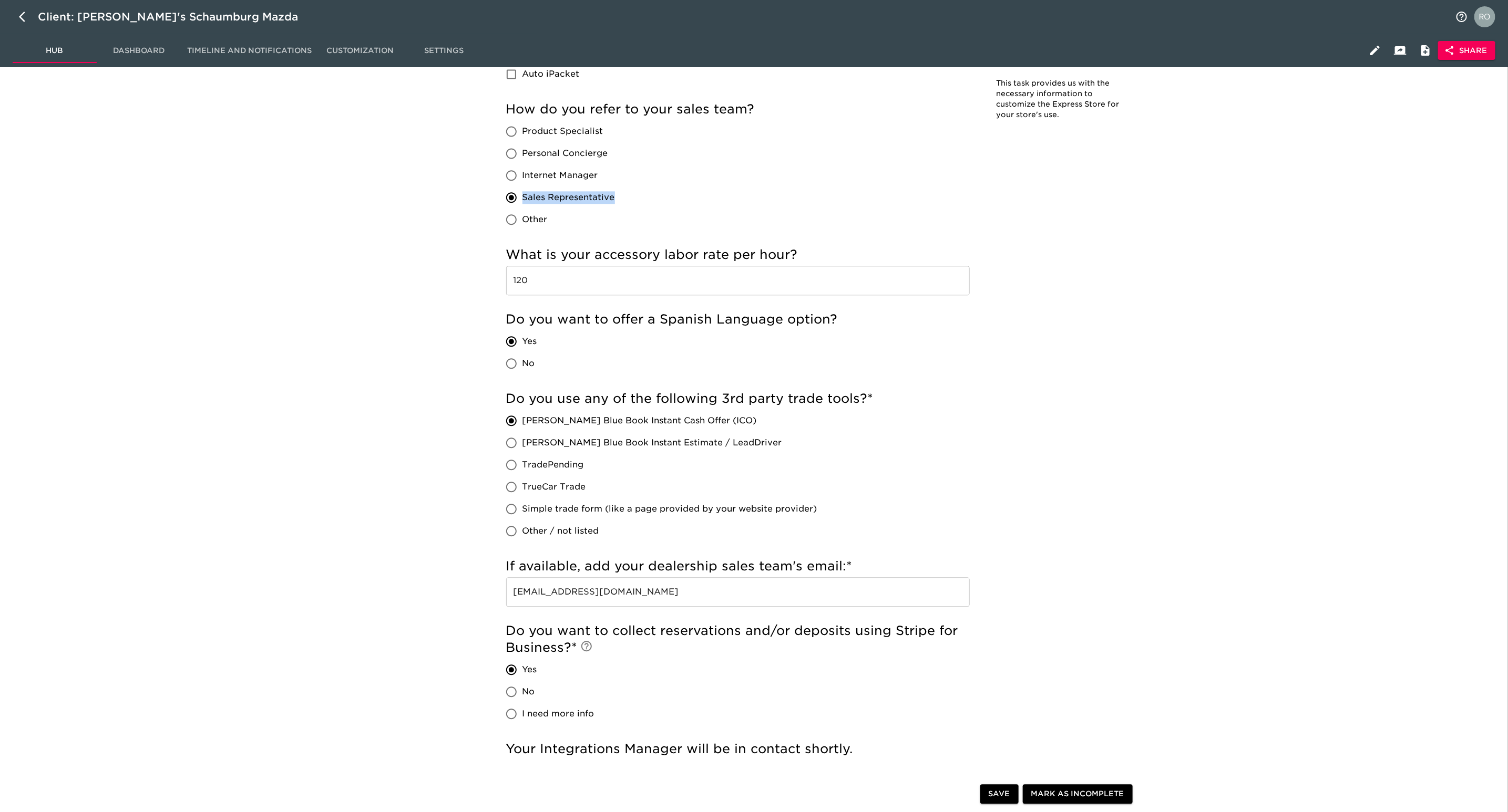
drag, startPoint x: 617, startPoint y: 203, endPoint x: 525, endPoint y: 199, distance: 92.1
click at [525, 199] on div "Product Specialist Personal Concierge Internet Manager Sales Representative Oth…" at bounding box center [565, 175] width 117 height 110
copy span "Sales Representative"
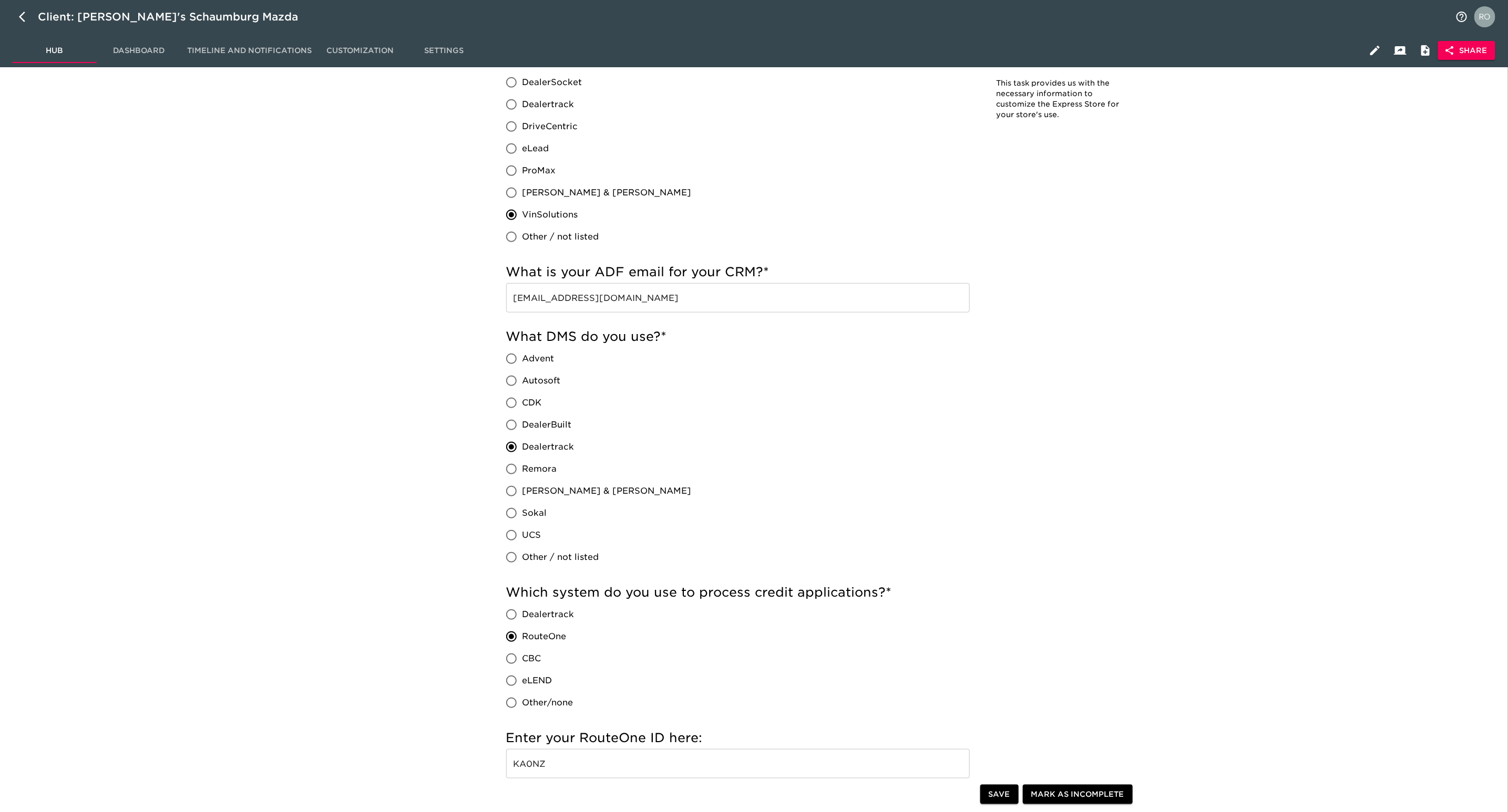
scroll to position [0, 0]
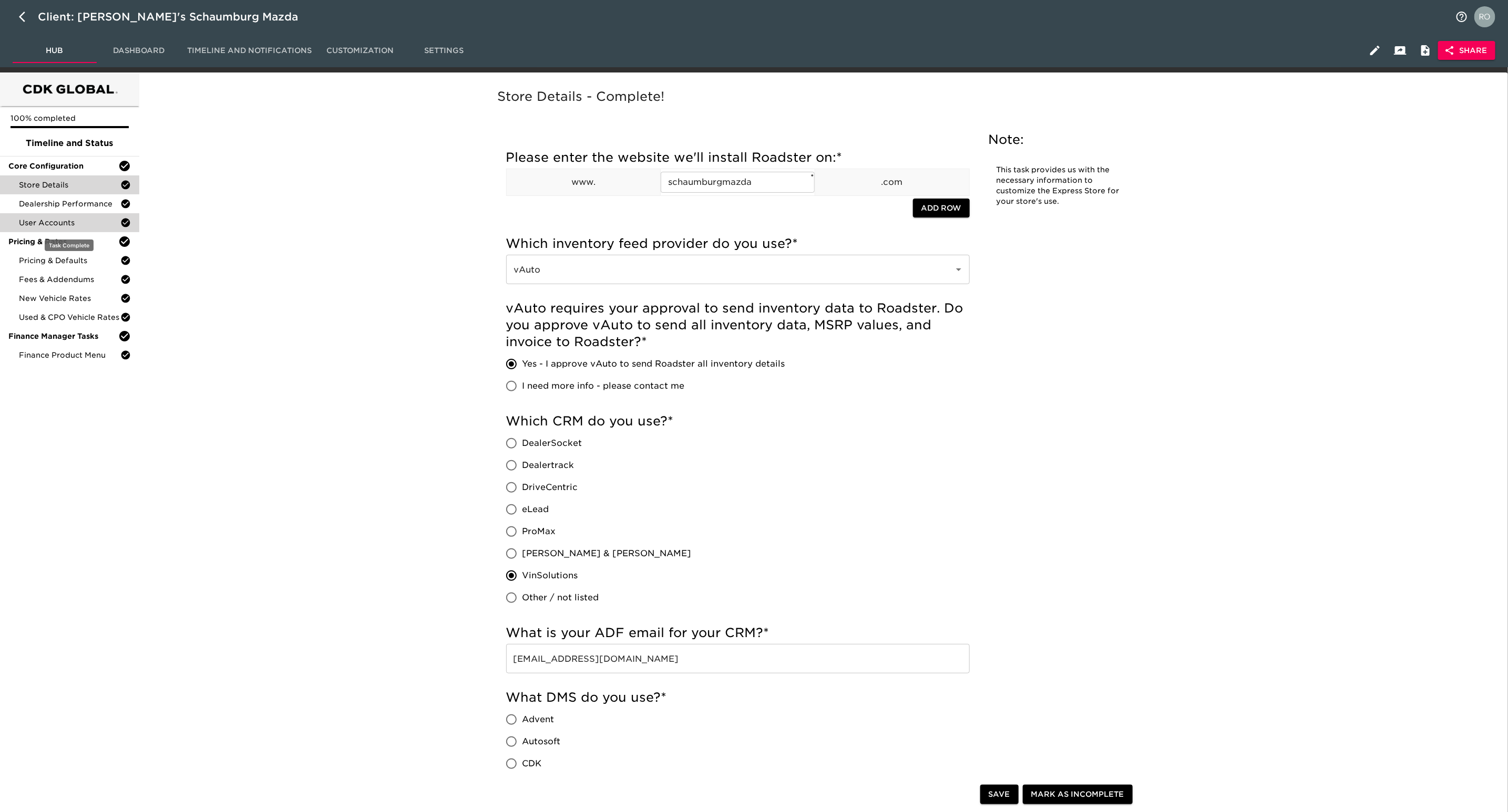
click at [92, 218] on span "User Accounts" at bounding box center [70, 223] width 101 height 10
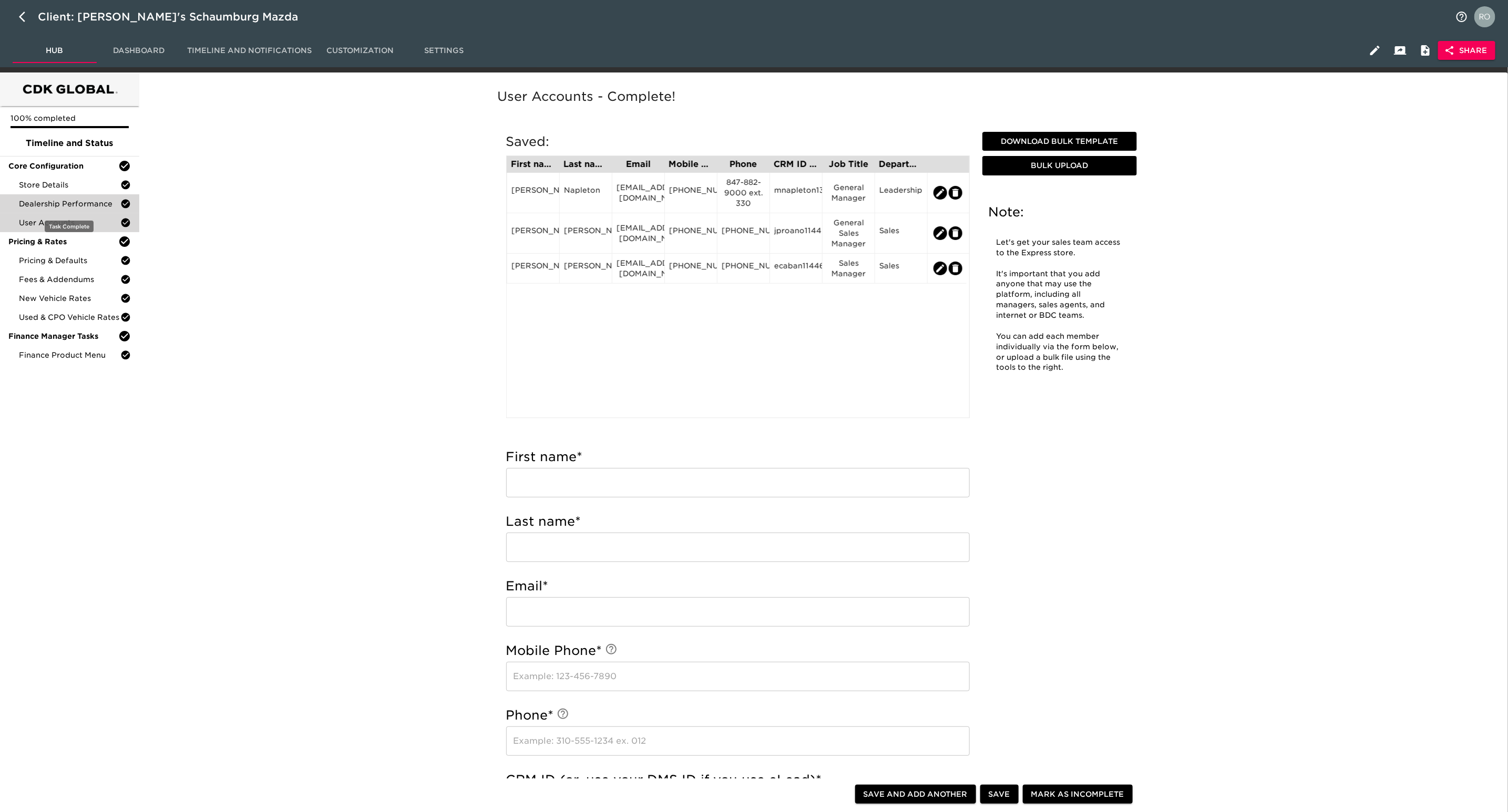
click at [74, 205] on span "Dealership Performance" at bounding box center [70, 204] width 101 height 10
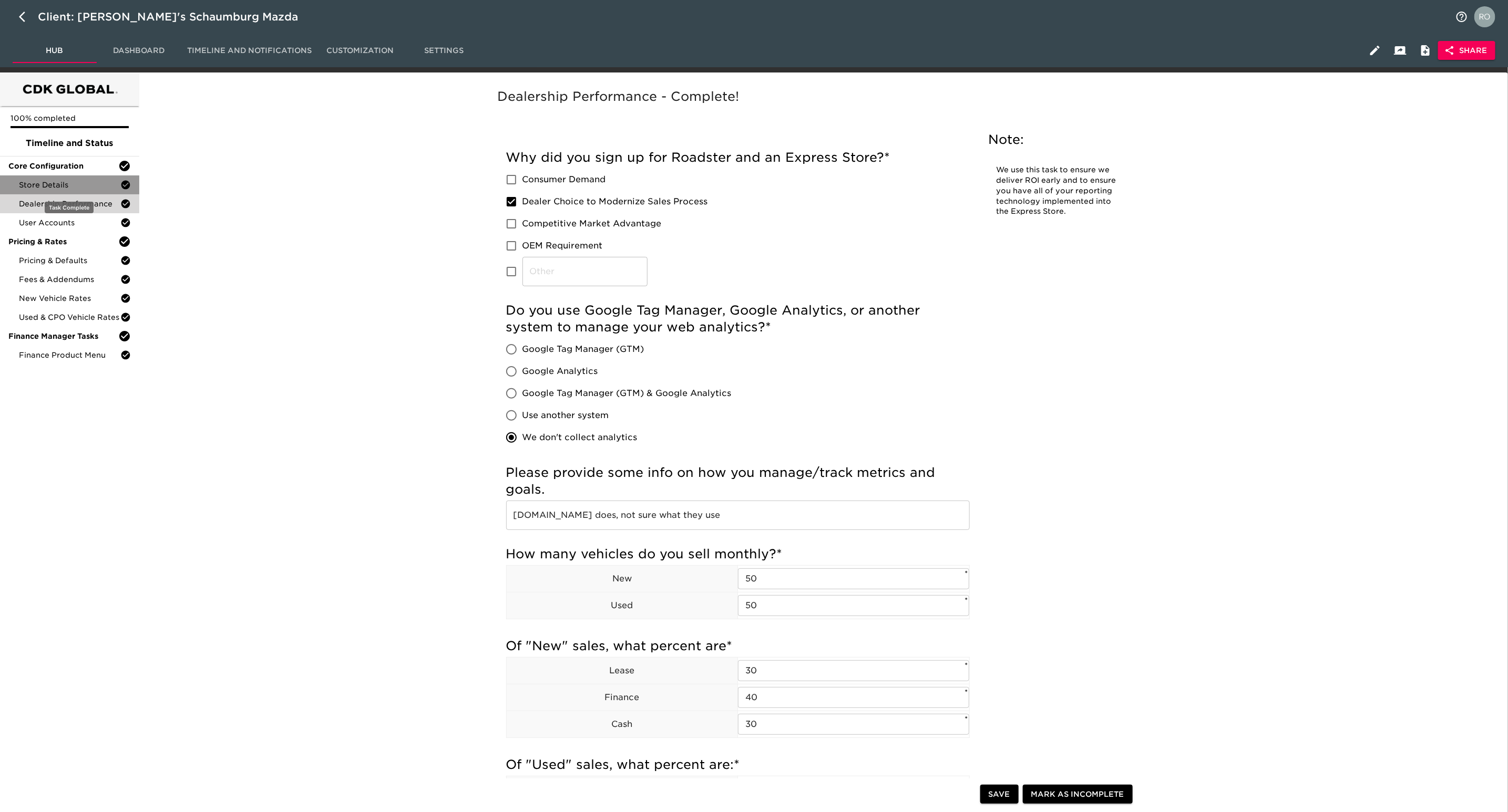
click at [74, 181] on span "Store Details" at bounding box center [70, 185] width 101 height 10
